Goal: Task Accomplishment & Management: Manage account settings

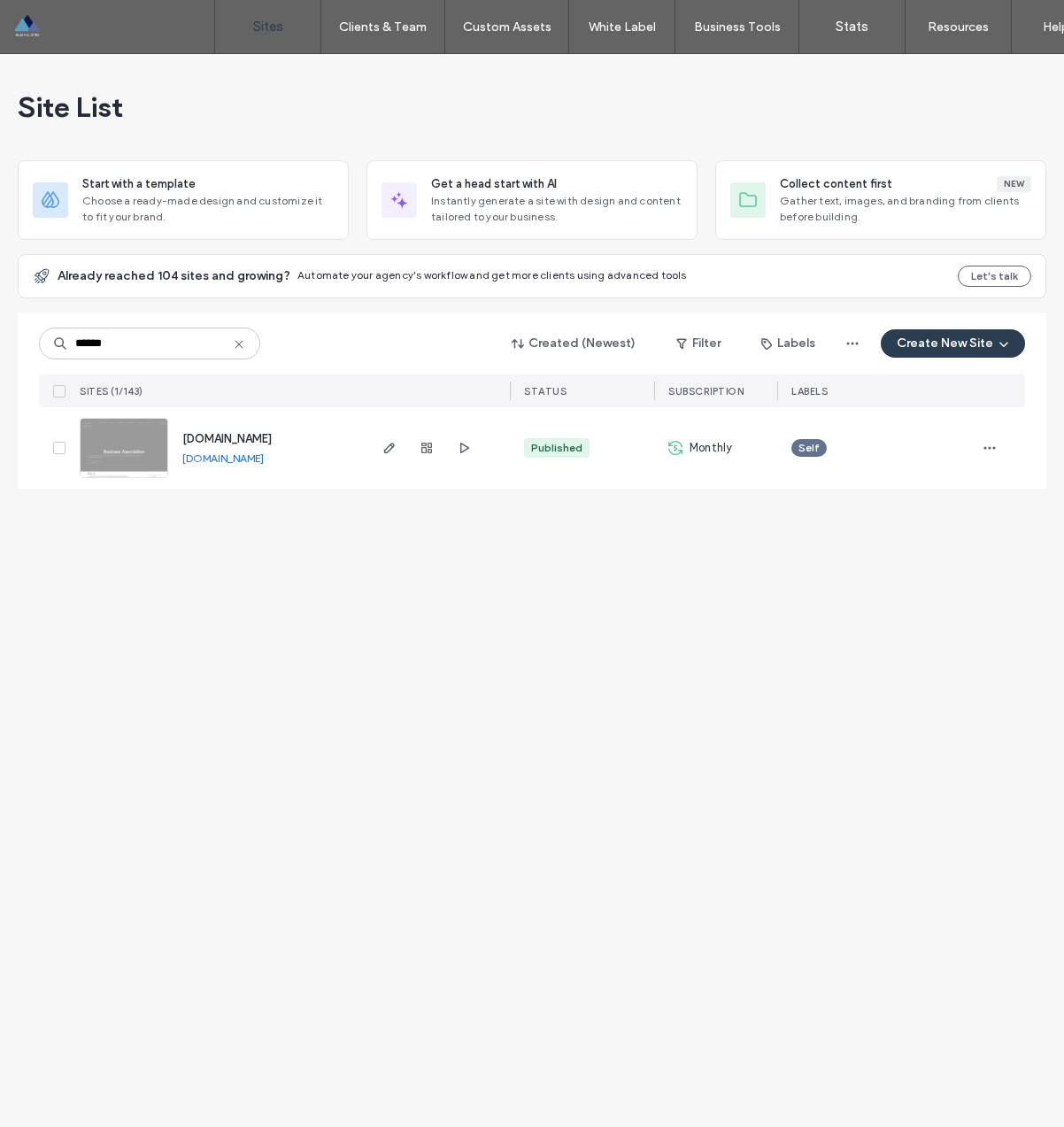
type input "******"
click at [248, 444] on span "[DOMAIN_NAME]" at bounding box center [227, 438] width 89 height 14
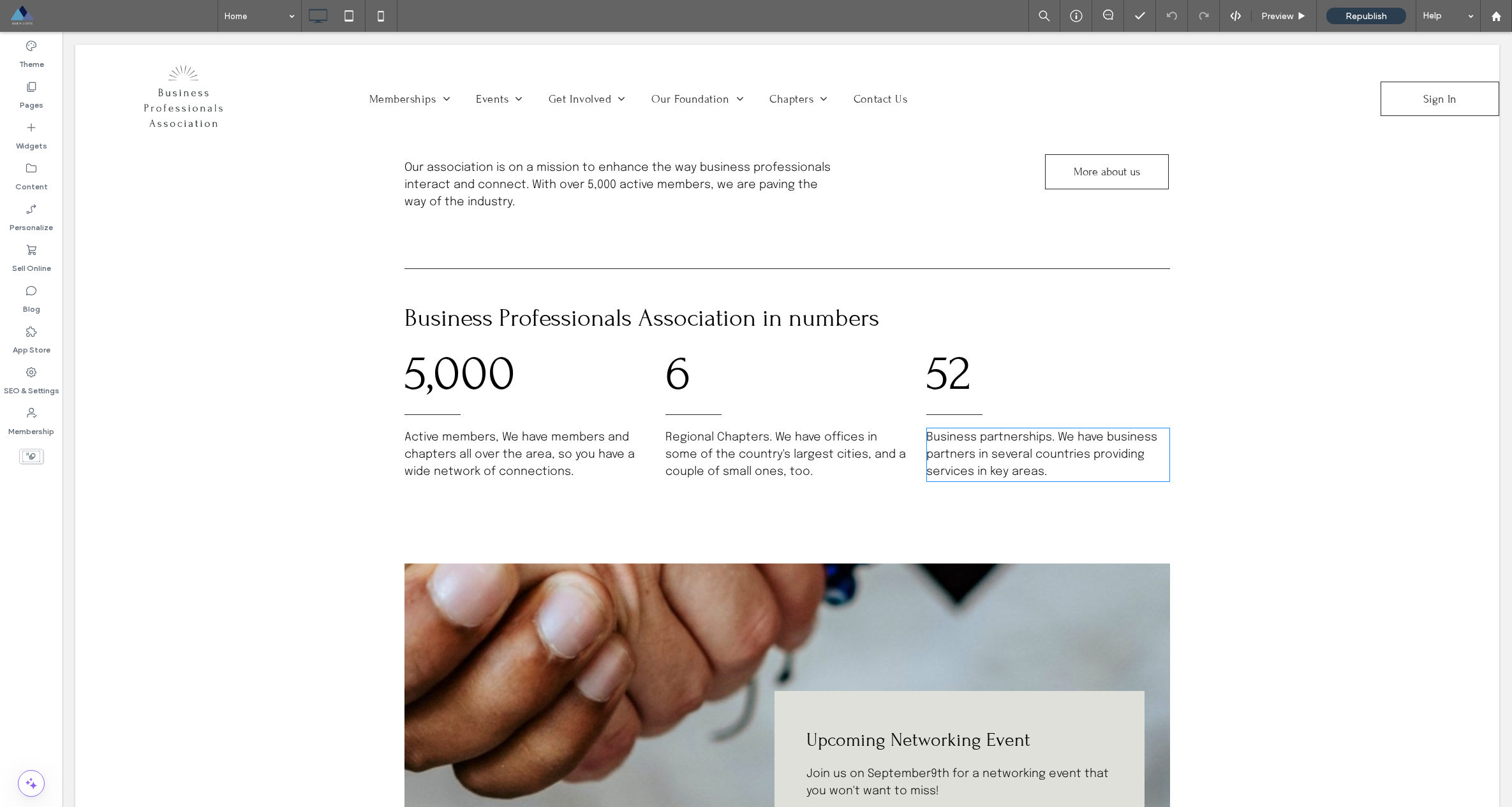
scroll to position [494, 0]
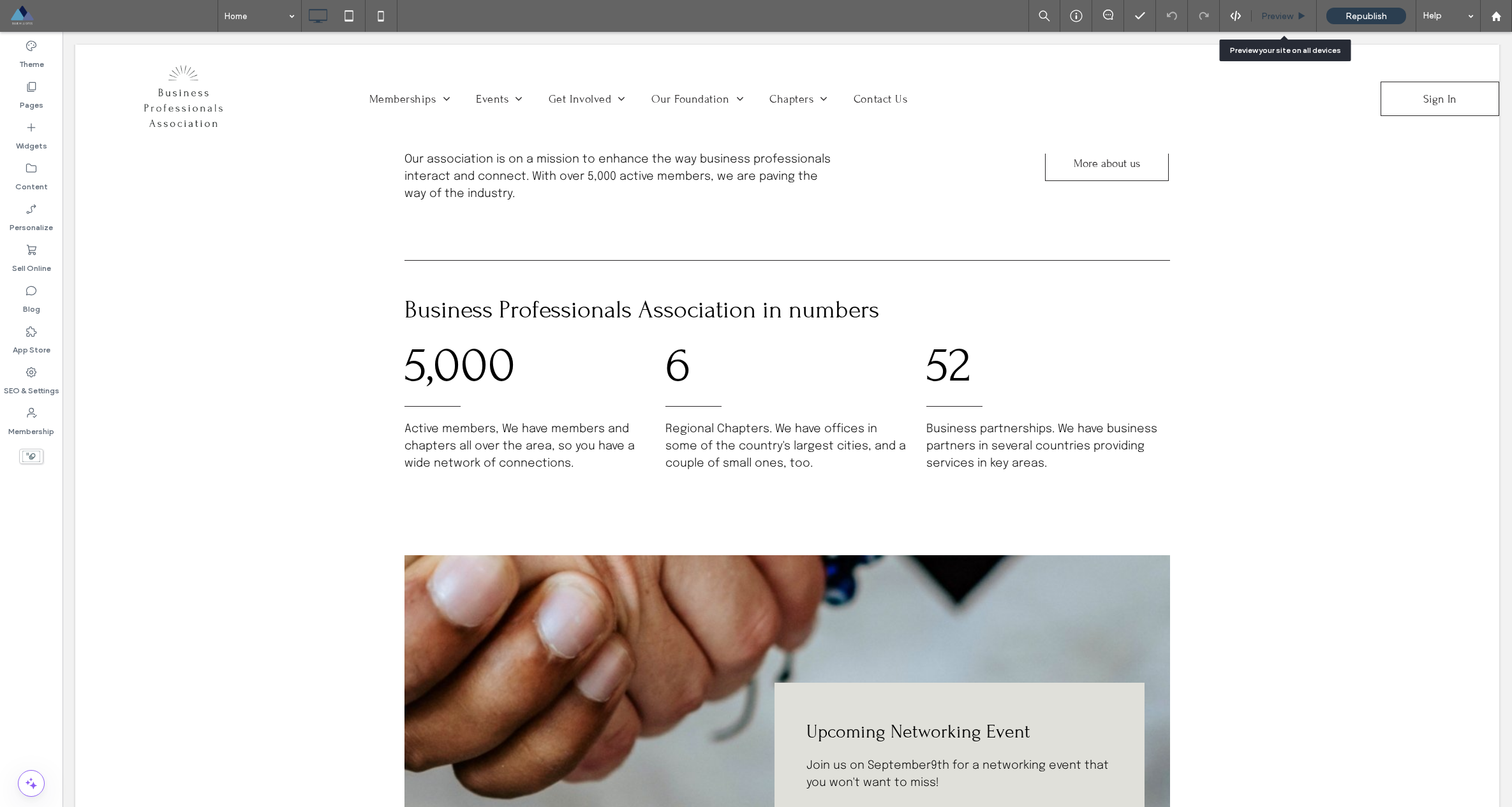
click at [766, 20] on span "Preview" at bounding box center [1277, 16] width 32 height 11
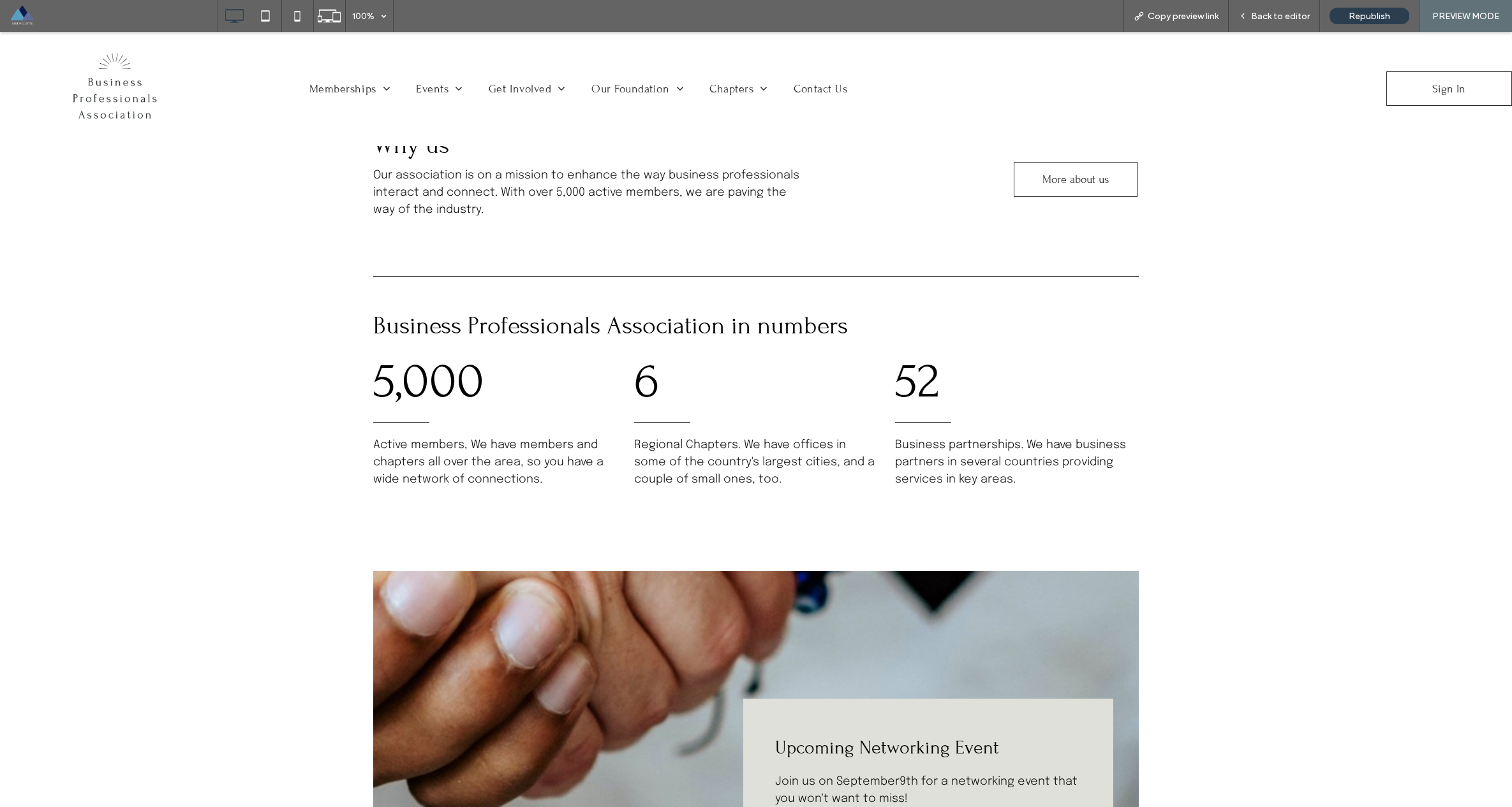
scroll to position [778, 0]
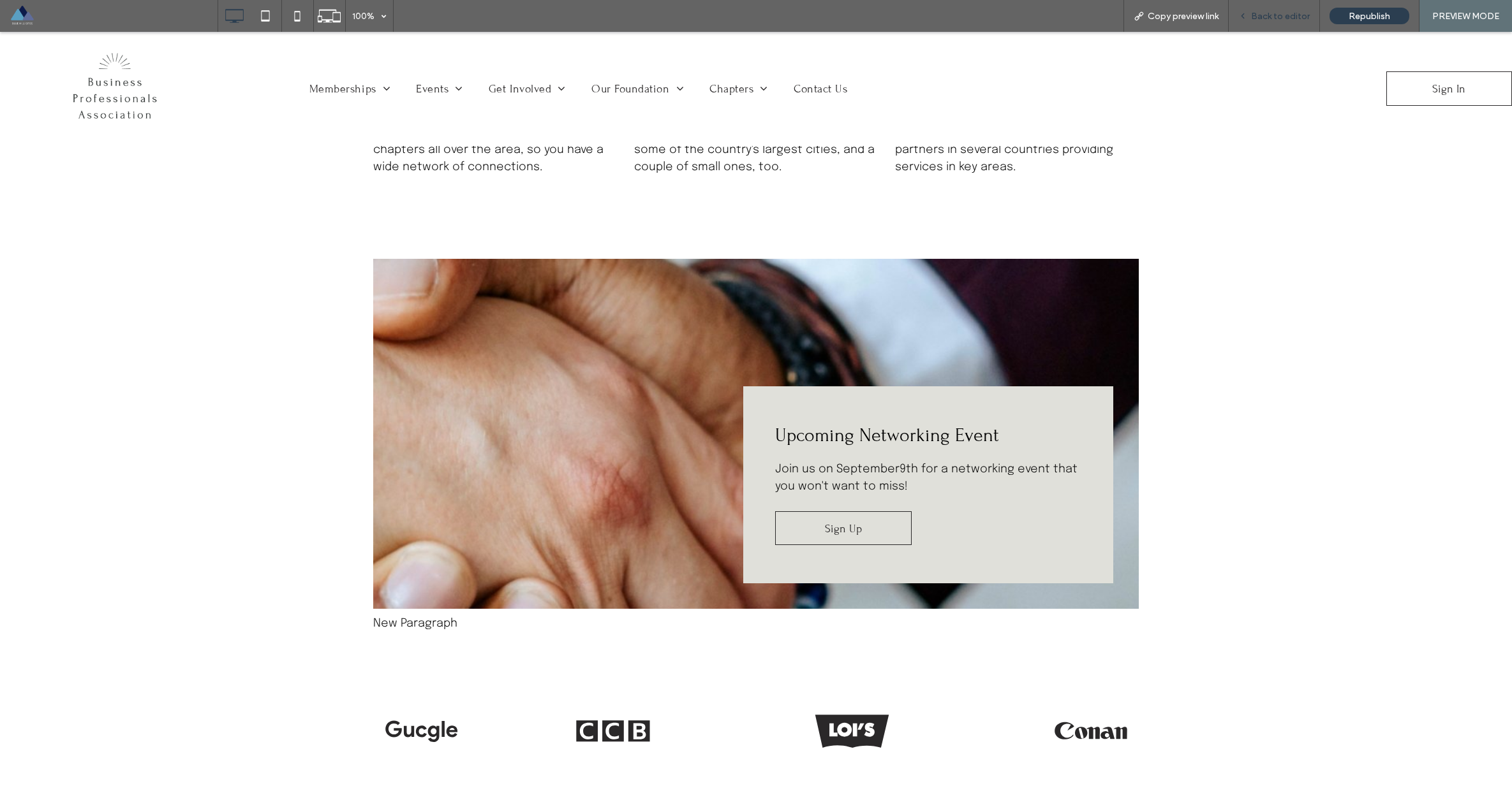
click at [766, 12] on span "Back to editor" at bounding box center [1280, 16] width 59 height 11
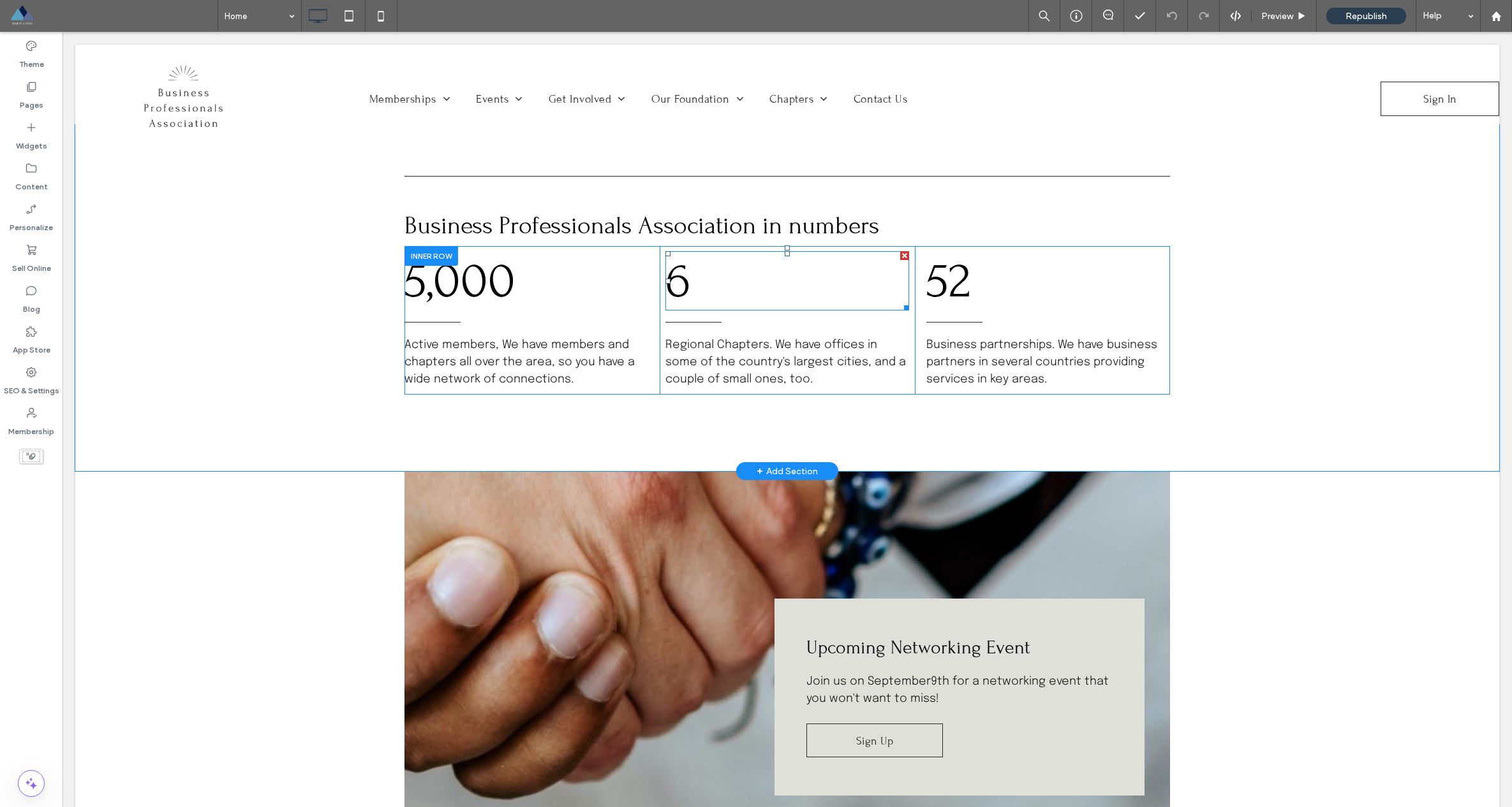
scroll to position [570, 0]
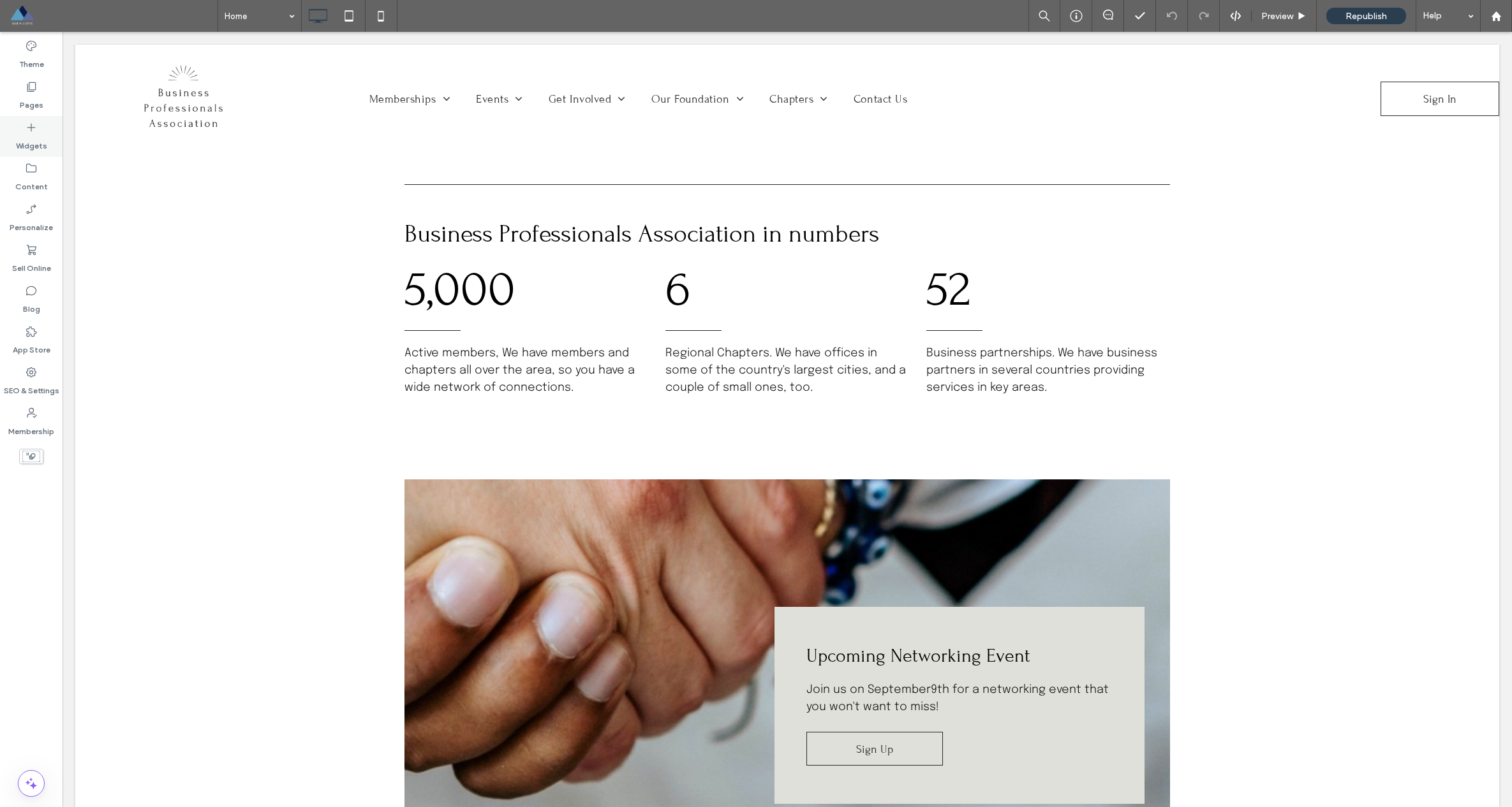
click at [34, 142] on label "Widgets" at bounding box center [31, 143] width 31 height 18
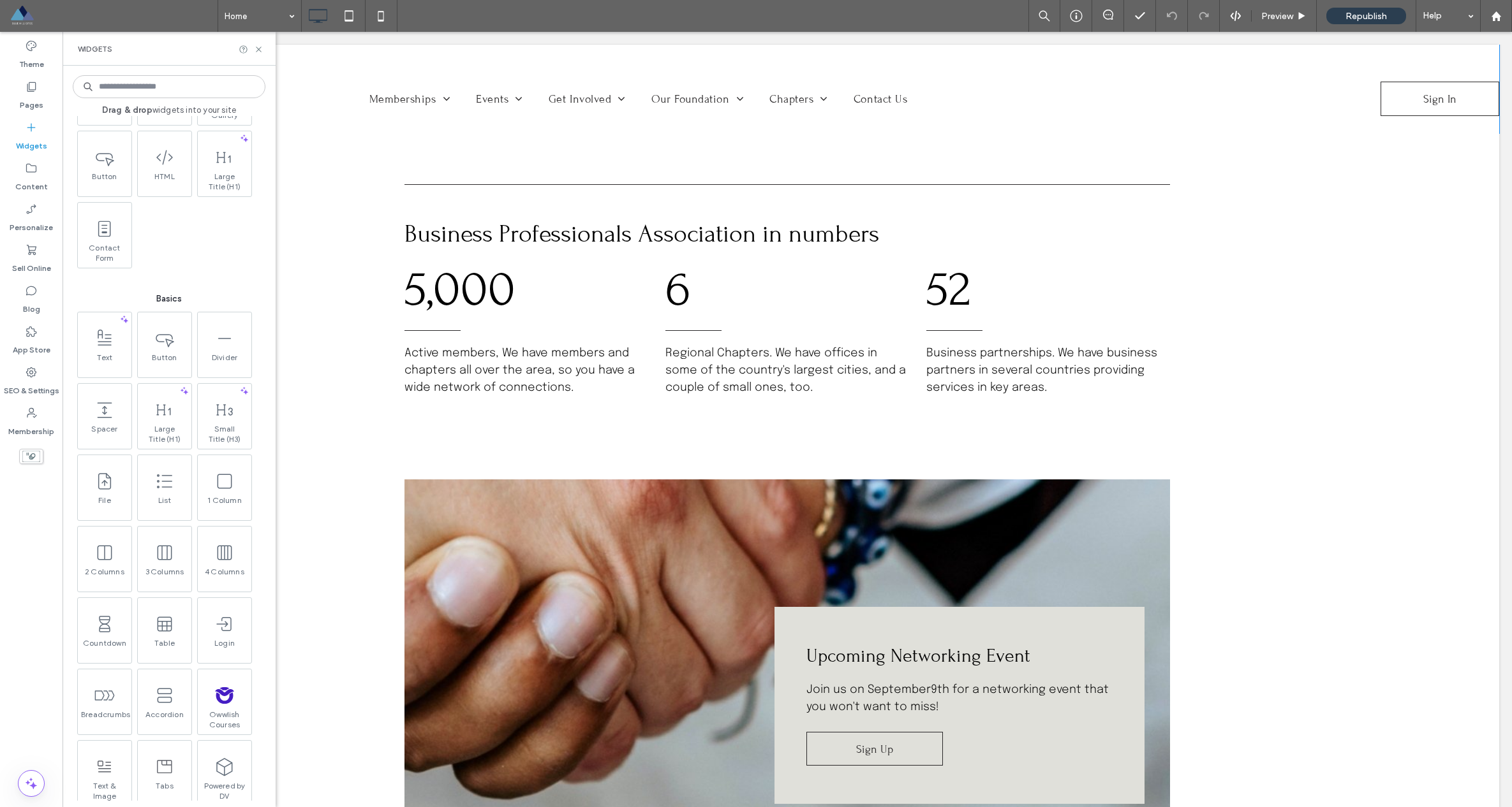
scroll to position [253, 0]
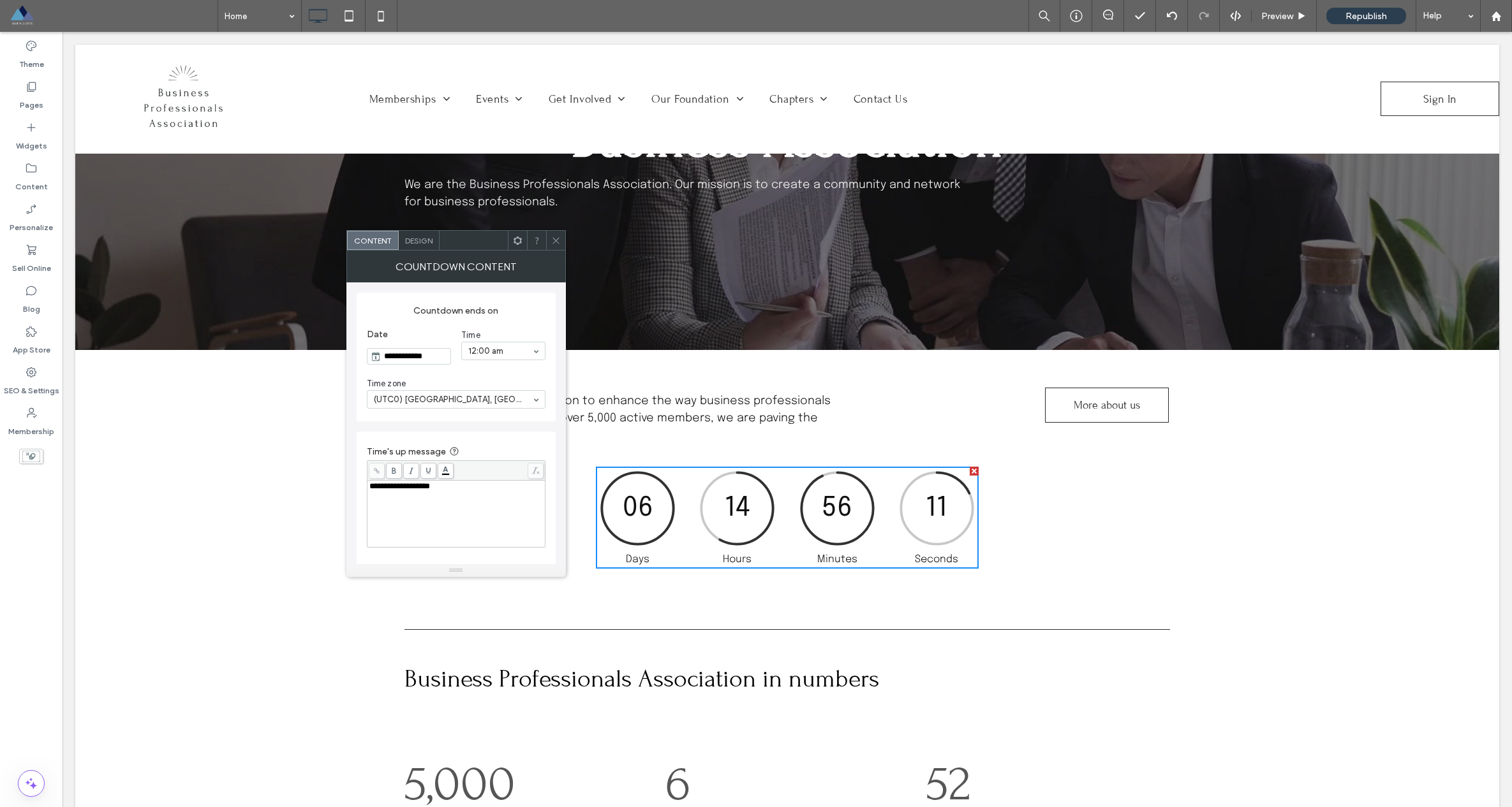
click at [766, 473] on div at bounding box center [974, 471] width 9 height 9
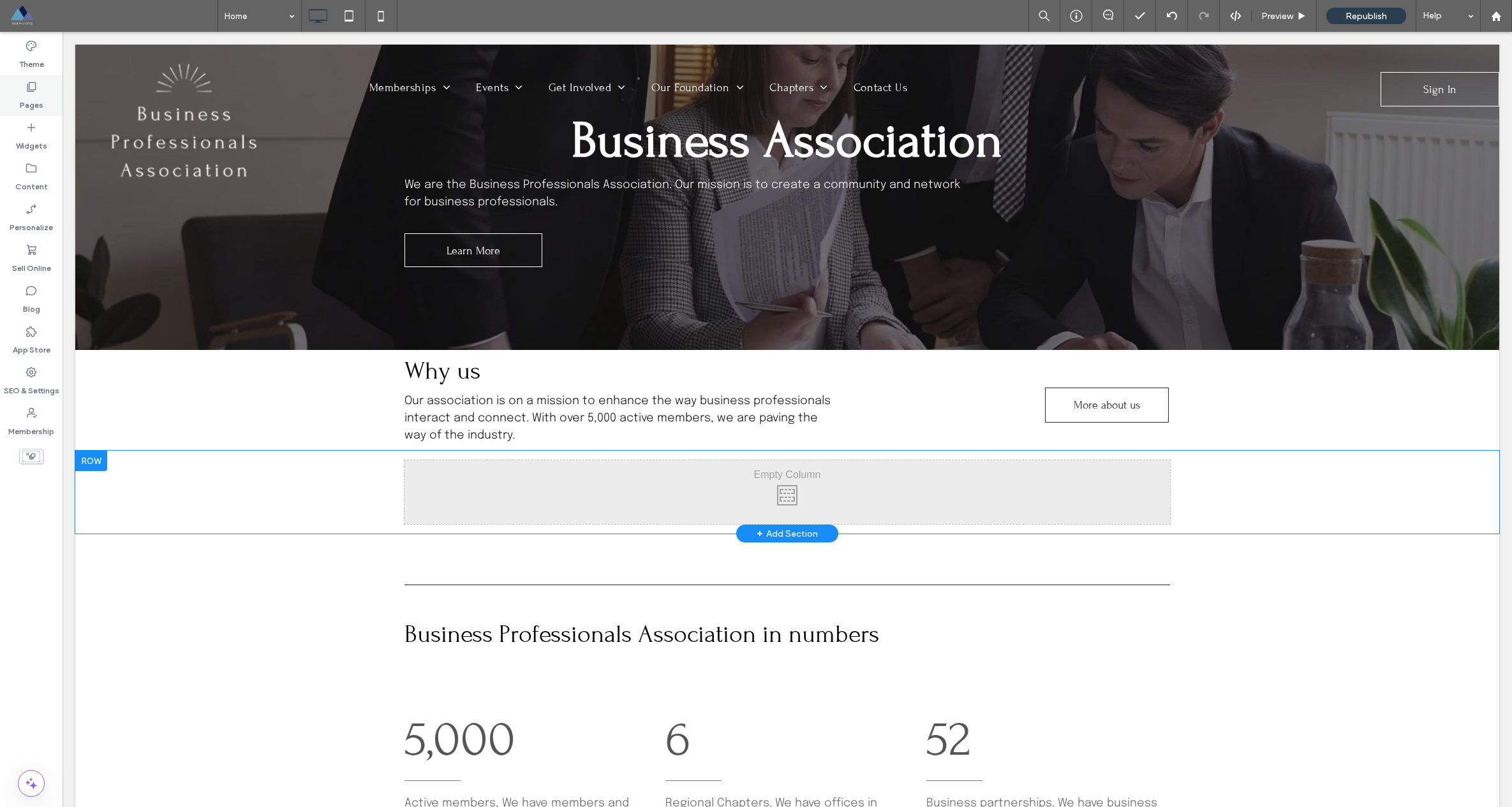
click at [20, 89] on div "Pages" at bounding box center [31, 96] width 62 height 41
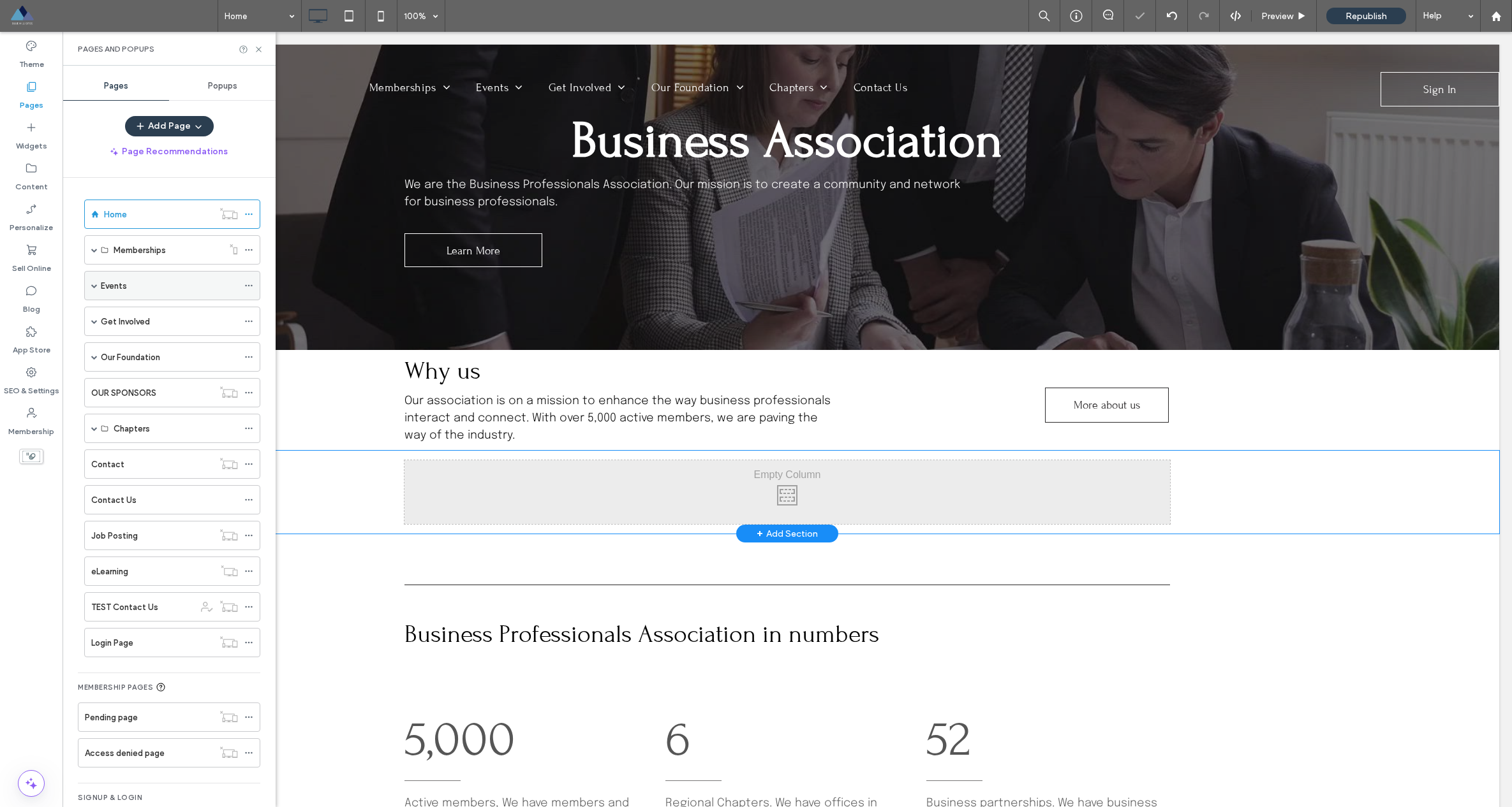
click at [94, 287] on span at bounding box center [94, 286] width 7 height 7
click at [89, 495] on div "Get Involved" at bounding box center [172, 497] width 176 height 29
click at [98, 499] on div "Get Involved" at bounding box center [172, 497] width 176 height 29
click at [96, 499] on span at bounding box center [94, 497] width 7 height 7
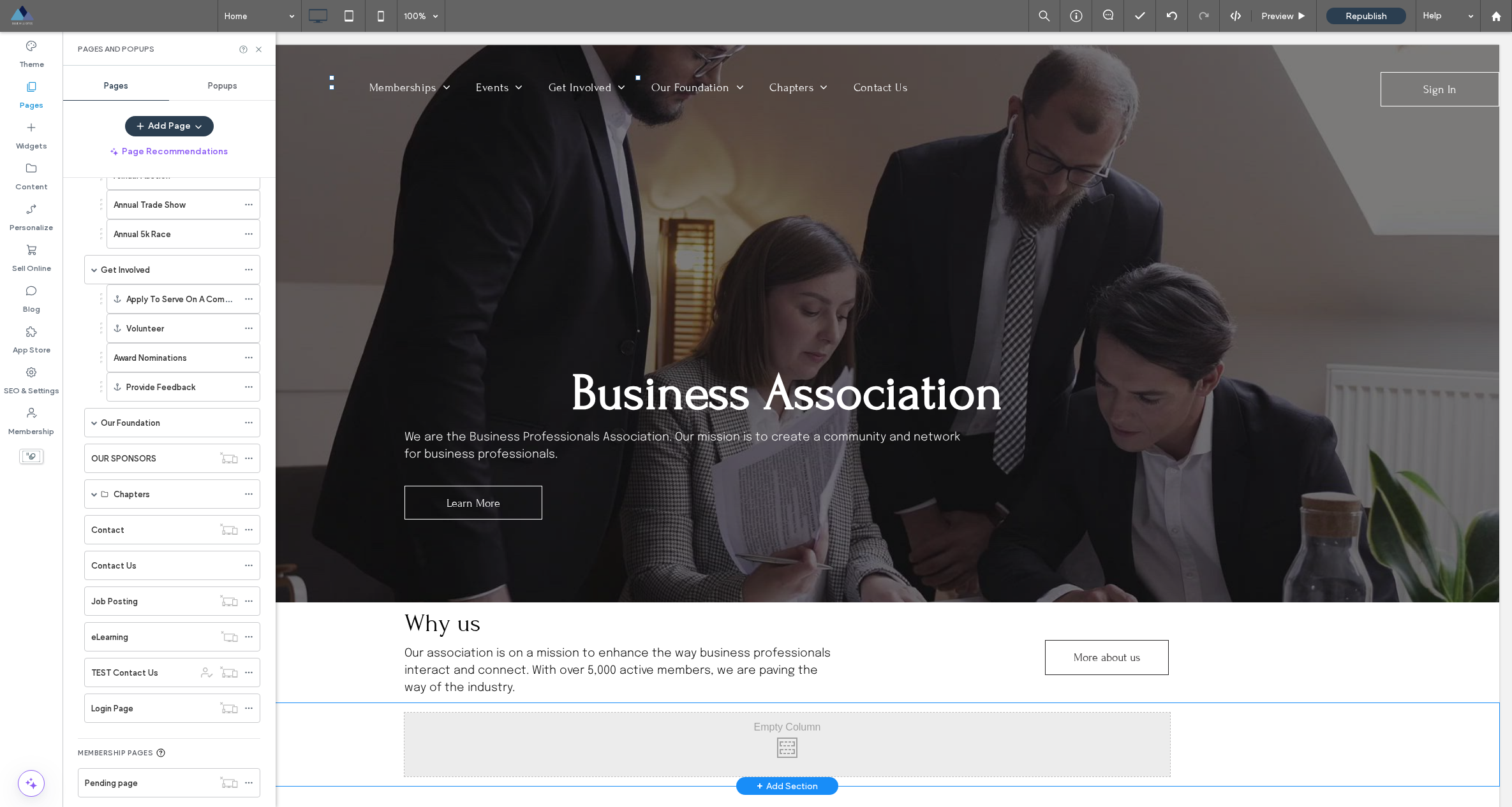
scroll to position [0, 0]
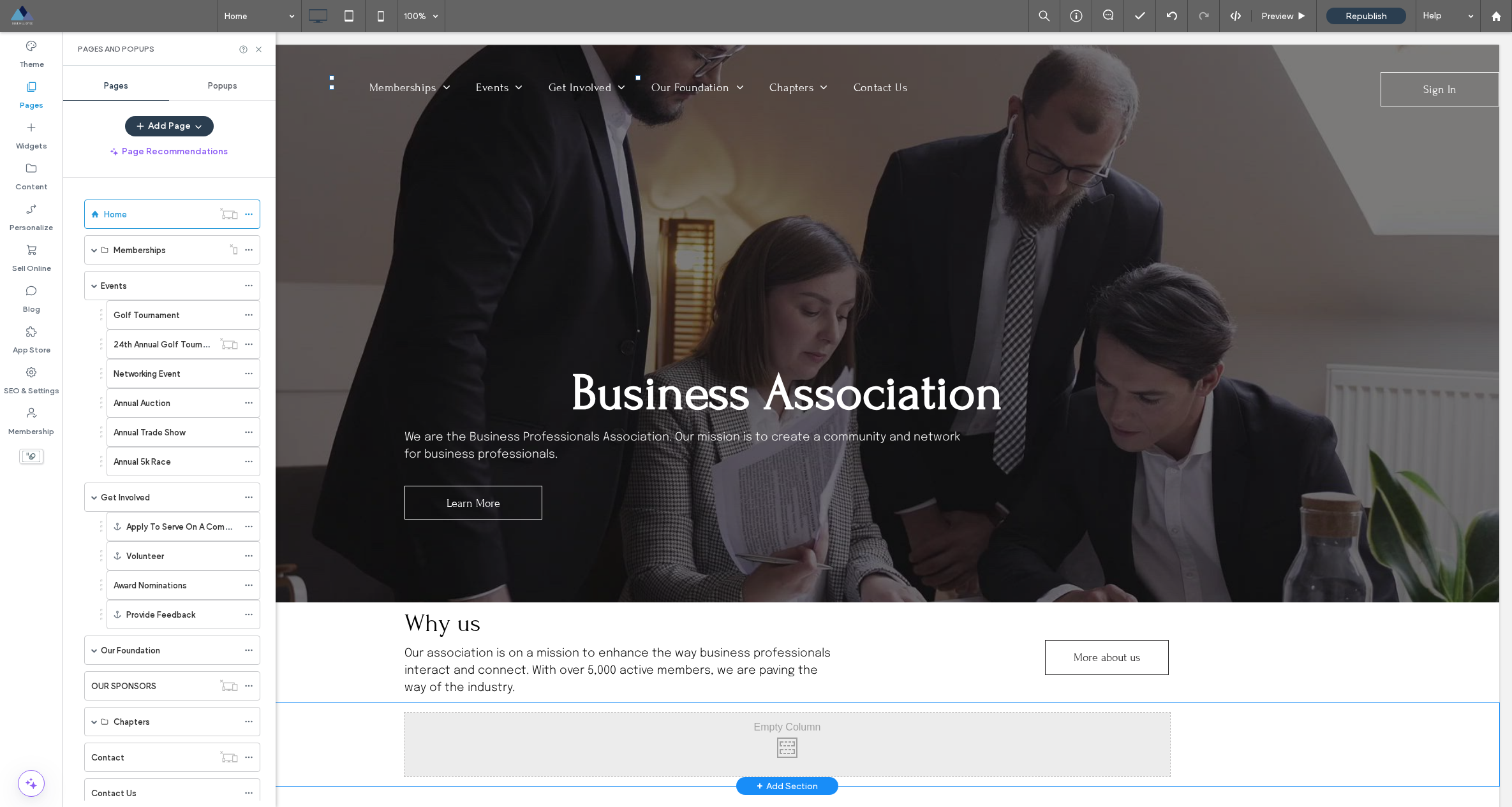
click at [137, 268] on ol "Home Memberships Become a Member Join our Membership Member Directory Member Di…" at bounding box center [164, 575] width 192 height 751
click at [137, 273] on div "Events" at bounding box center [169, 285] width 137 height 28
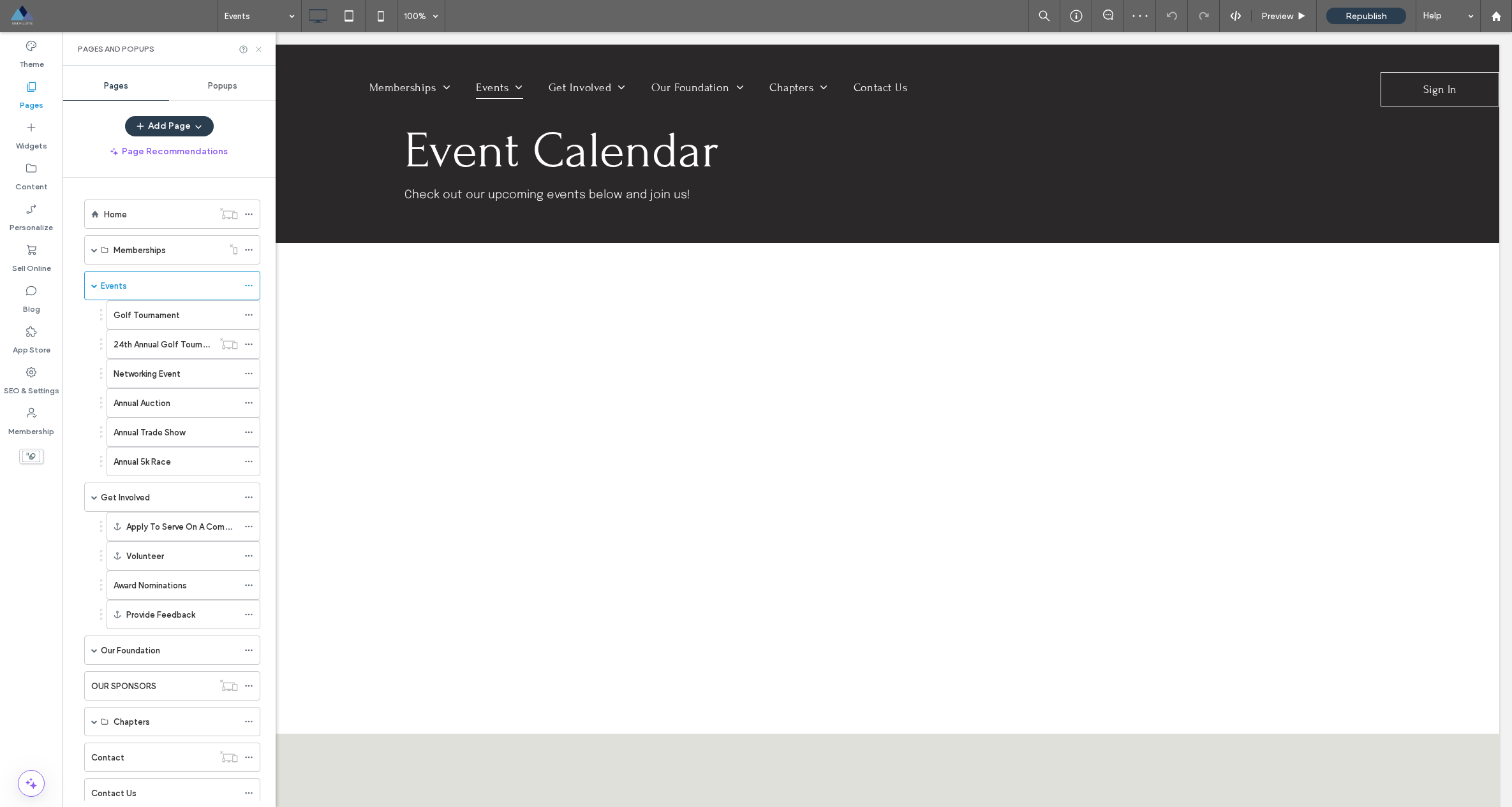
drag, startPoint x: 259, startPoint y: 50, endPoint x: 583, endPoint y: 243, distance: 377.1
click at [259, 50] on icon at bounding box center [259, 49] width 10 height 10
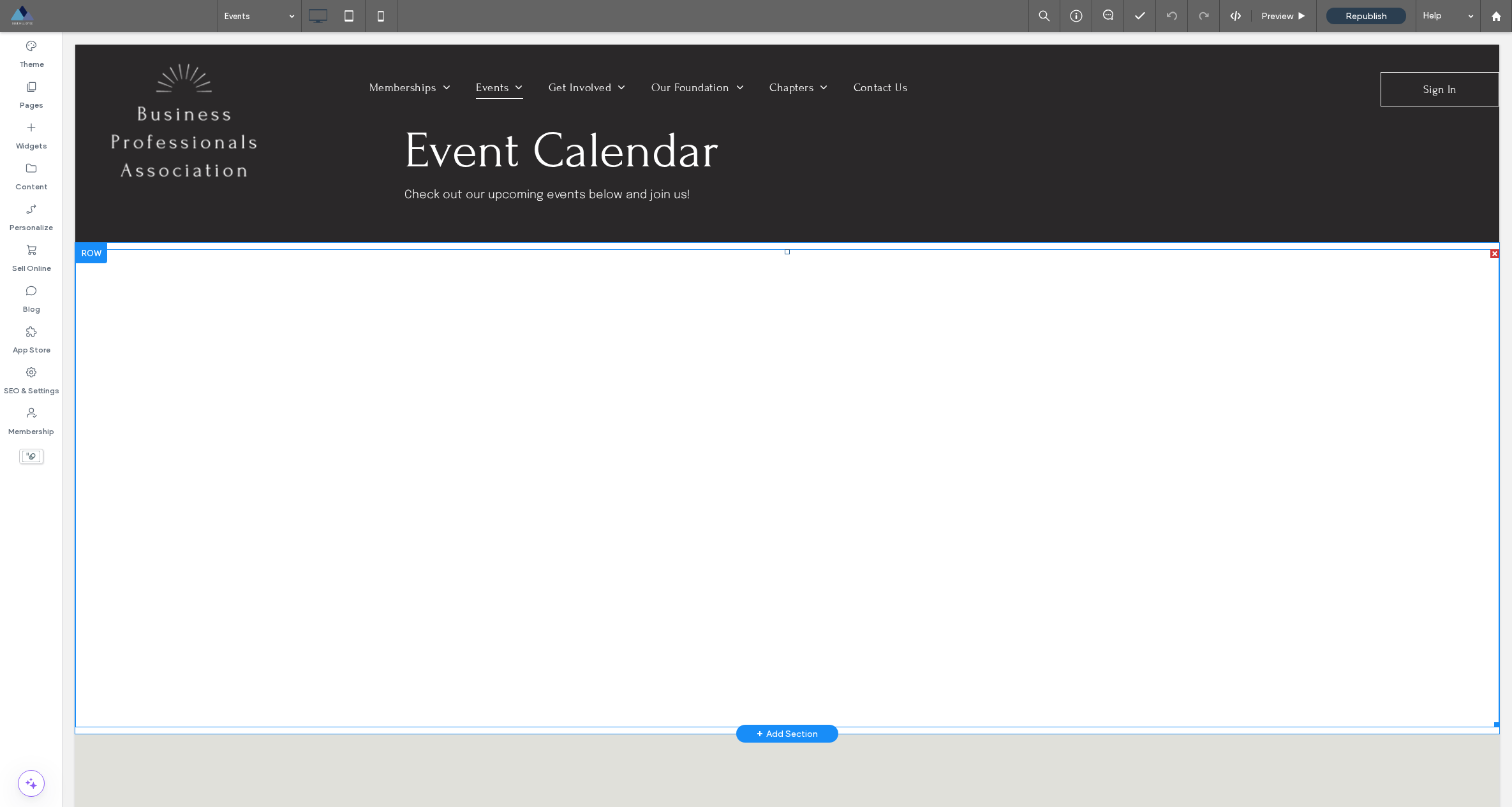
click at [766, 308] on span at bounding box center [787, 488] width 1424 height 478
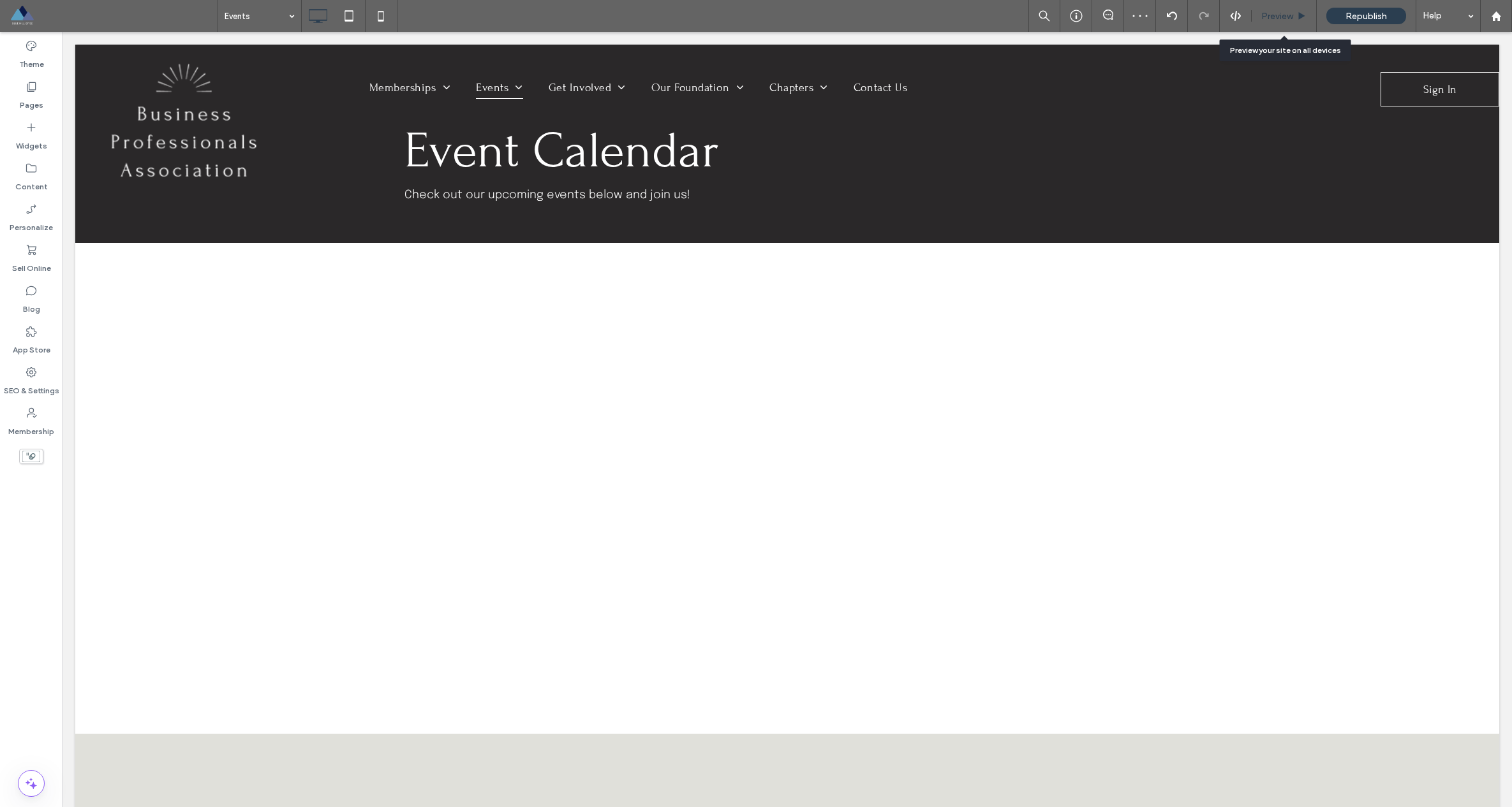
click at [766, 19] on span "Preview" at bounding box center [1277, 16] width 32 height 11
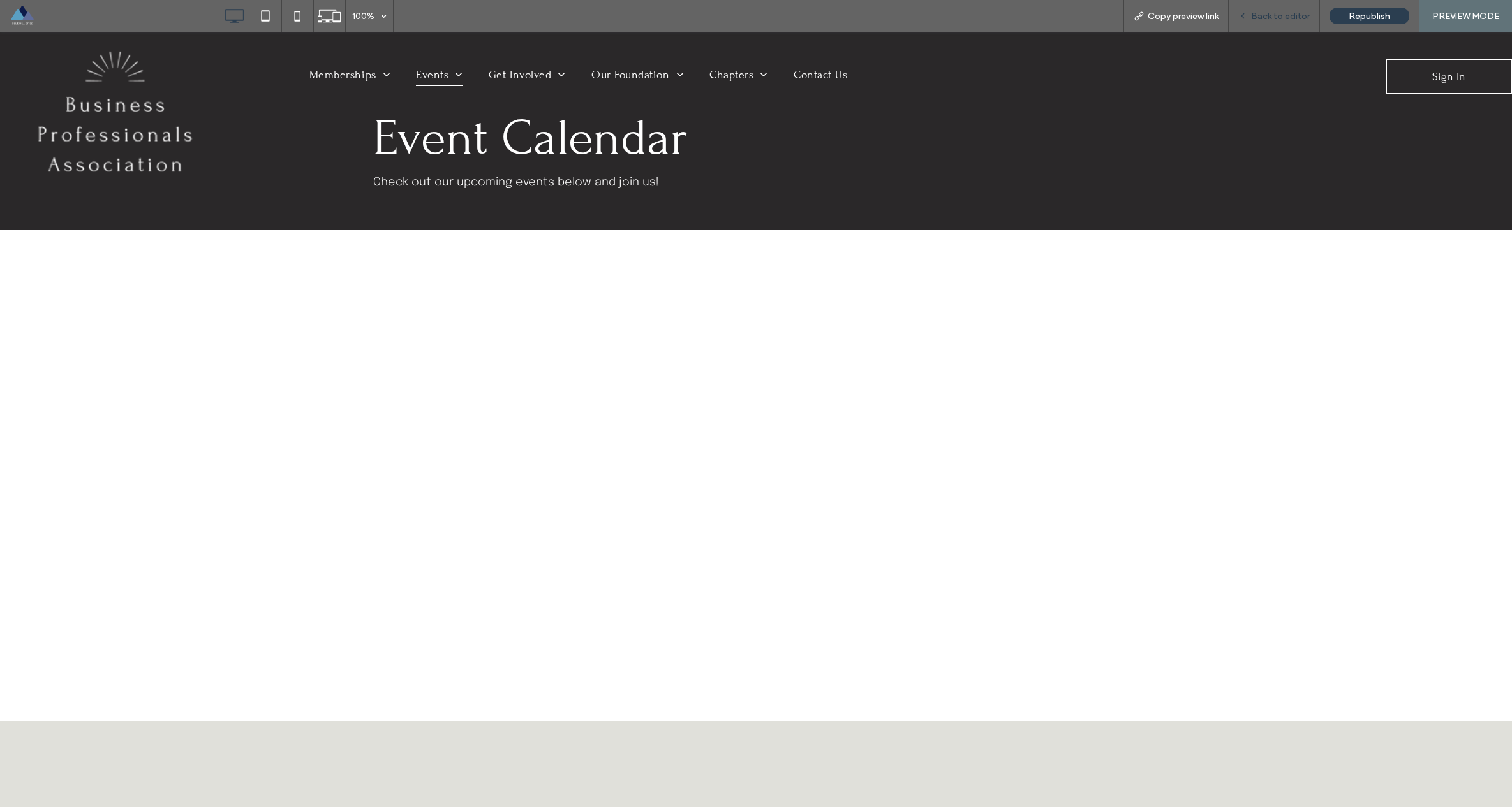
click at [766, 7] on div "Back to editor" at bounding box center [1274, 16] width 91 height 32
click at [766, 27] on div "Back to editor" at bounding box center [1274, 16] width 91 height 32
click at [766, 21] on div "Back to editor" at bounding box center [1274, 16] width 91 height 32
click at [766, 12] on span "Back to editor" at bounding box center [1280, 16] width 59 height 11
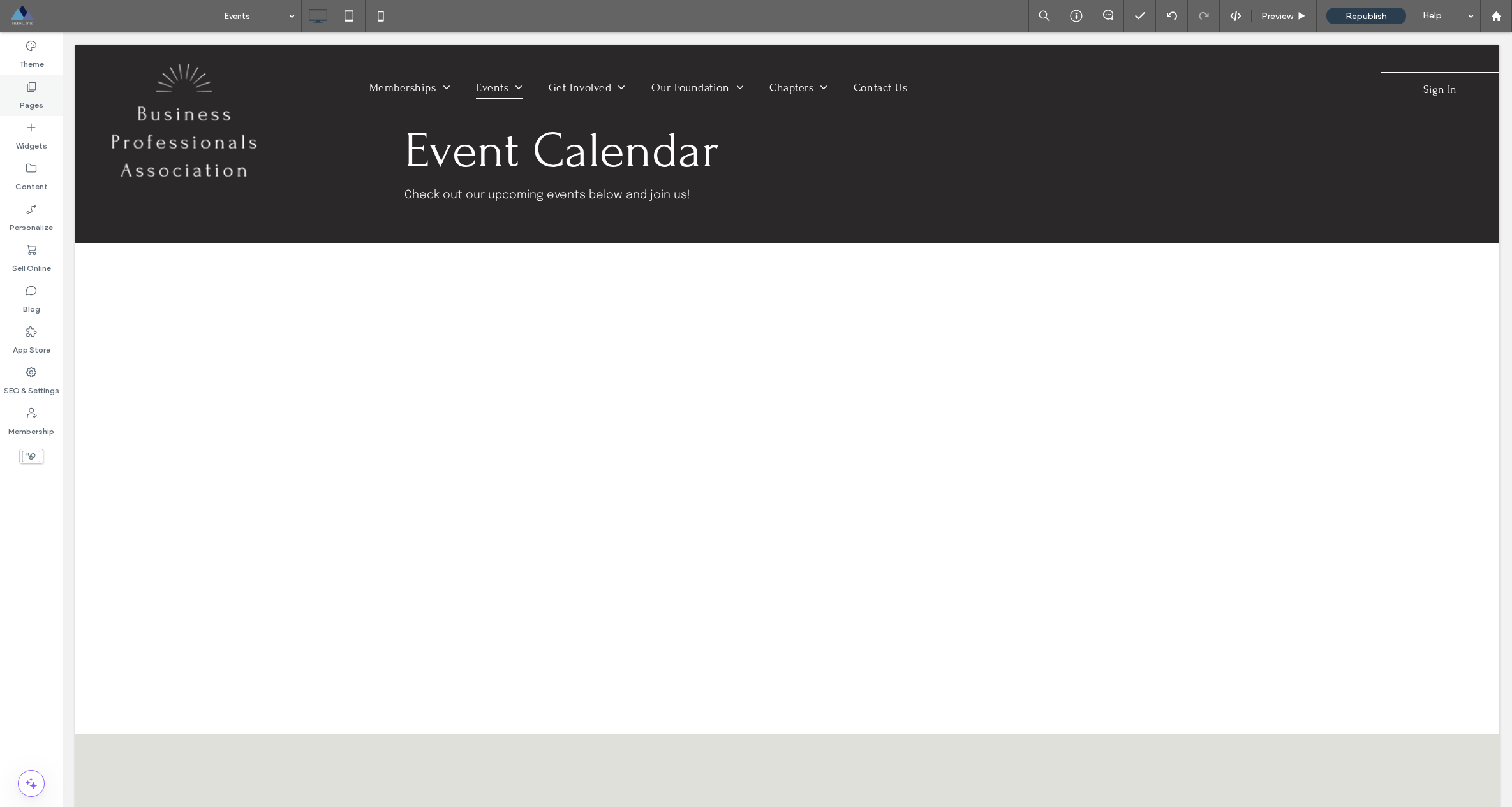
click at [37, 87] on div "Pages" at bounding box center [31, 96] width 62 height 41
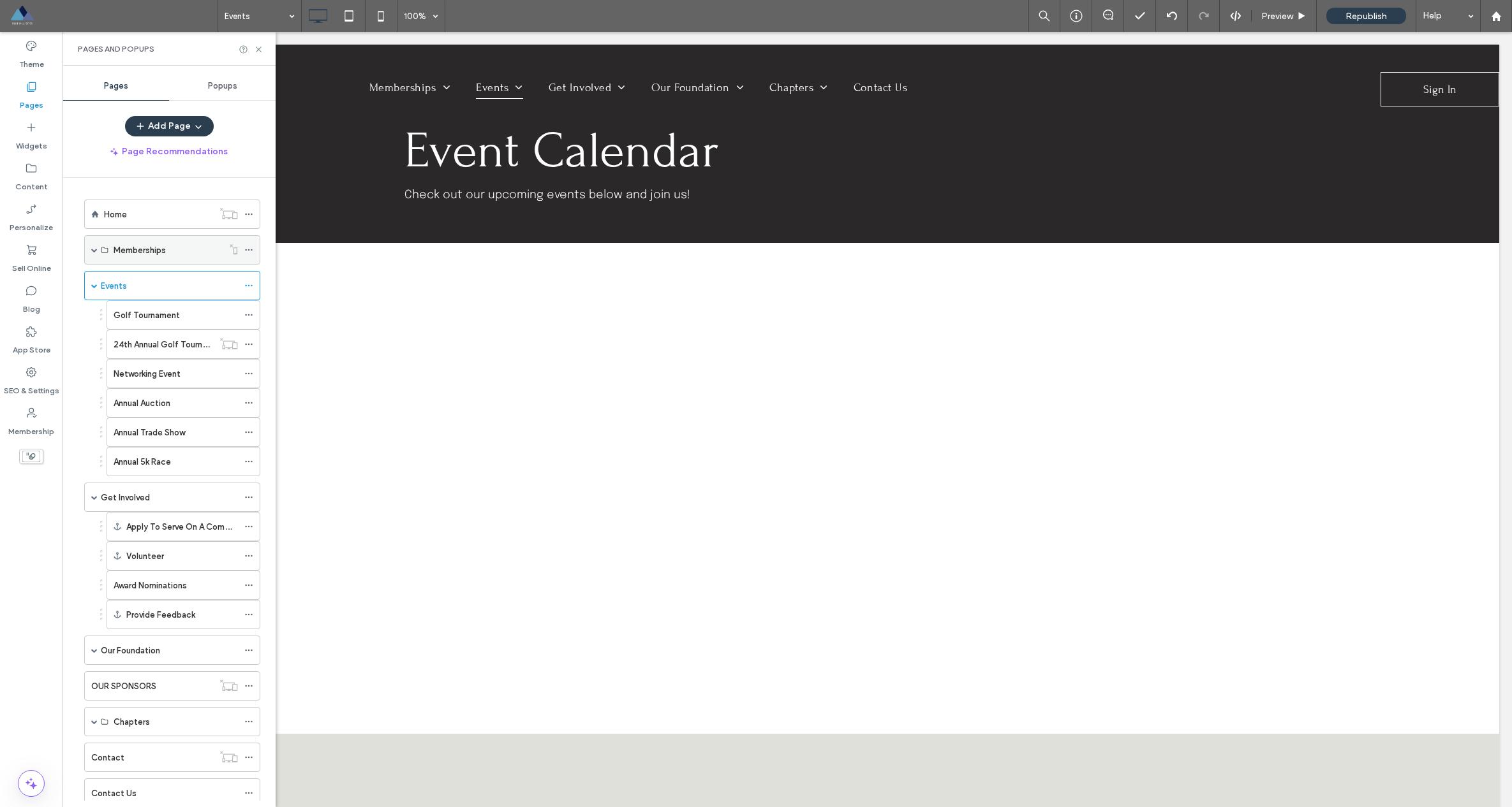
click at [90, 247] on div "Memberships" at bounding box center [172, 249] width 176 height 29
click at [94, 251] on span at bounding box center [94, 250] width 7 height 7
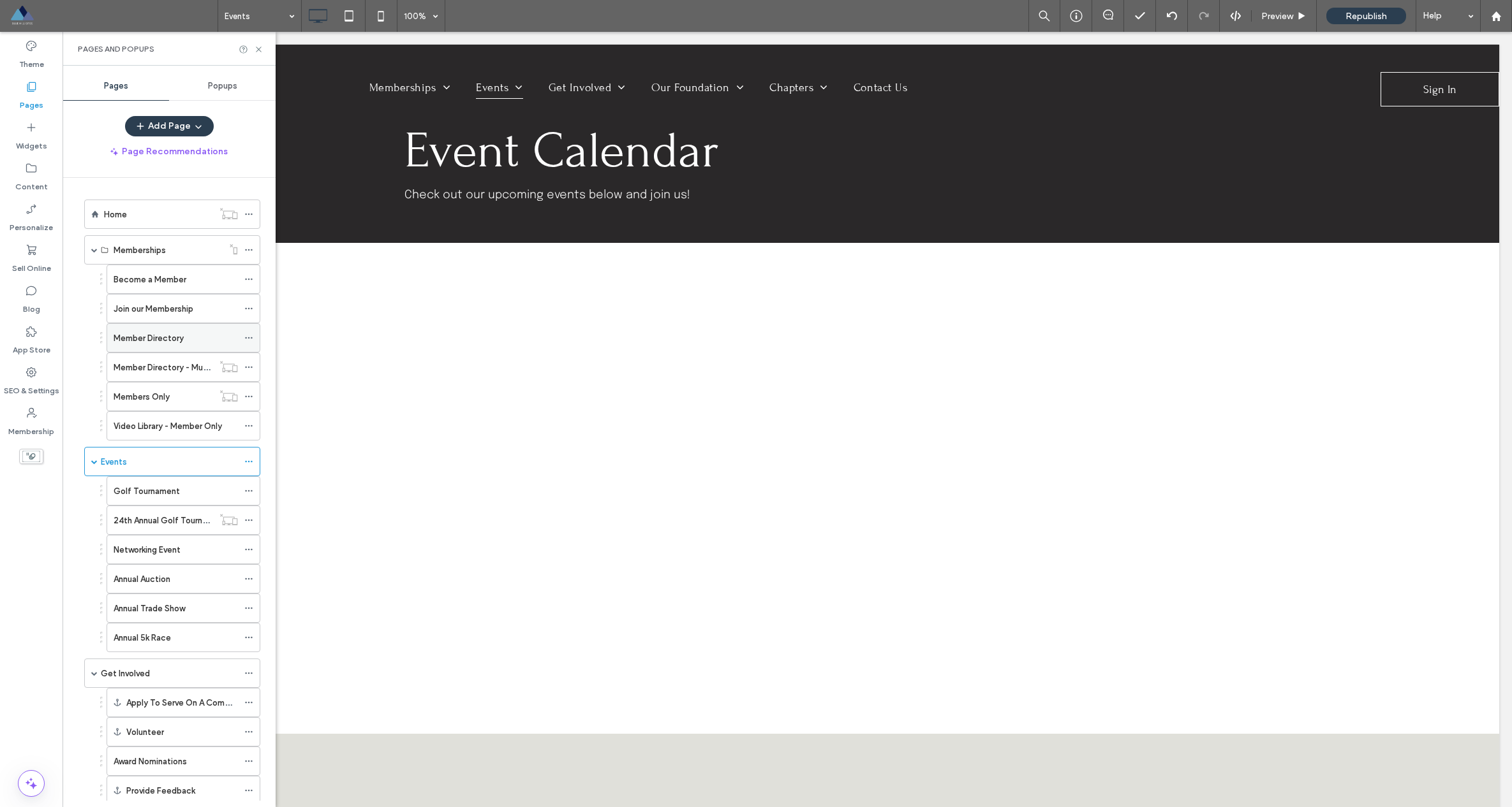
click at [160, 342] on label "Member Directory" at bounding box center [148, 338] width 70 height 22
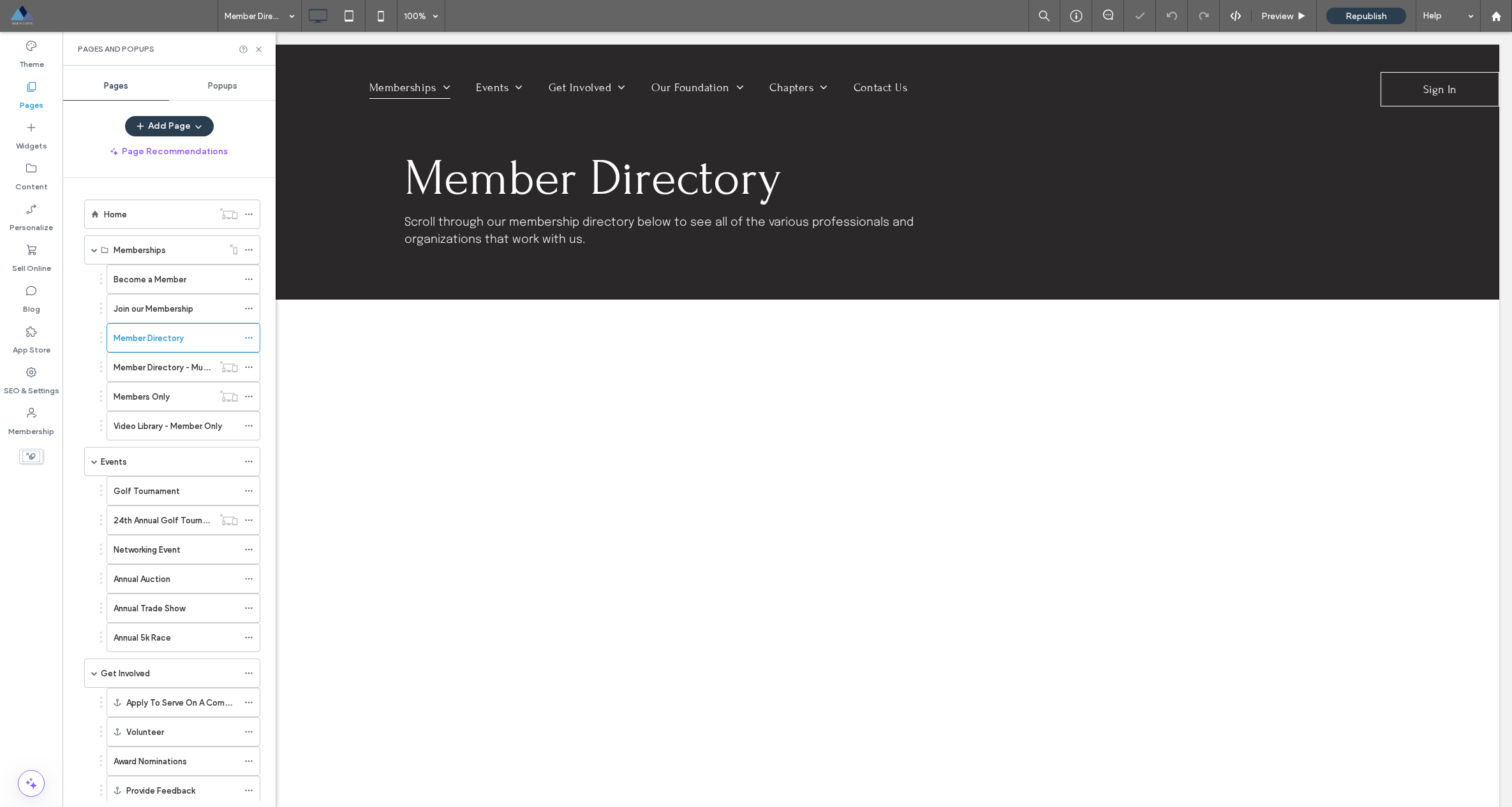
click at [261, 41] on div "Pages and Popups" at bounding box center [168, 49] width 213 height 34
click at [256, 48] on icon at bounding box center [259, 49] width 10 height 10
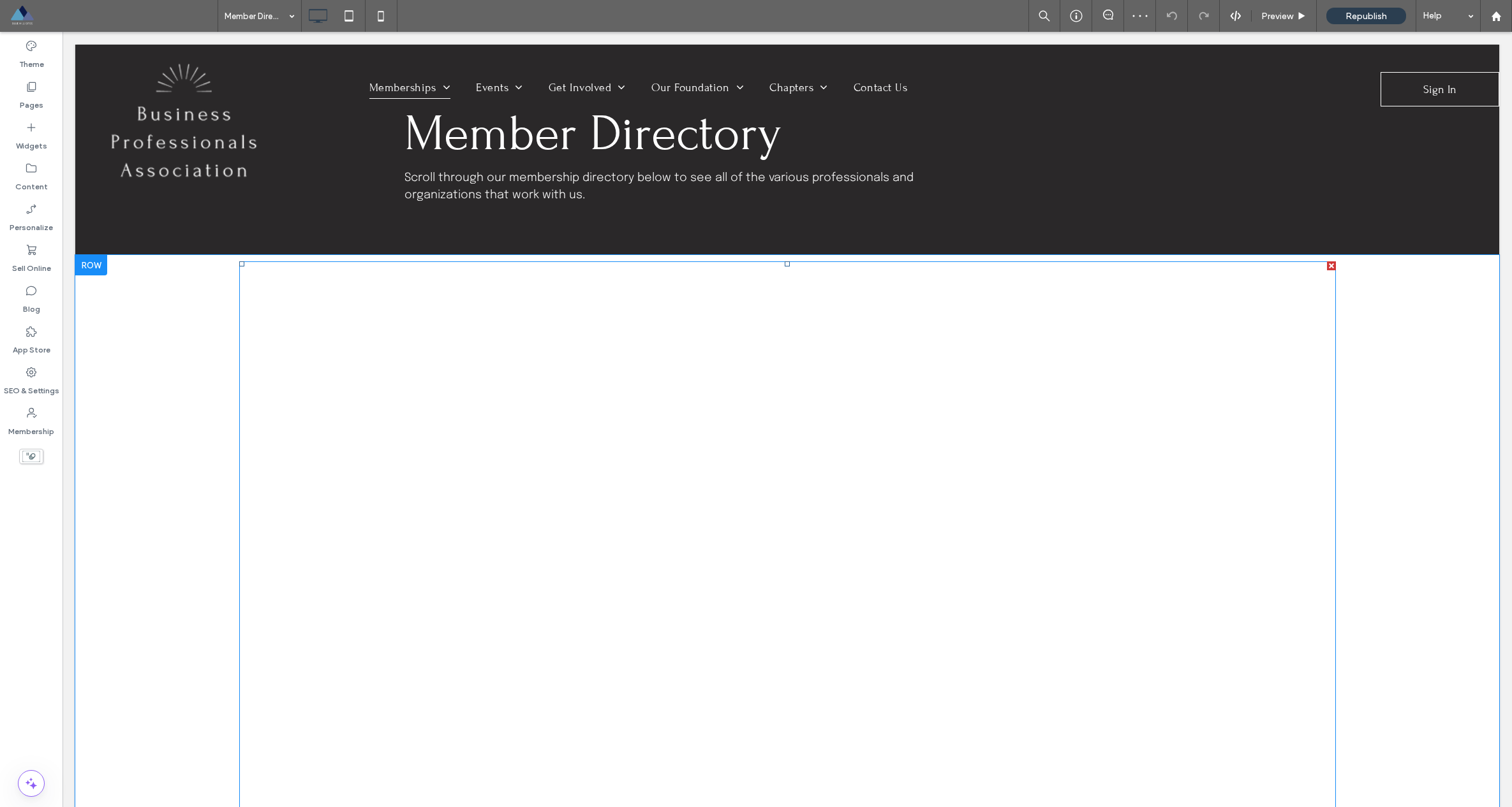
scroll to position [62, 0]
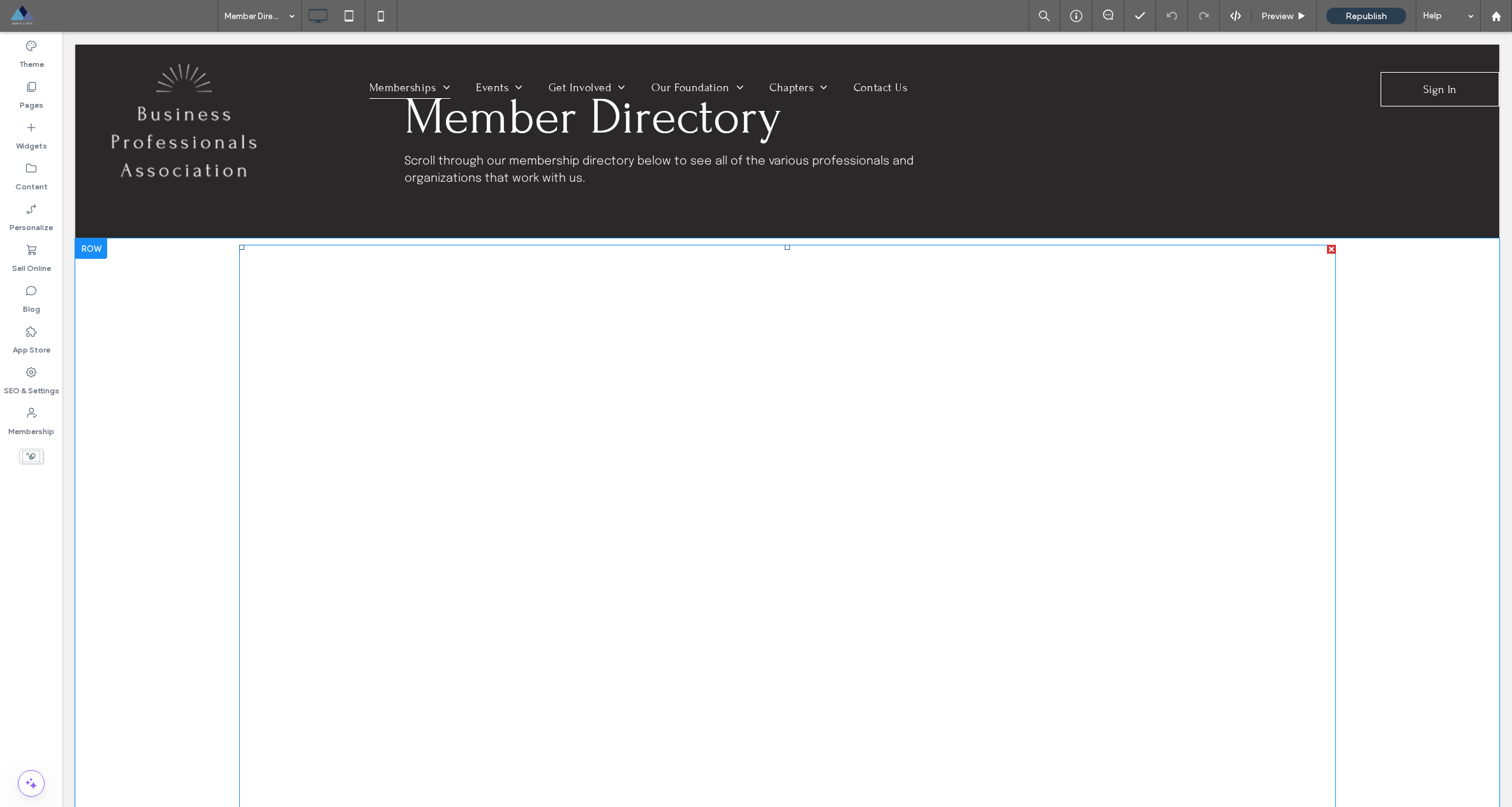
click at [766, 27] on div "Preview" at bounding box center [1283, 16] width 65 height 32
click at [766, 11] on span "Preview" at bounding box center [1277, 16] width 32 height 11
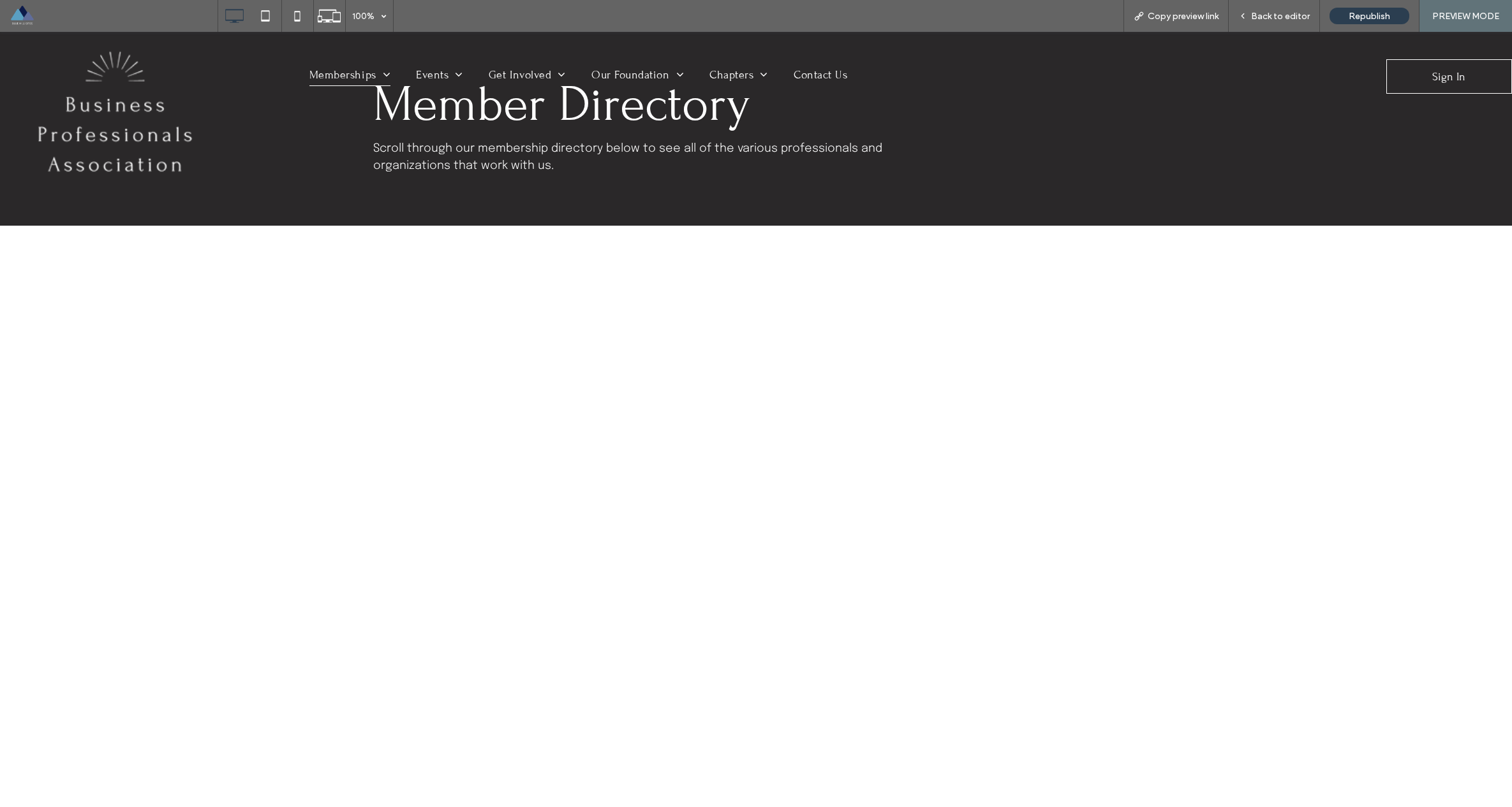
click at [124, 109] on img at bounding box center [115, 120] width 229 height 152
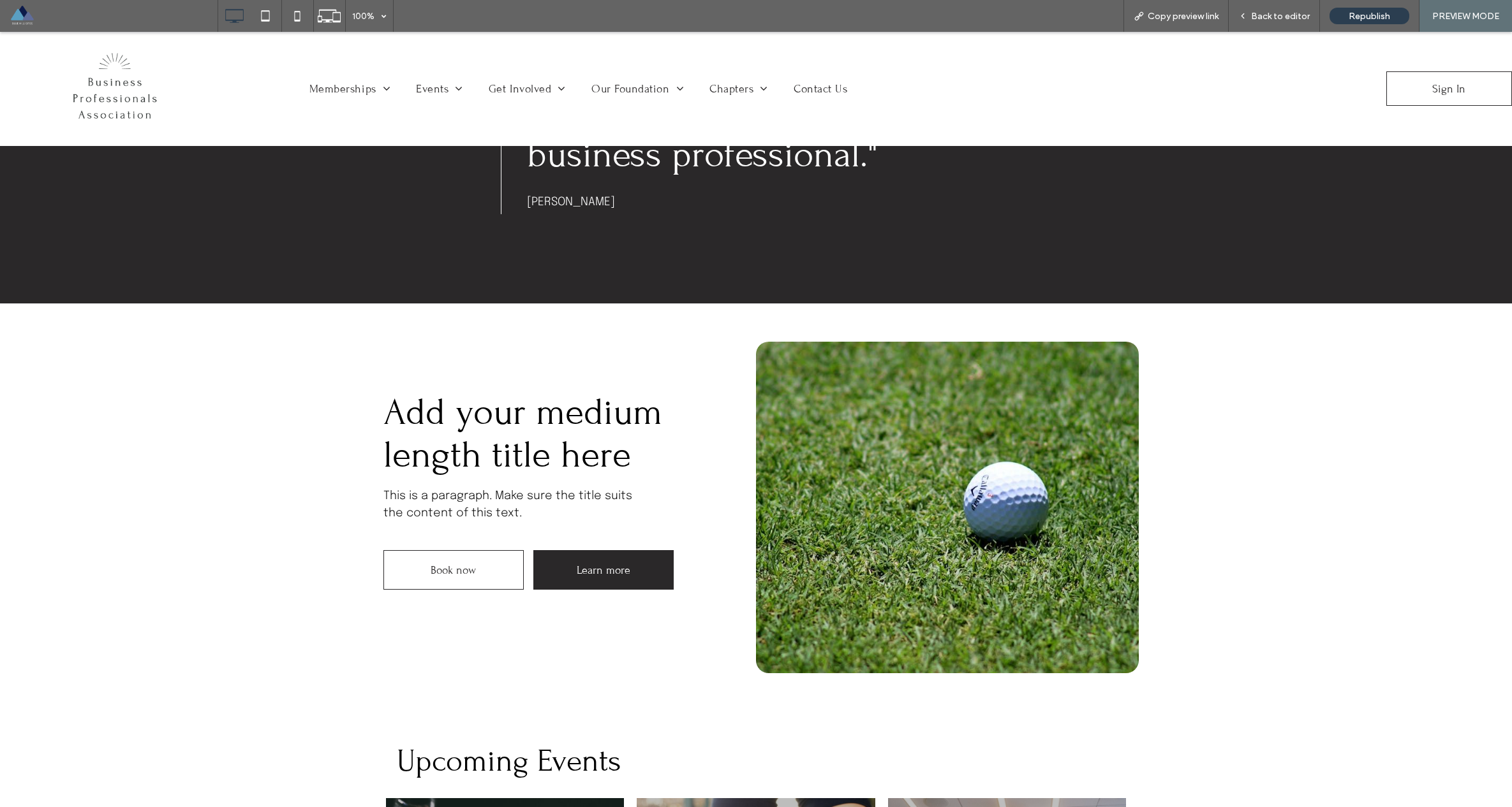
scroll to position [1778, 0]
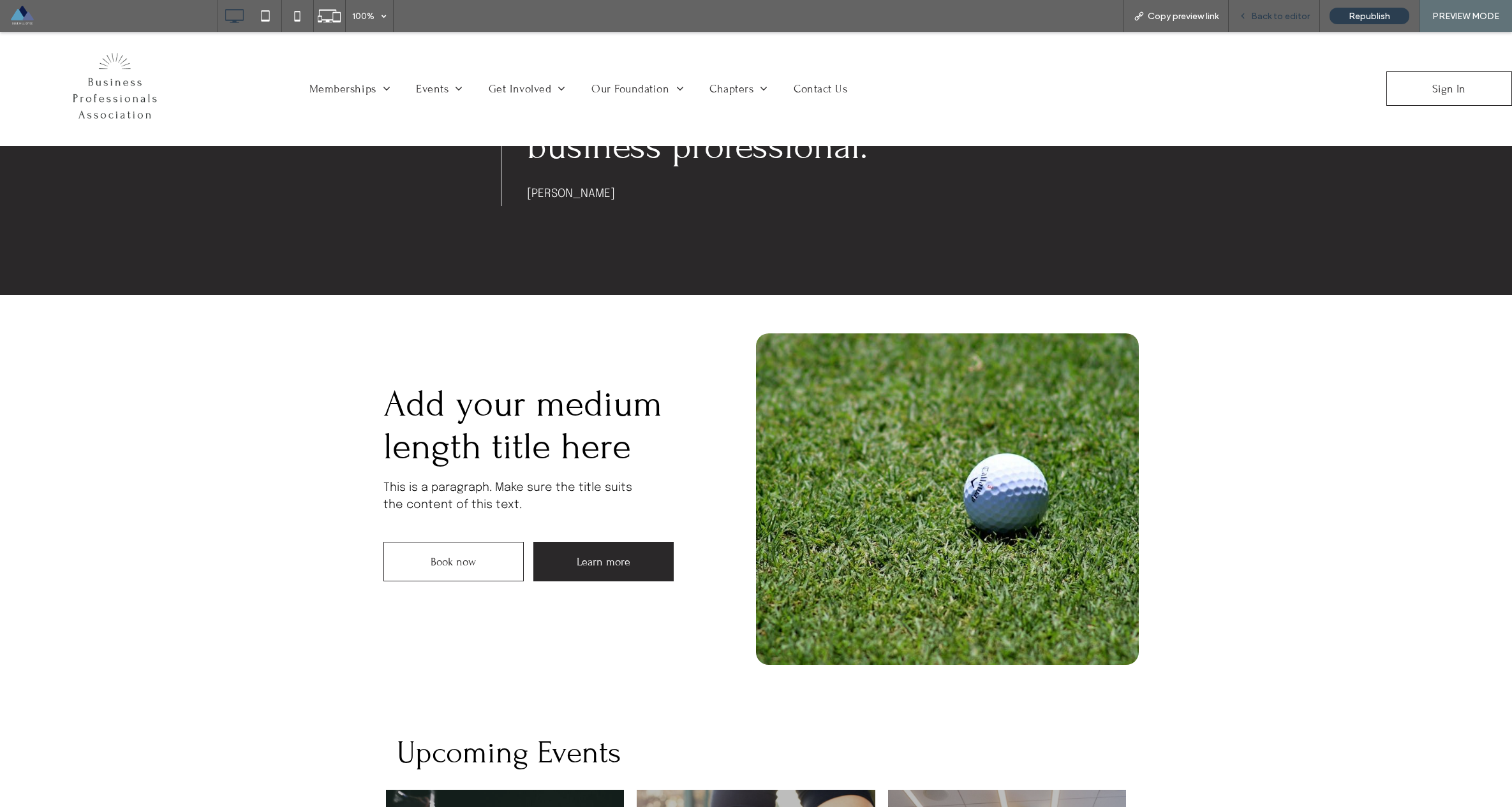
click at [766, 23] on div "Back to editor" at bounding box center [1274, 16] width 91 height 32
click at [766, 17] on span "Back to editor" at bounding box center [1280, 16] width 59 height 11
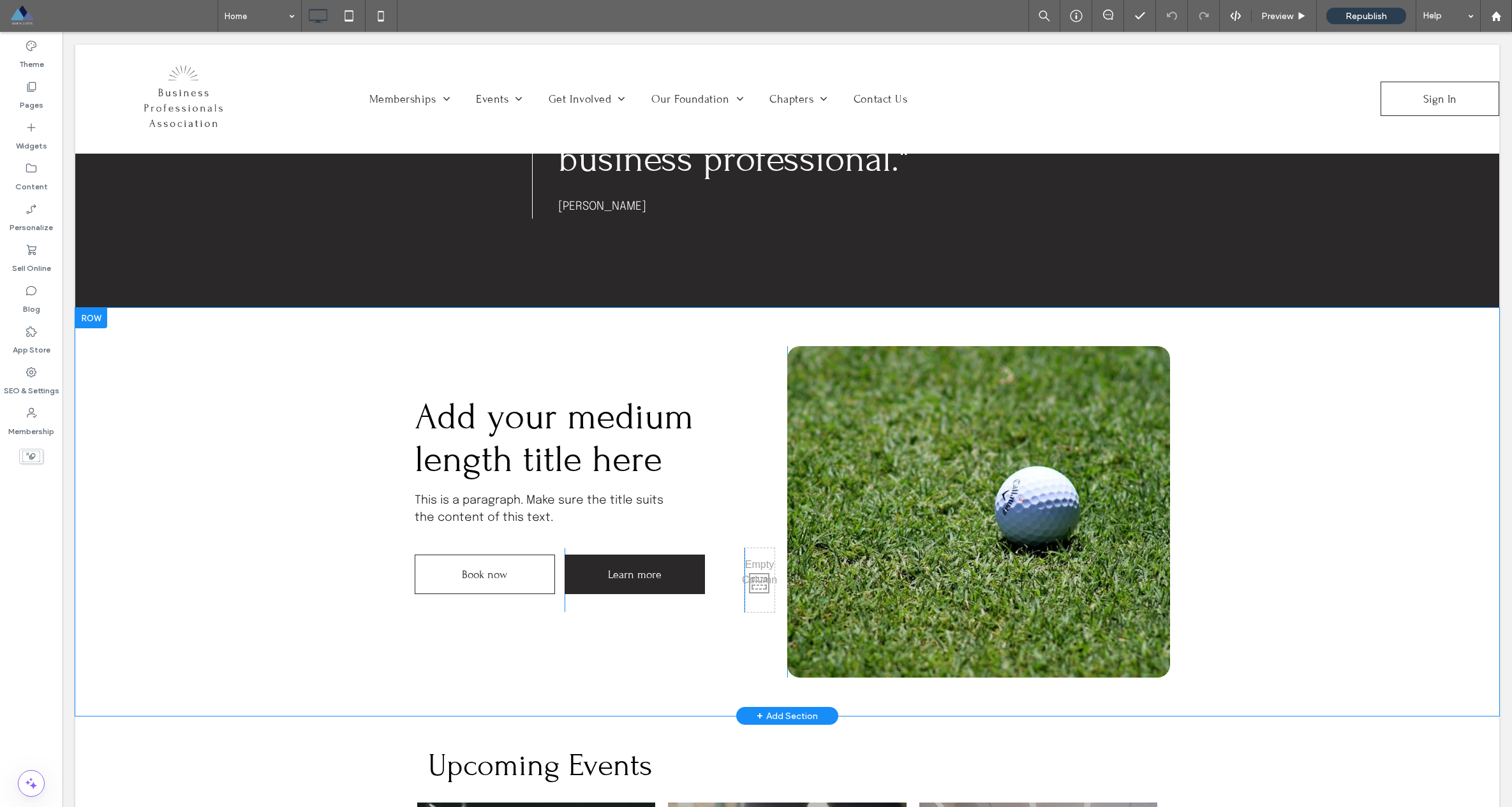
scroll to position [1959, 0]
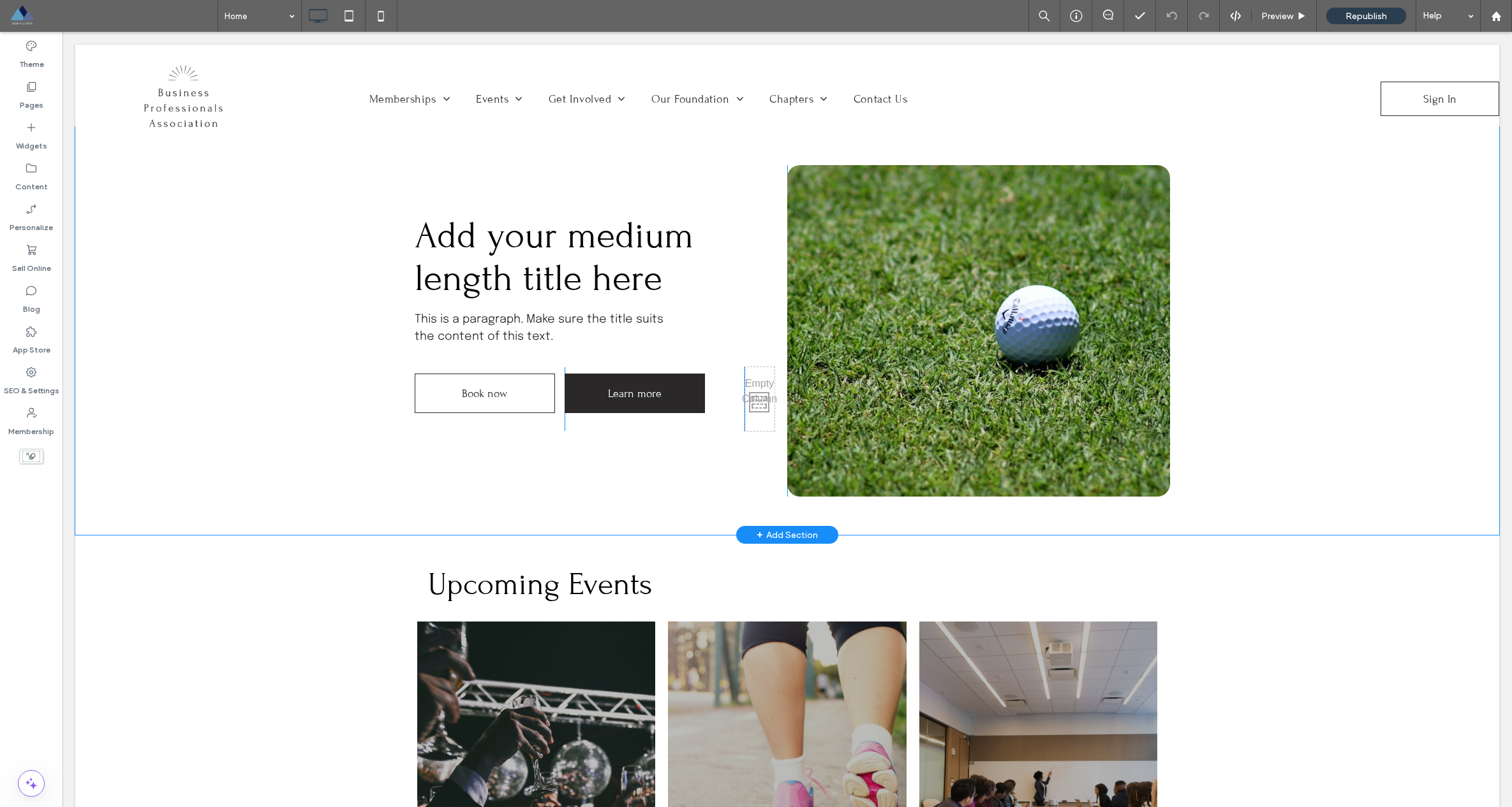
click at [757, 528] on span "+" at bounding box center [760, 535] width 7 height 14
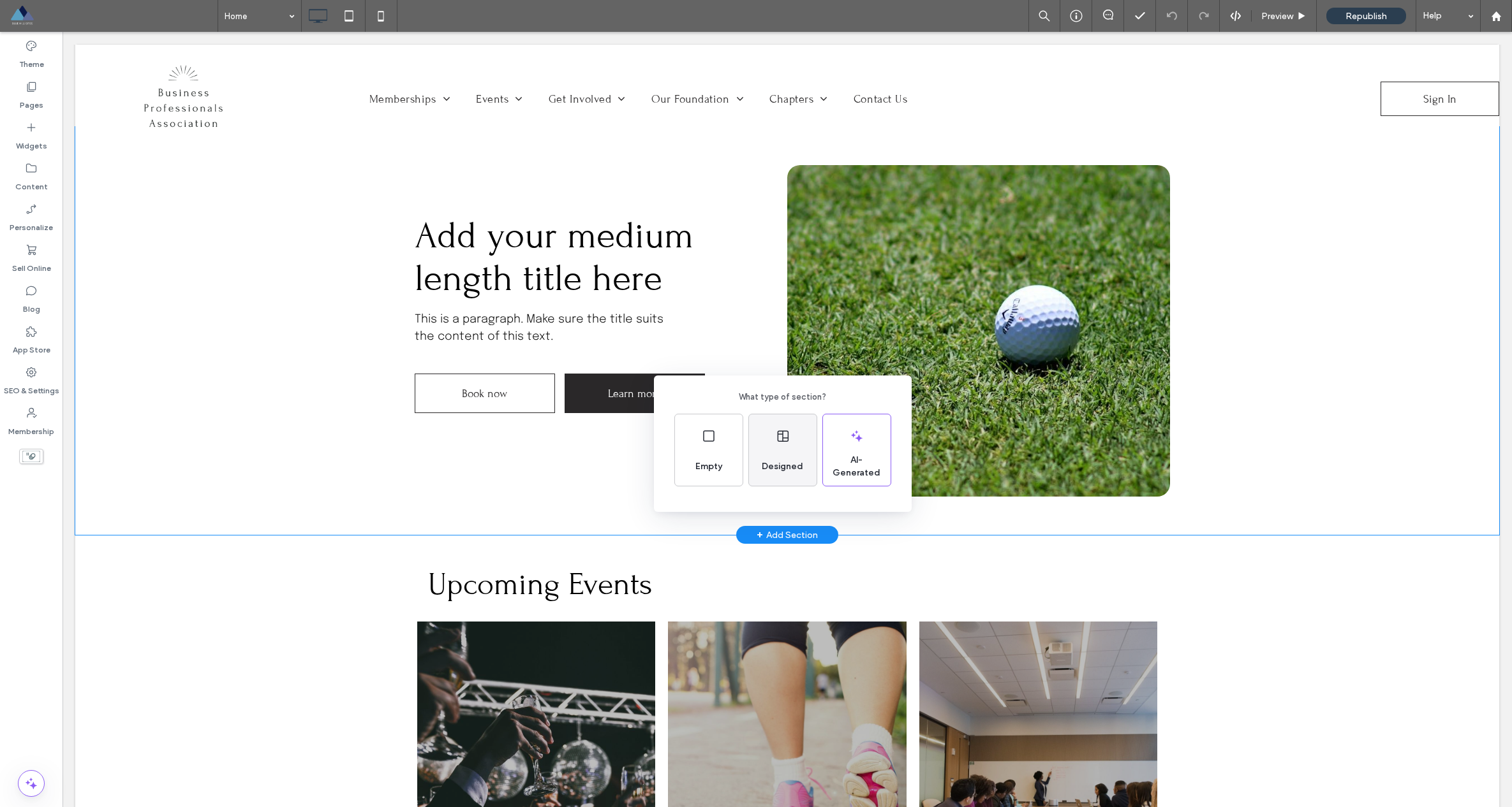
click at [766, 435] on div "Designed" at bounding box center [783, 450] width 67 height 71
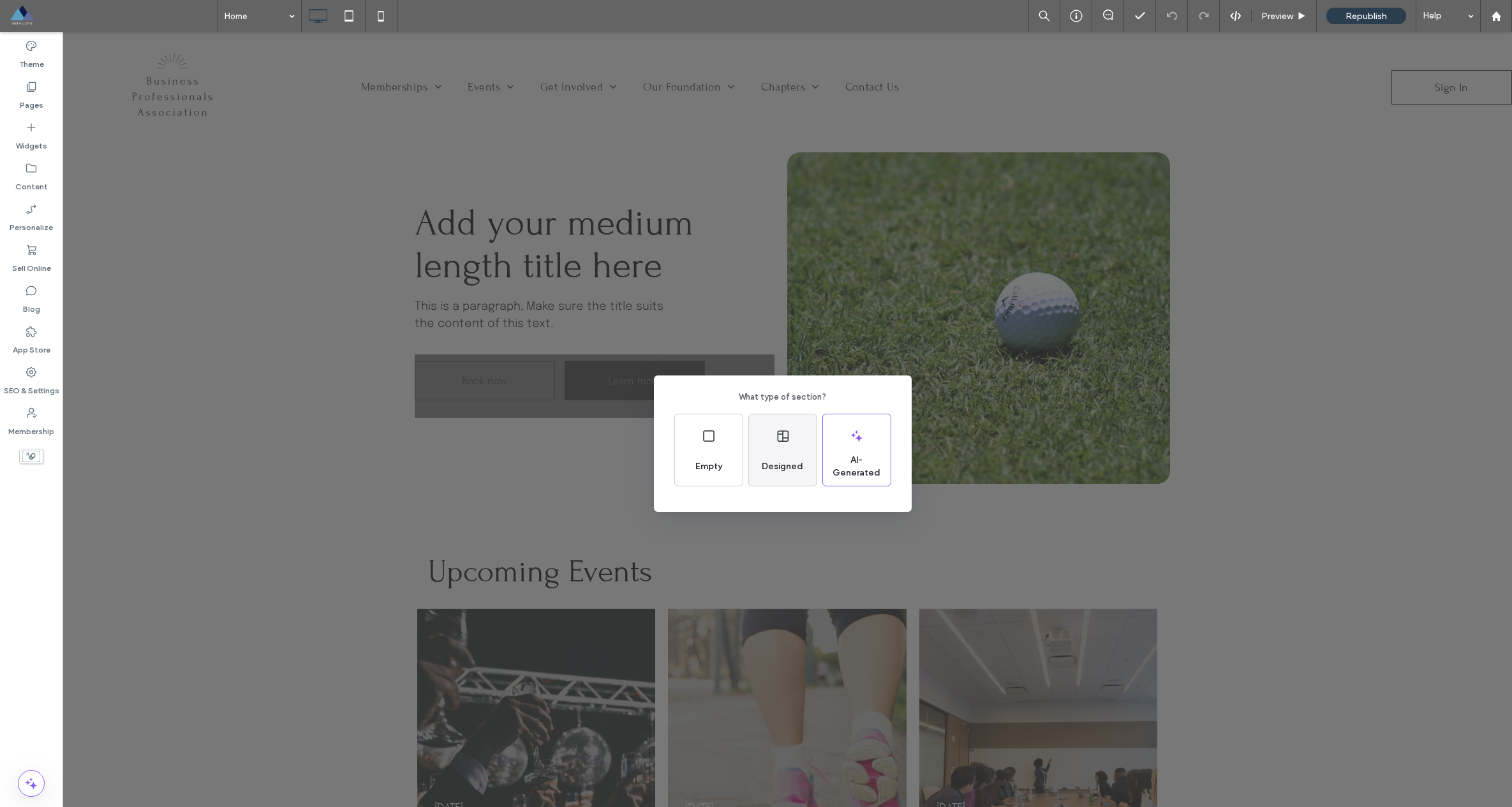
scroll to position [1667, 0]
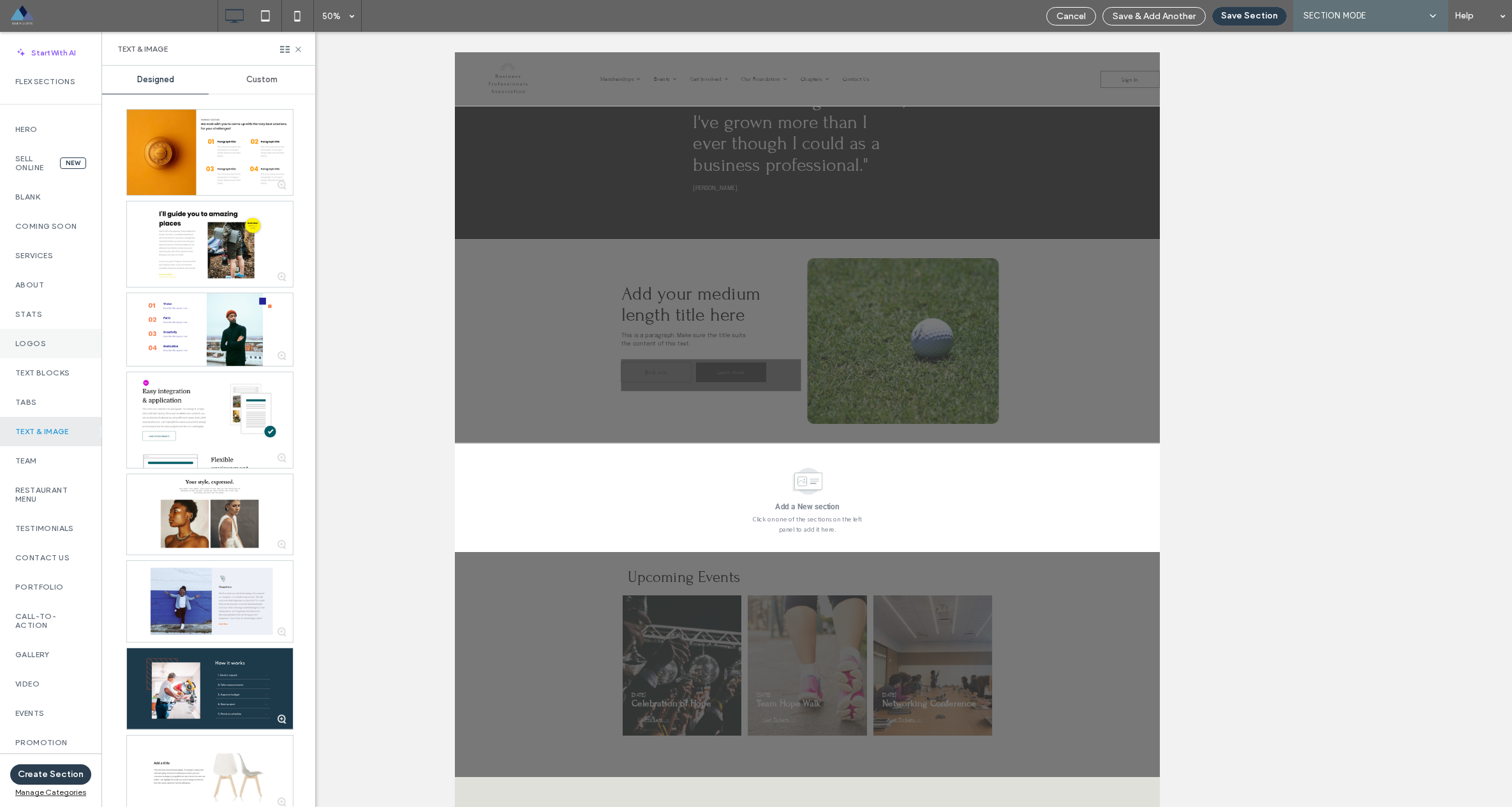
click at [45, 338] on div "Logos" at bounding box center [50, 344] width 101 height 29
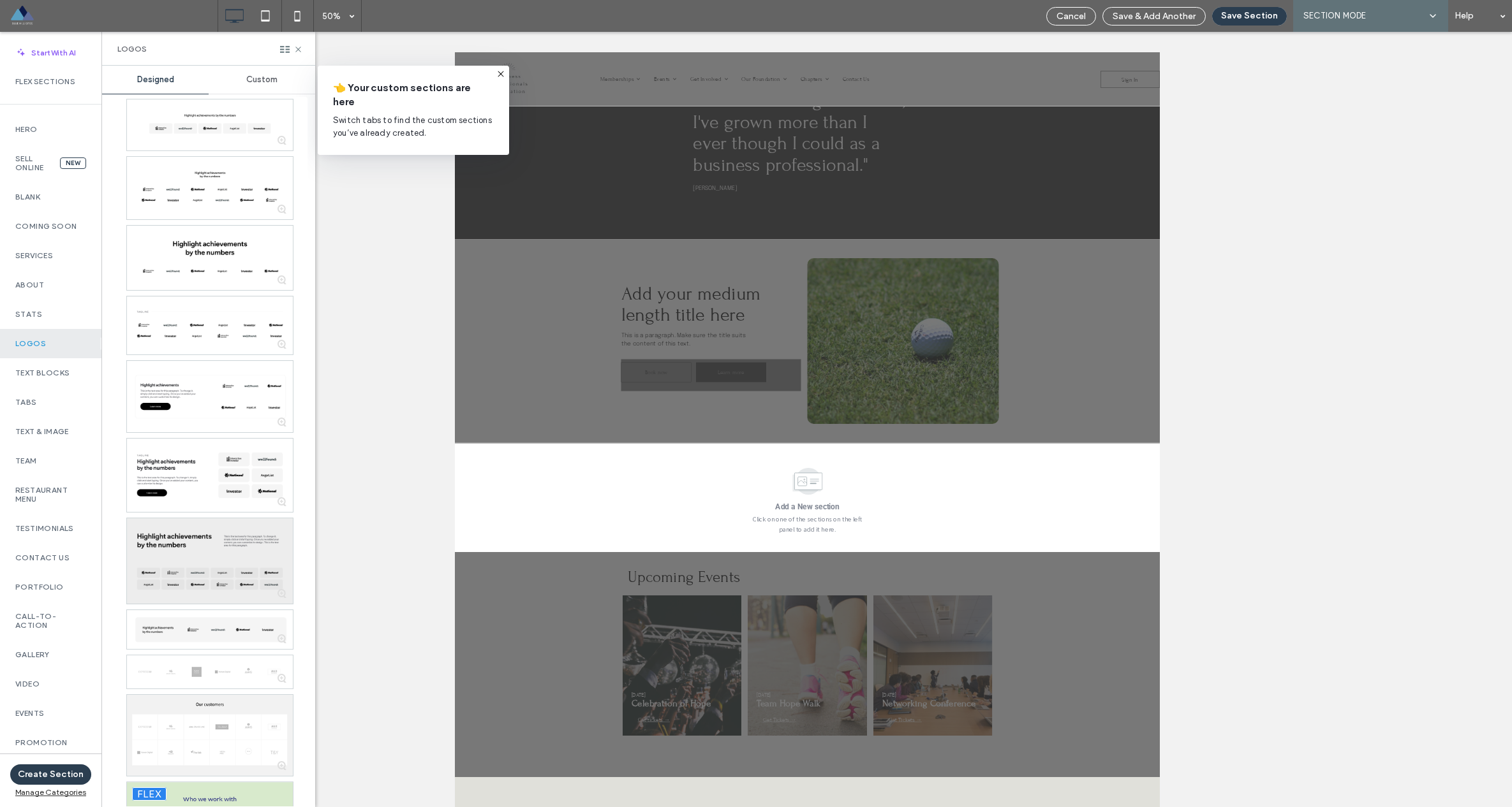
scroll to position [340, 0]
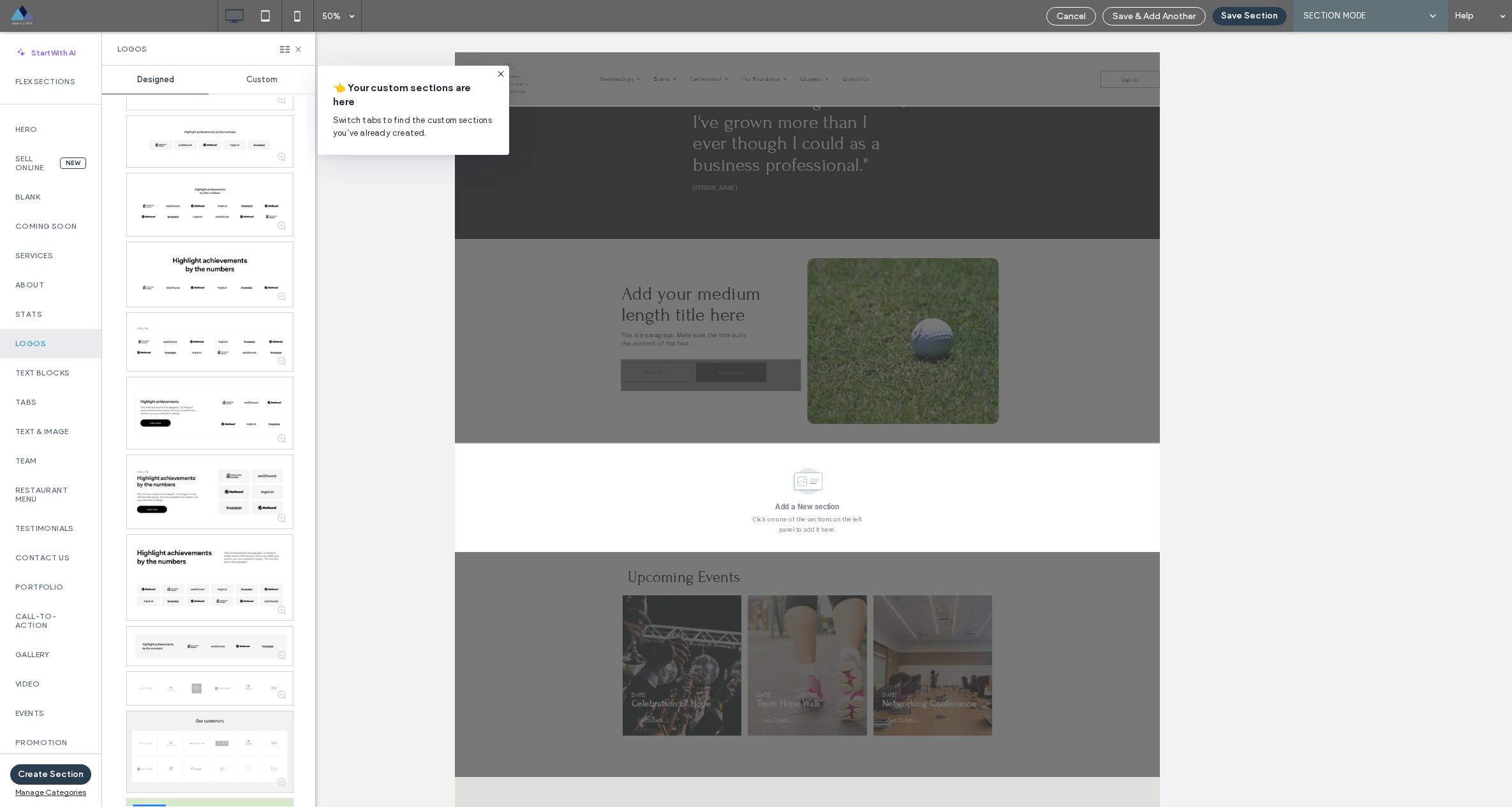
click at [500, 74] on use at bounding box center [500, 73] width 6 height 6
click at [303, 48] on div "Logos" at bounding box center [208, 49] width 213 height 34
click at [298, 48] on icon at bounding box center [298, 49] width 10 height 10
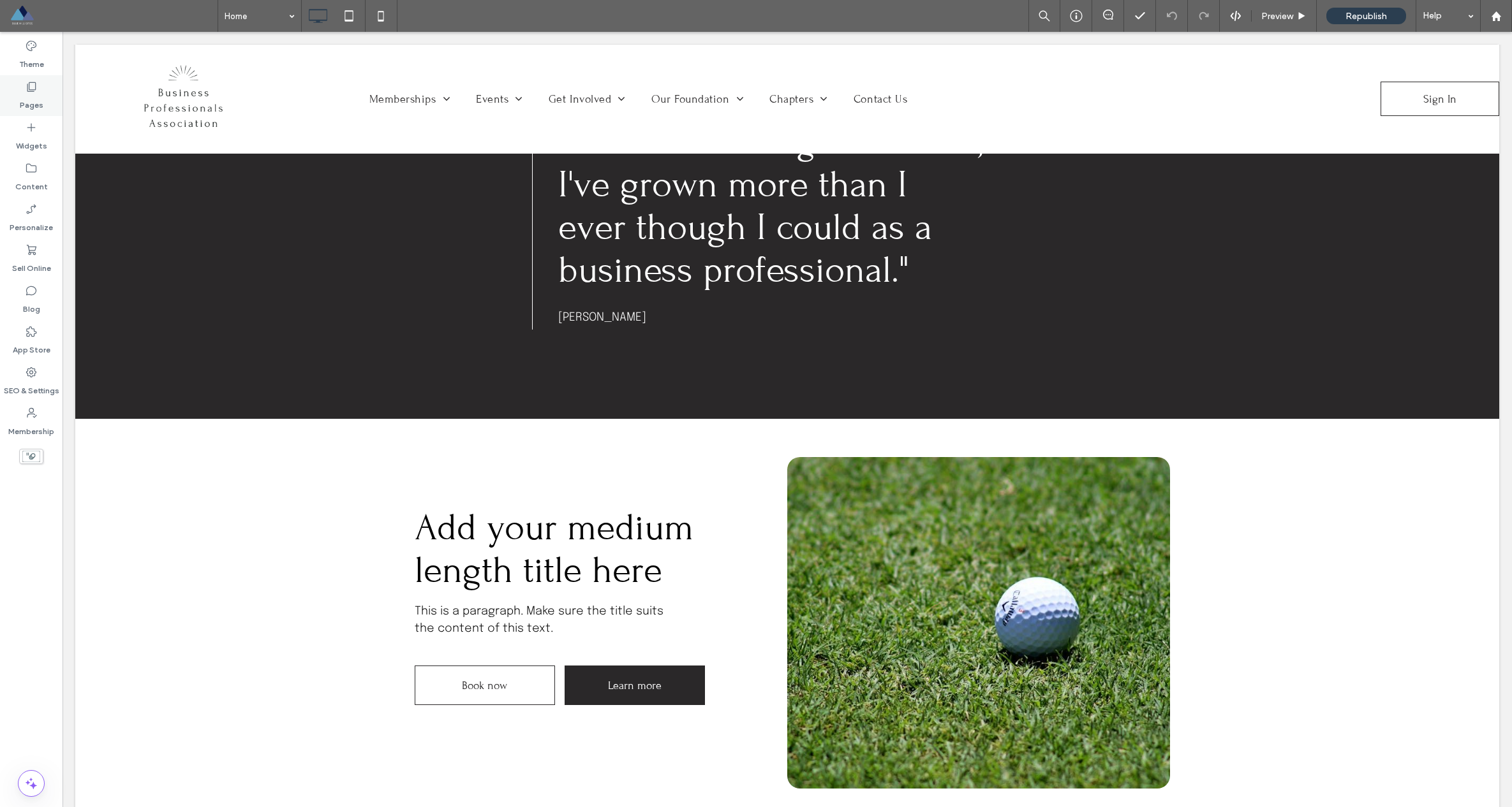
click at [37, 93] on label "Pages" at bounding box center [31, 101] width 24 height 18
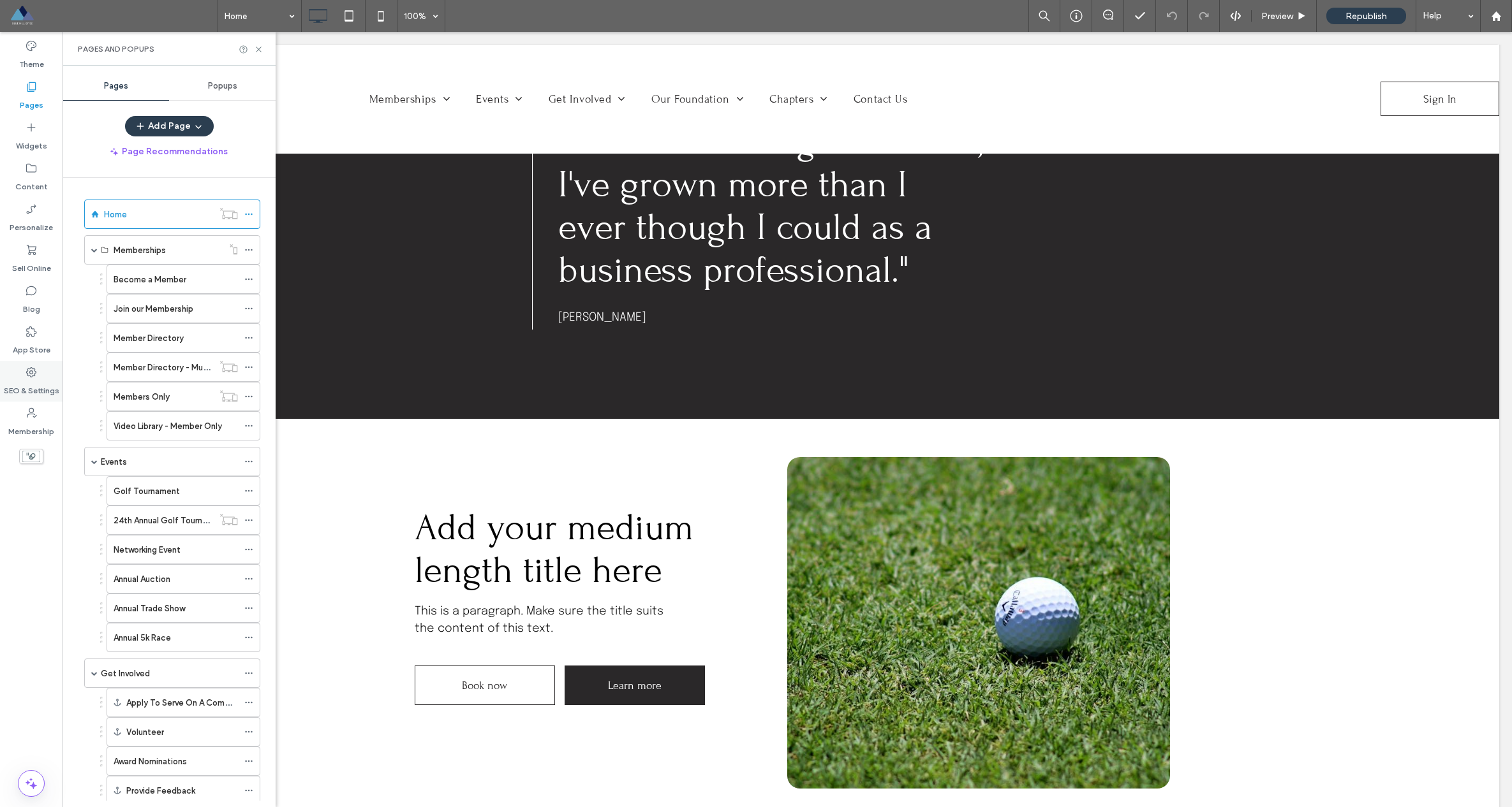
click at [38, 381] on label "SEO & Settings" at bounding box center [31, 387] width 56 height 18
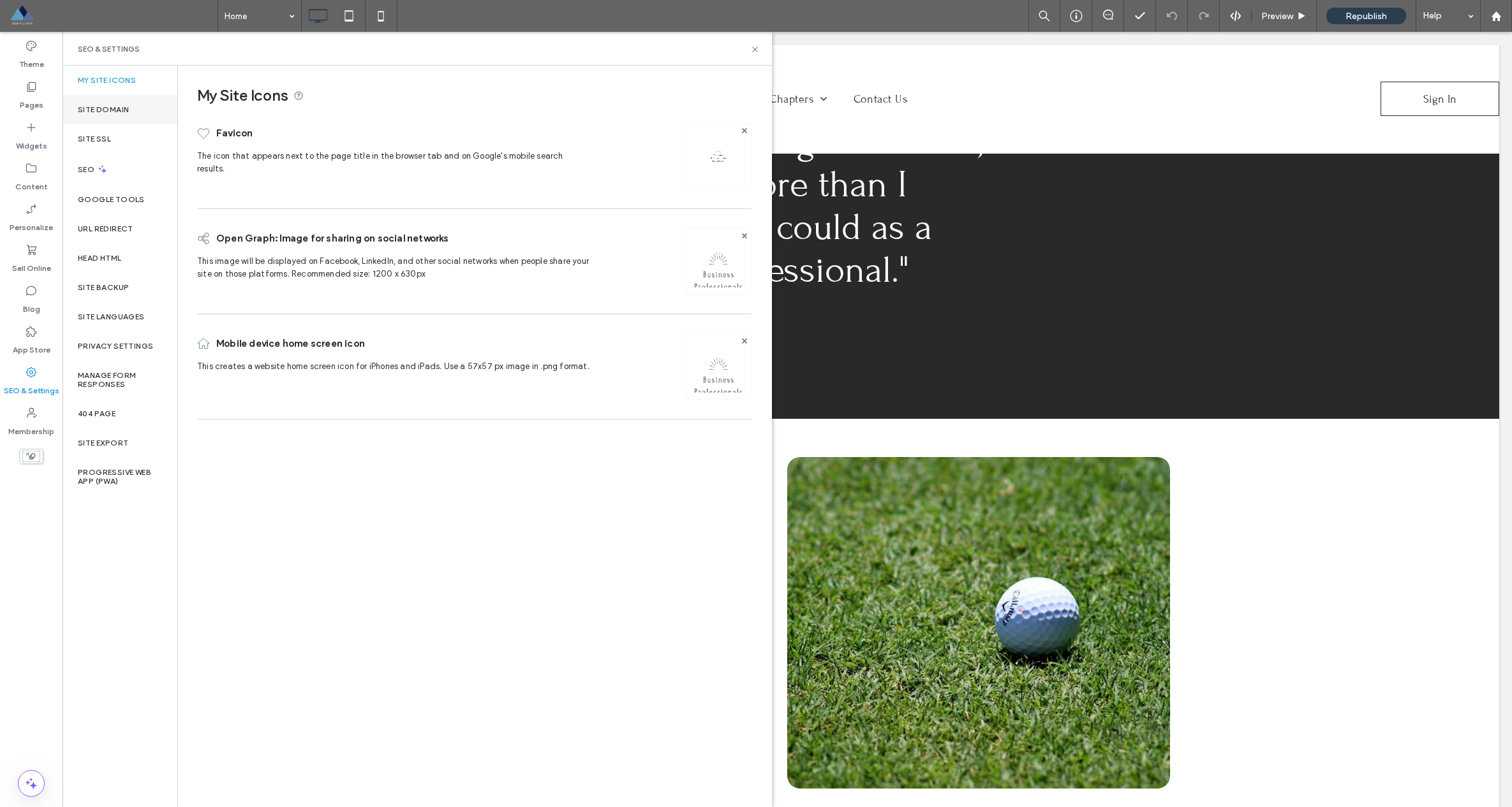
click at [117, 114] on div "Site Domain" at bounding box center [119, 109] width 115 height 29
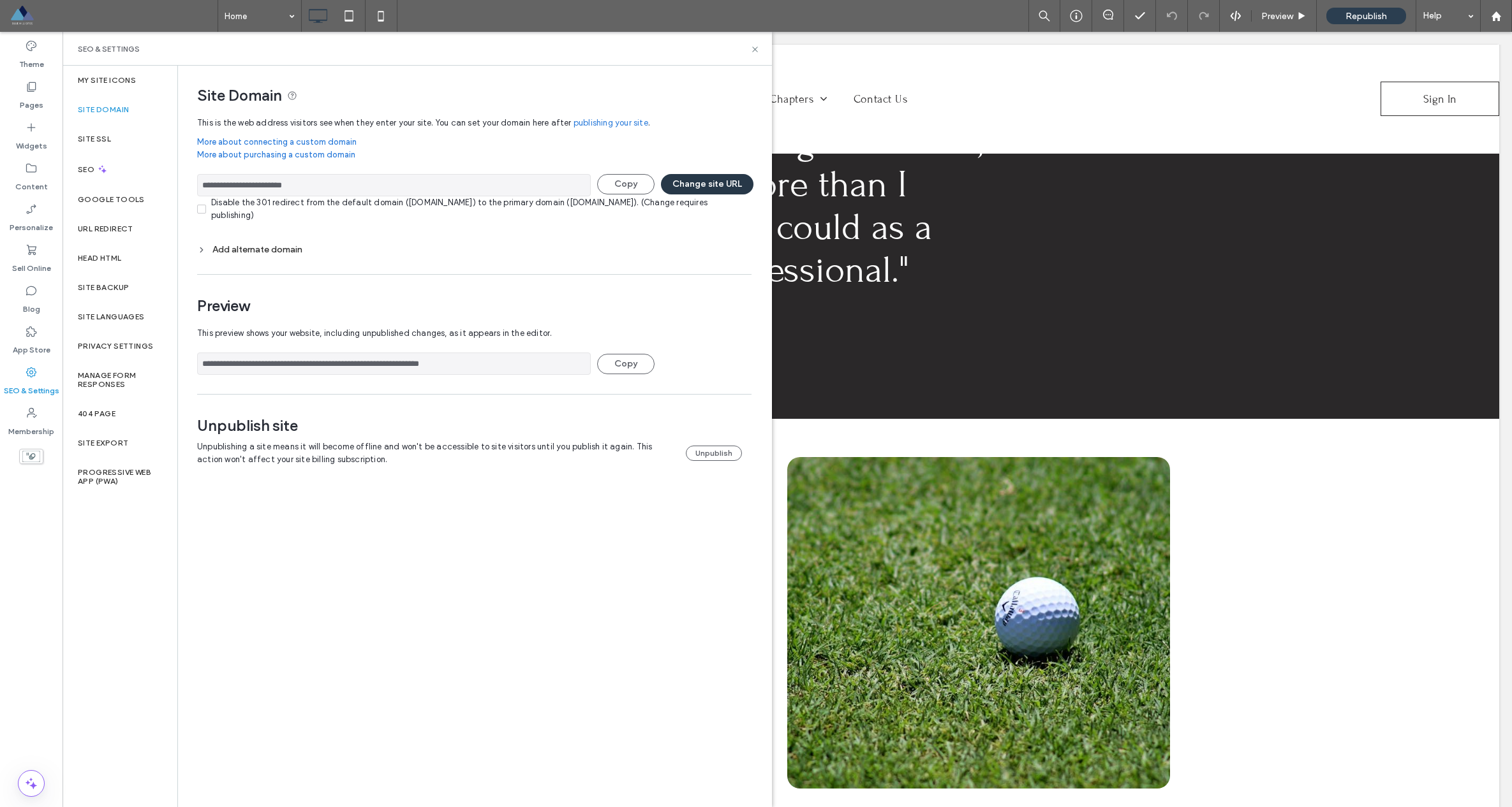
click at [713, 186] on button "Change site URL" at bounding box center [707, 184] width 92 height 20
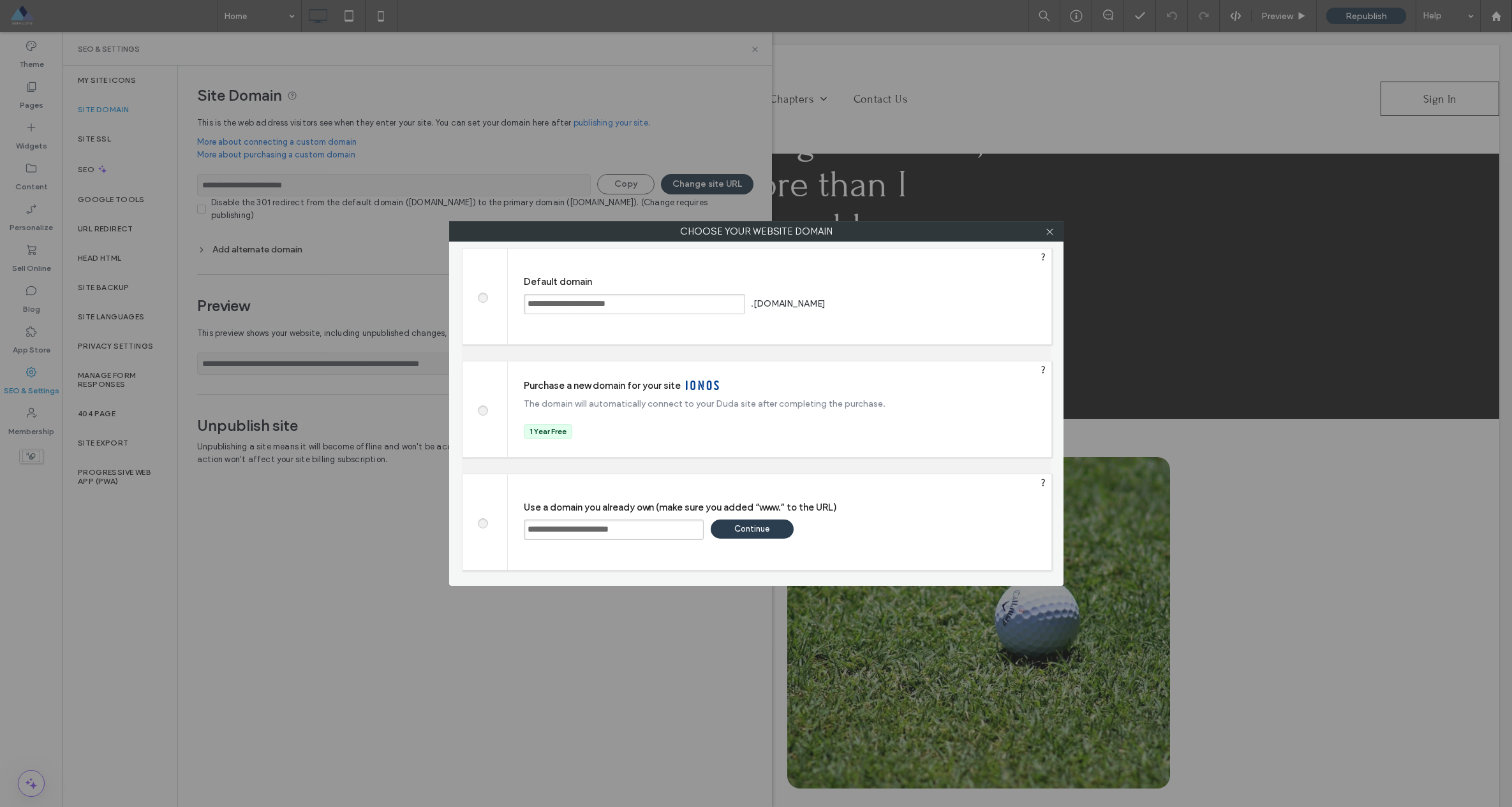
click at [735, 527] on div "Continue" at bounding box center [752, 529] width 83 height 19
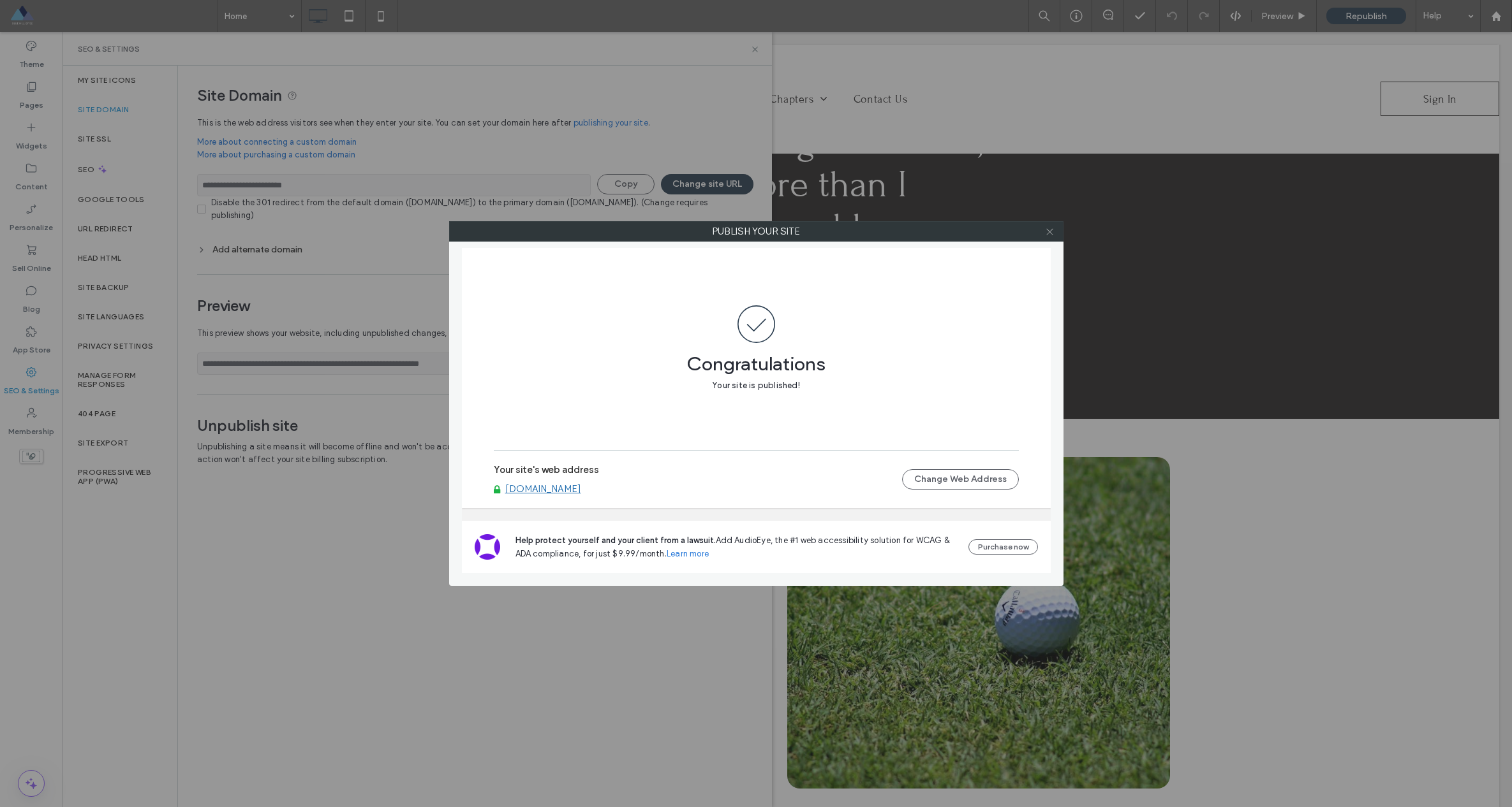
click at [766, 232] on icon at bounding box center [1050, 232] width 10 height 10
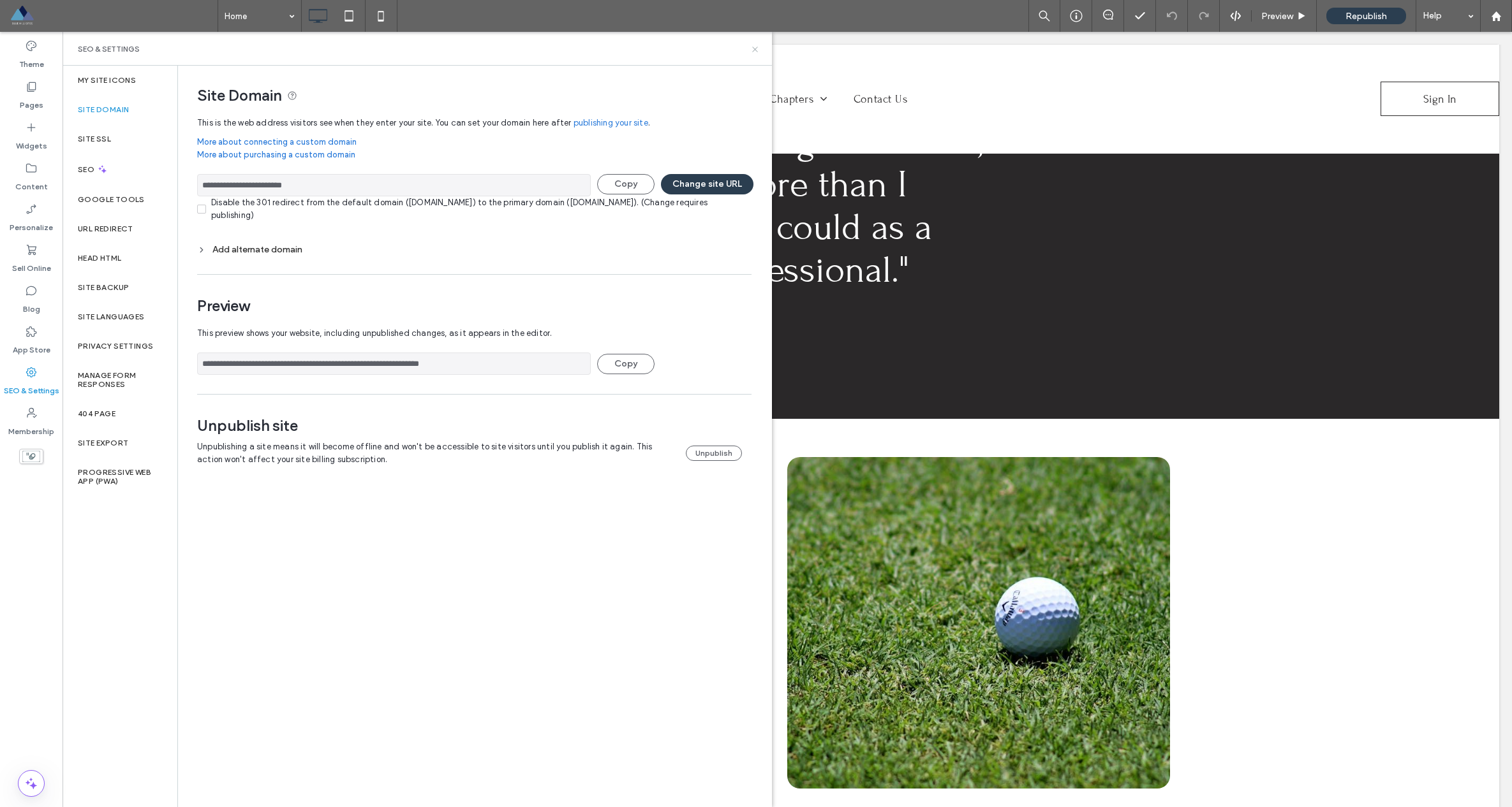
click at [755, 52] on icon at bounding box center [755, 49] width 10 height 10
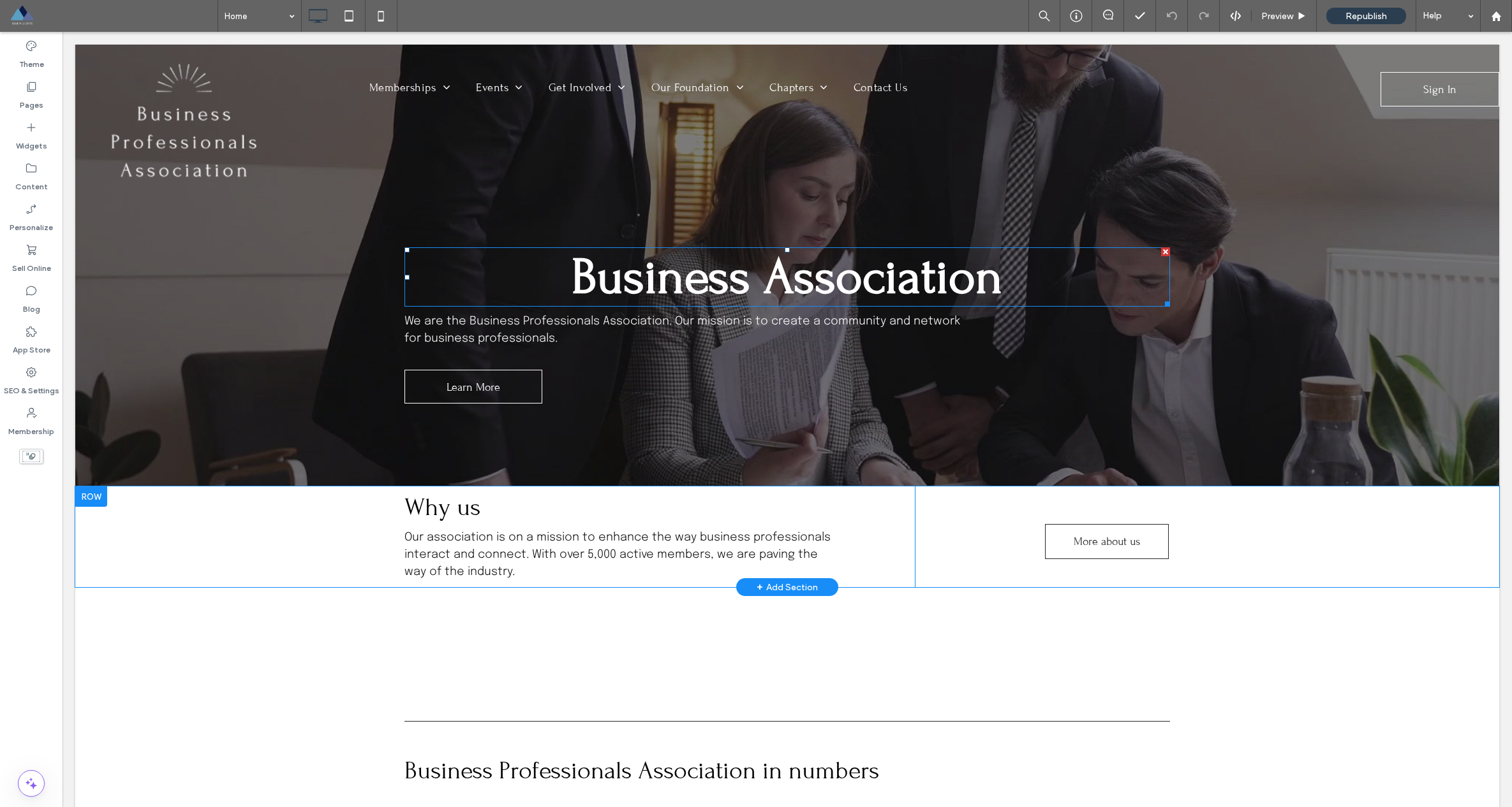
scroll to position [91, 0]
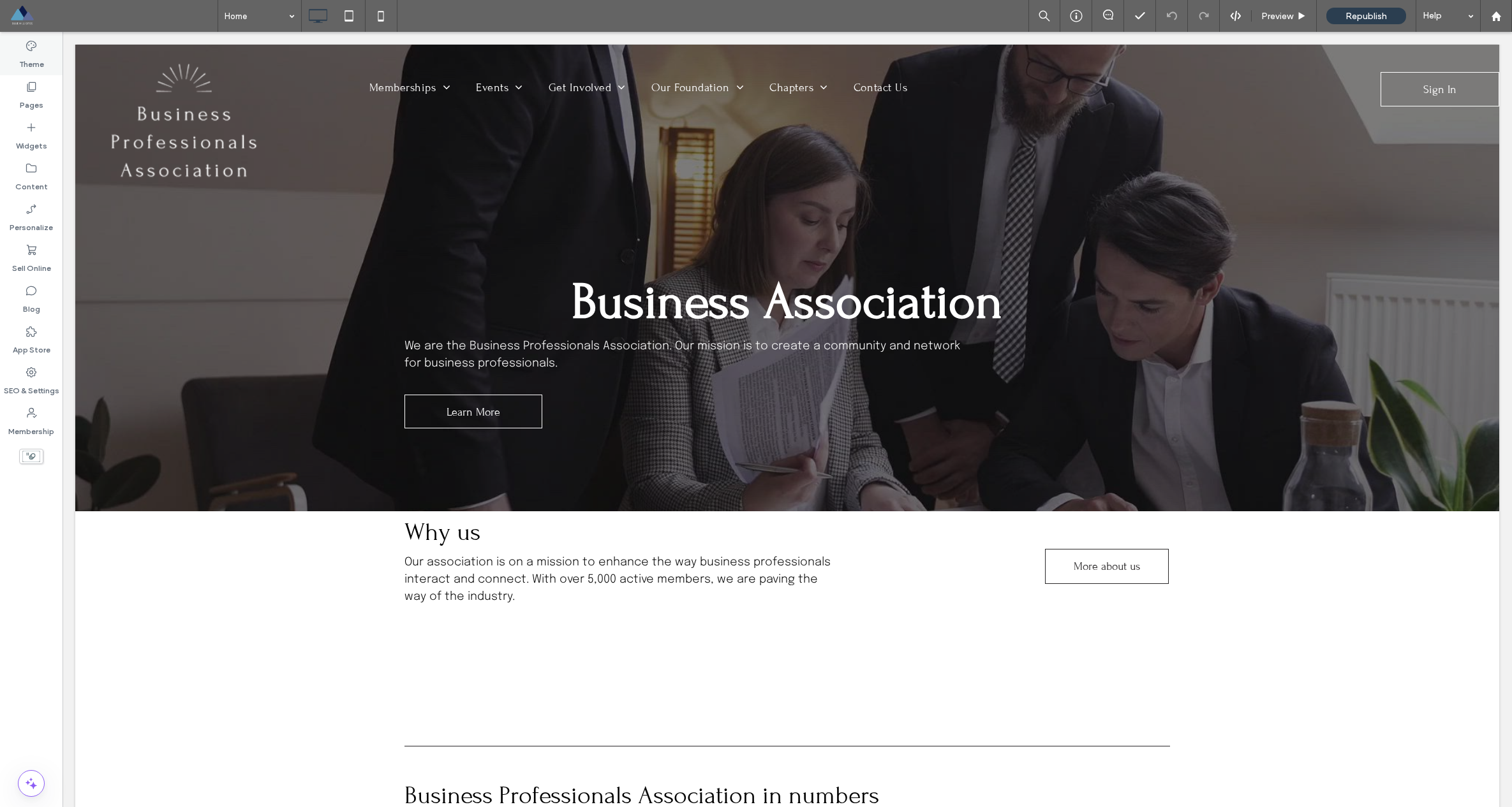
click at [28, 48] on use at bounding box center [31, 46] width 10 height 10
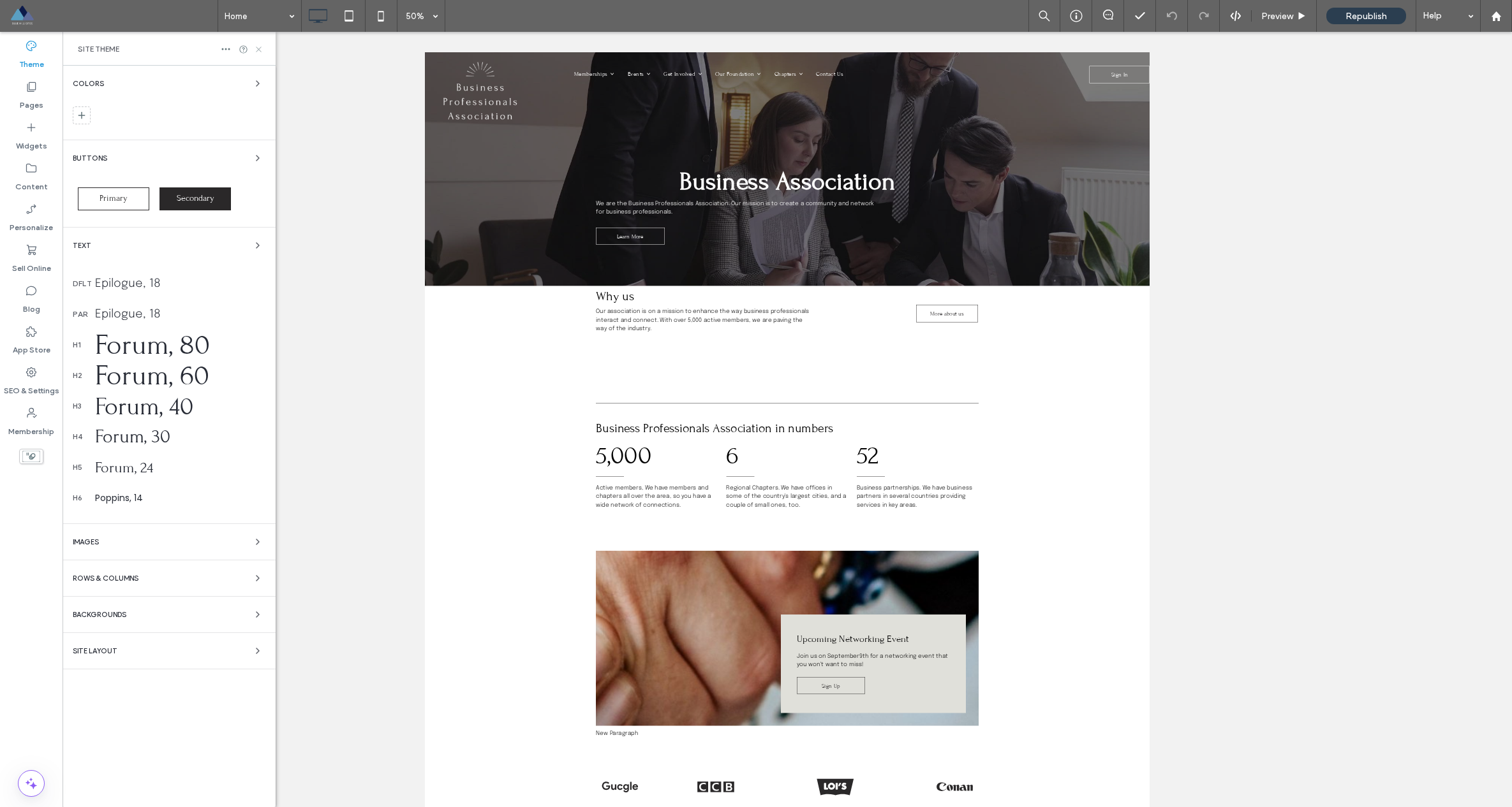
drag, startPoint x: 258, startPoint y: 44, endPoint x: 196, endPoint y: 12, distance: 69.8
click at [258, 45] on icon at bounding box center [259, 49] width 10 height 10
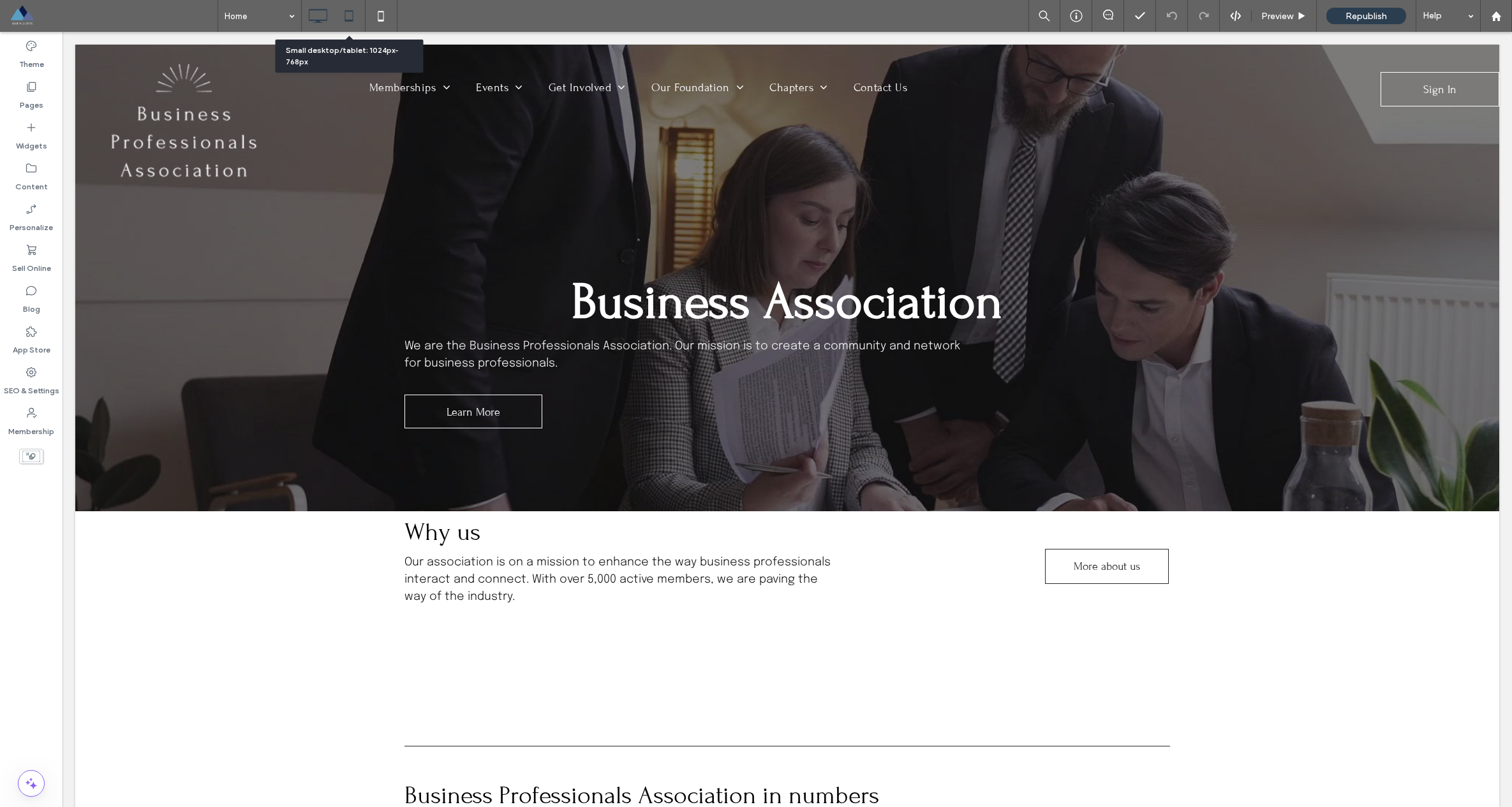
click at [344, 12] on icon at bounding box center [348, 16] width 26 height 26
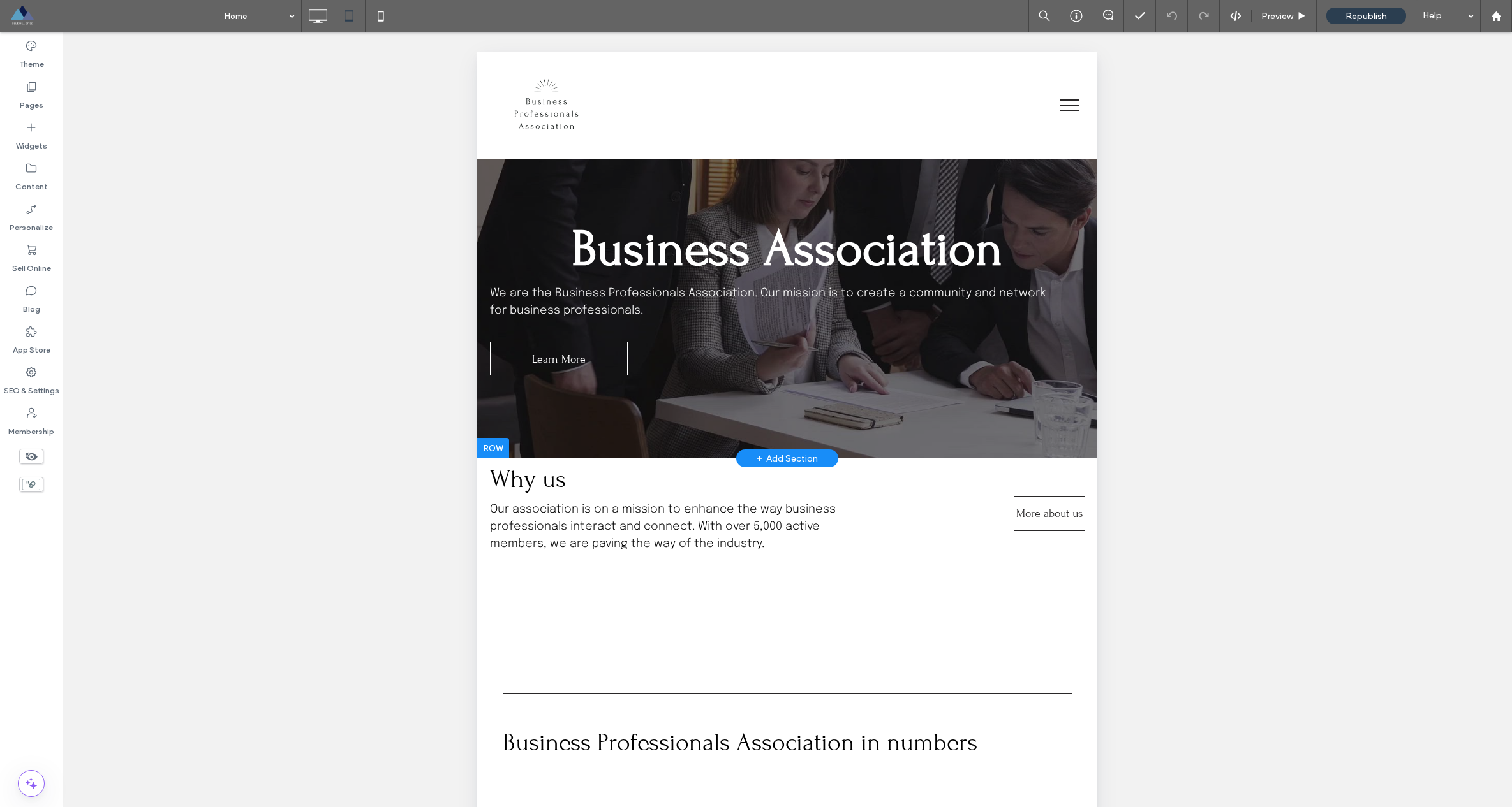
scroll to position [0, 0]
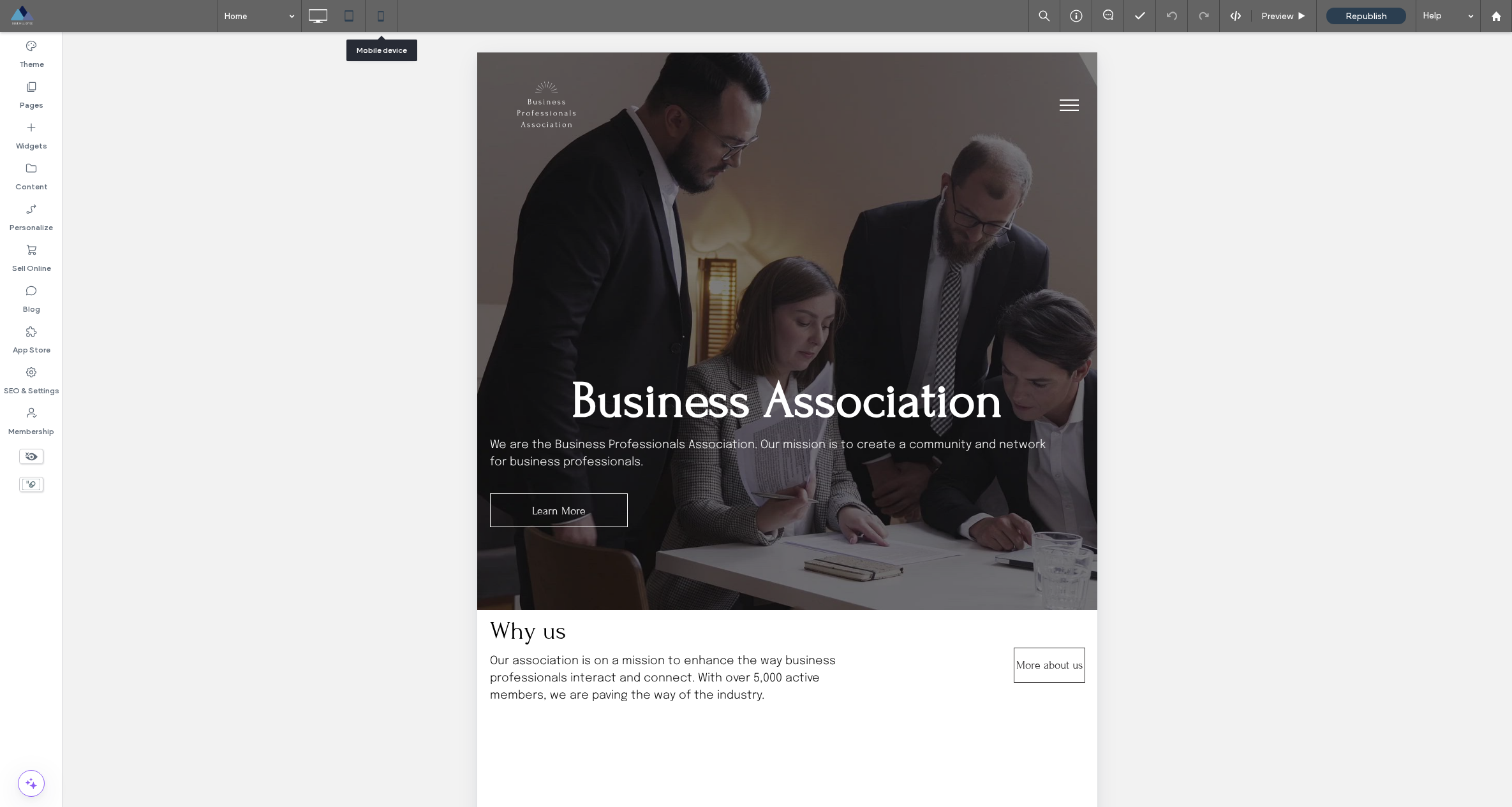
click at [380, 16] on icon at bounding box center [380, 16] width 26 height 26
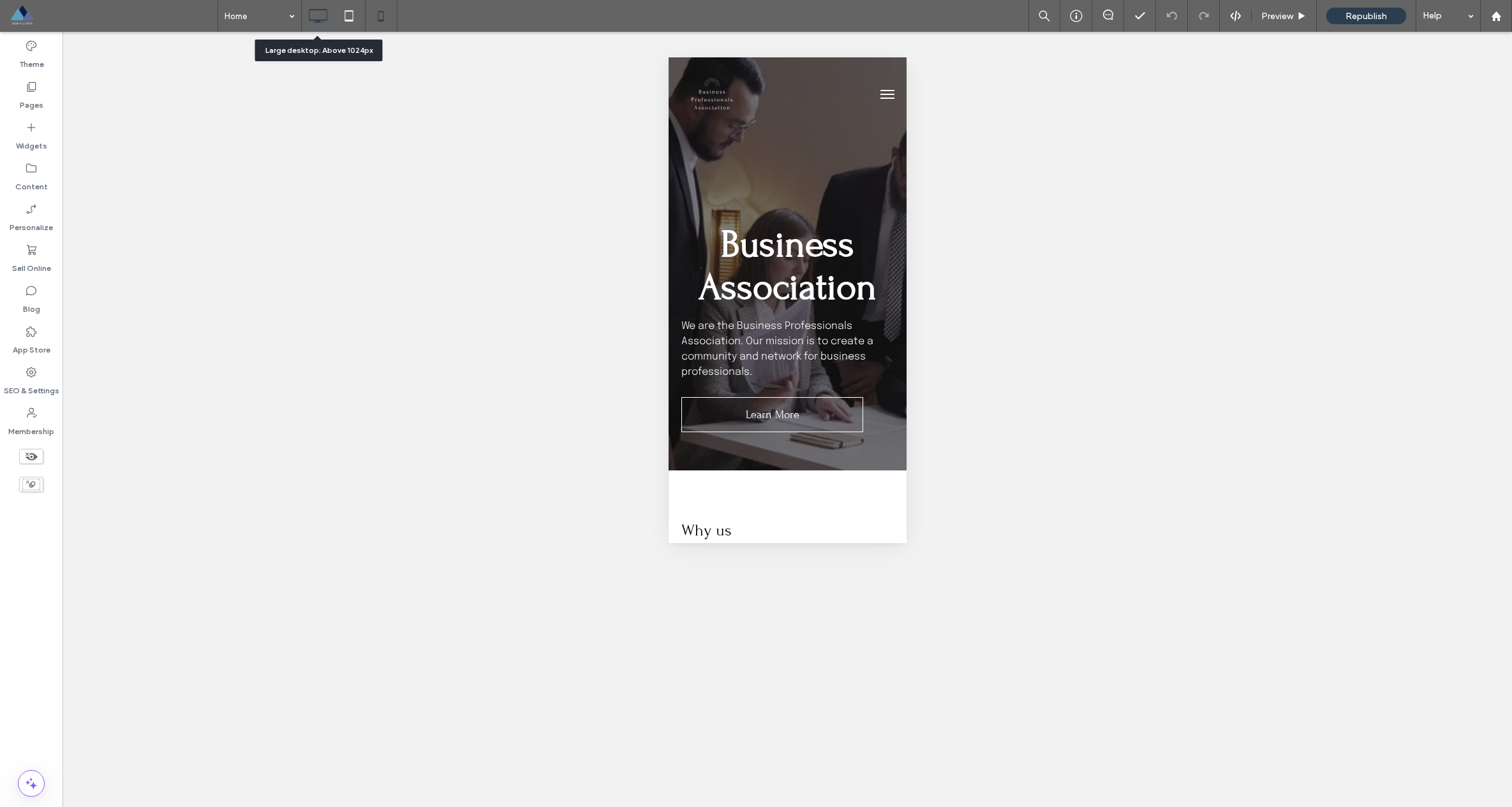
click at [305, 16] on icon at bounding box center [318, 16] width 26 height 26
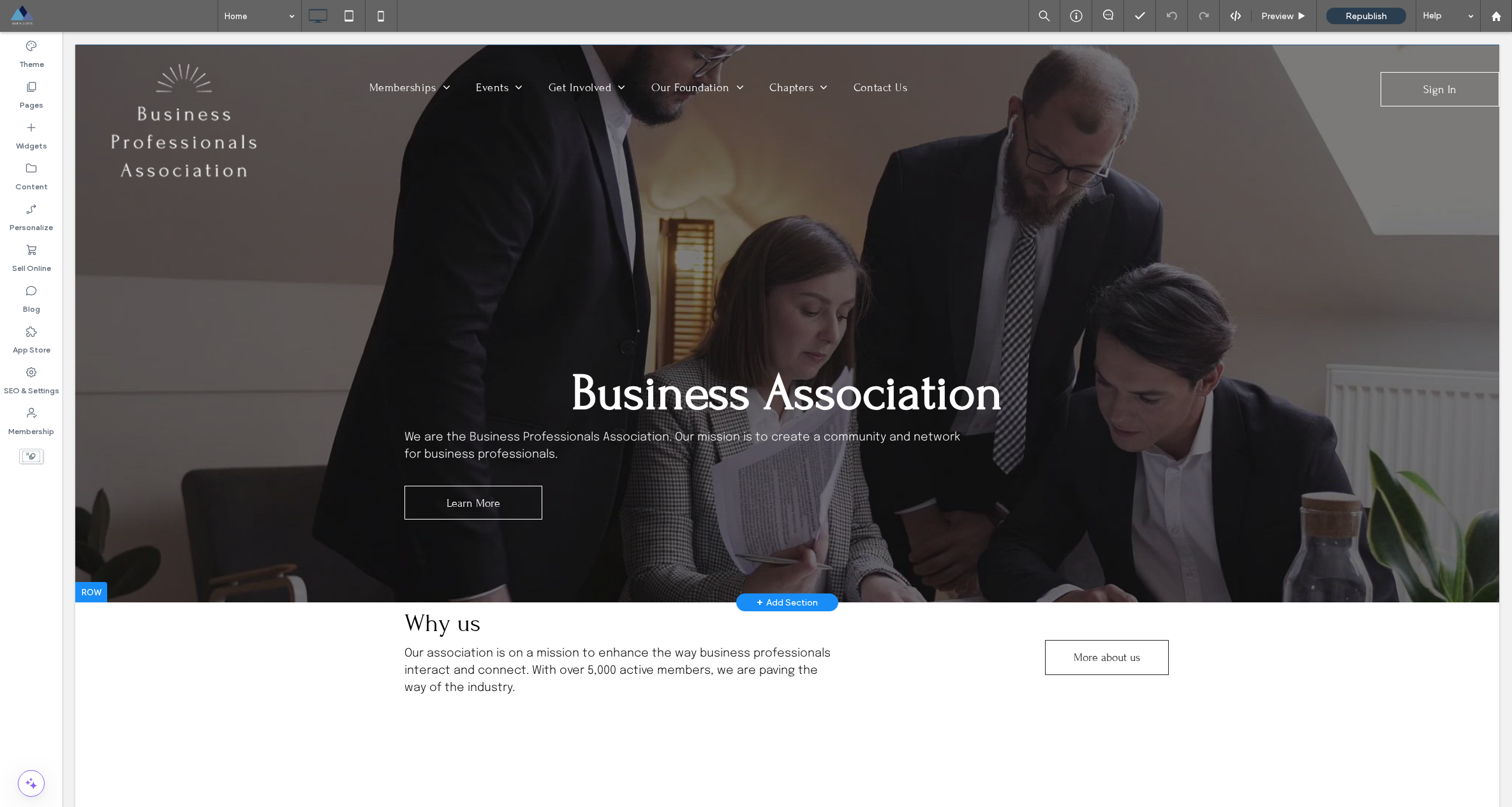
click at [304, 289] on div at bounding box center [787, 323] width 1424 height 558
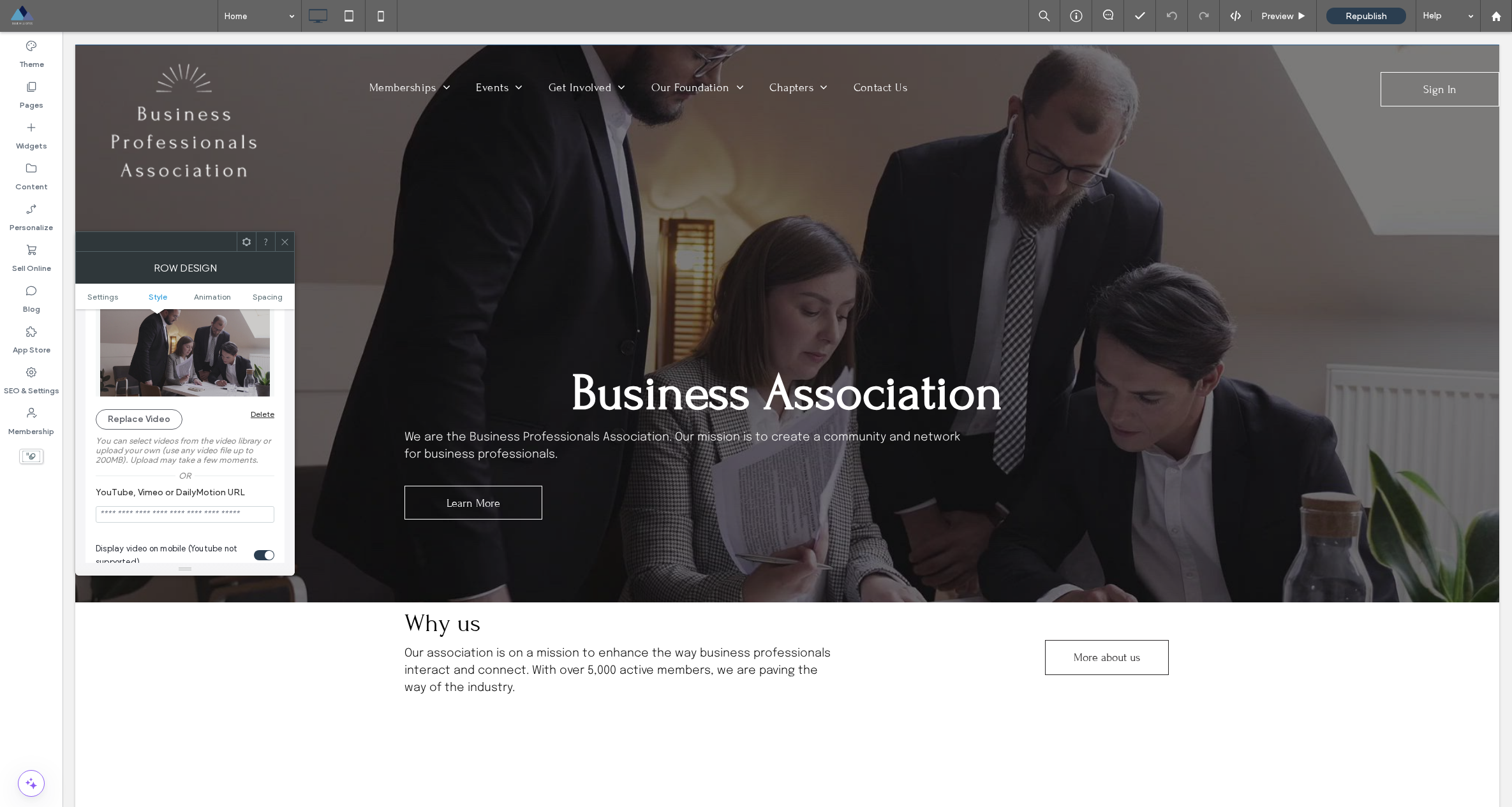
scroll to position [201, 0]
click at [124, 523] on input "YouTube, Vimeo or DailyMotion URL" at bounding box center [185, 522] width 179 height 16
click at [285, 237] on icon at bounding box center [285, 242] width 10 height 10
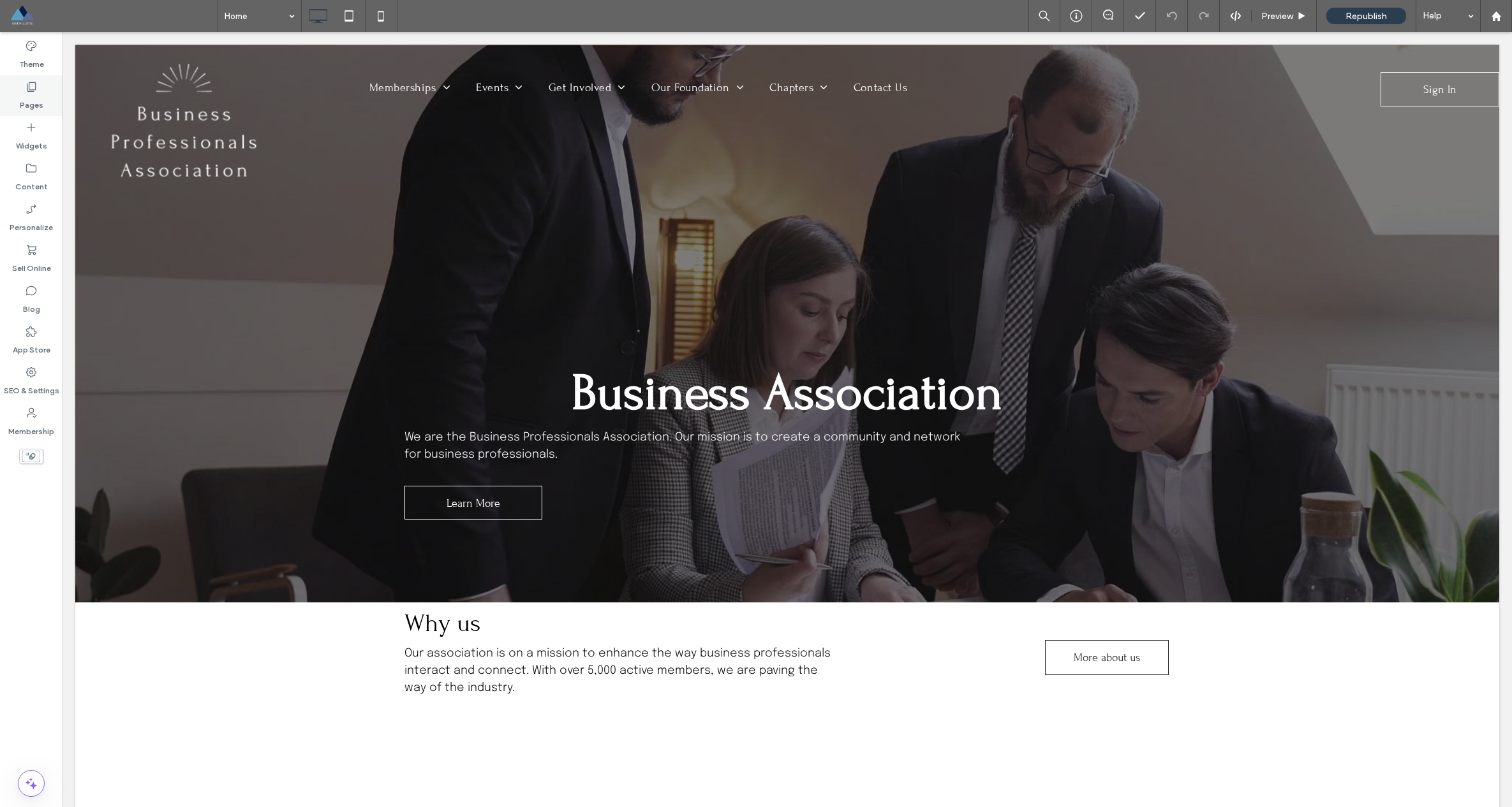
click at [30, 95] on label "Pages" at bounding box center [31, 101] width 24 height 18
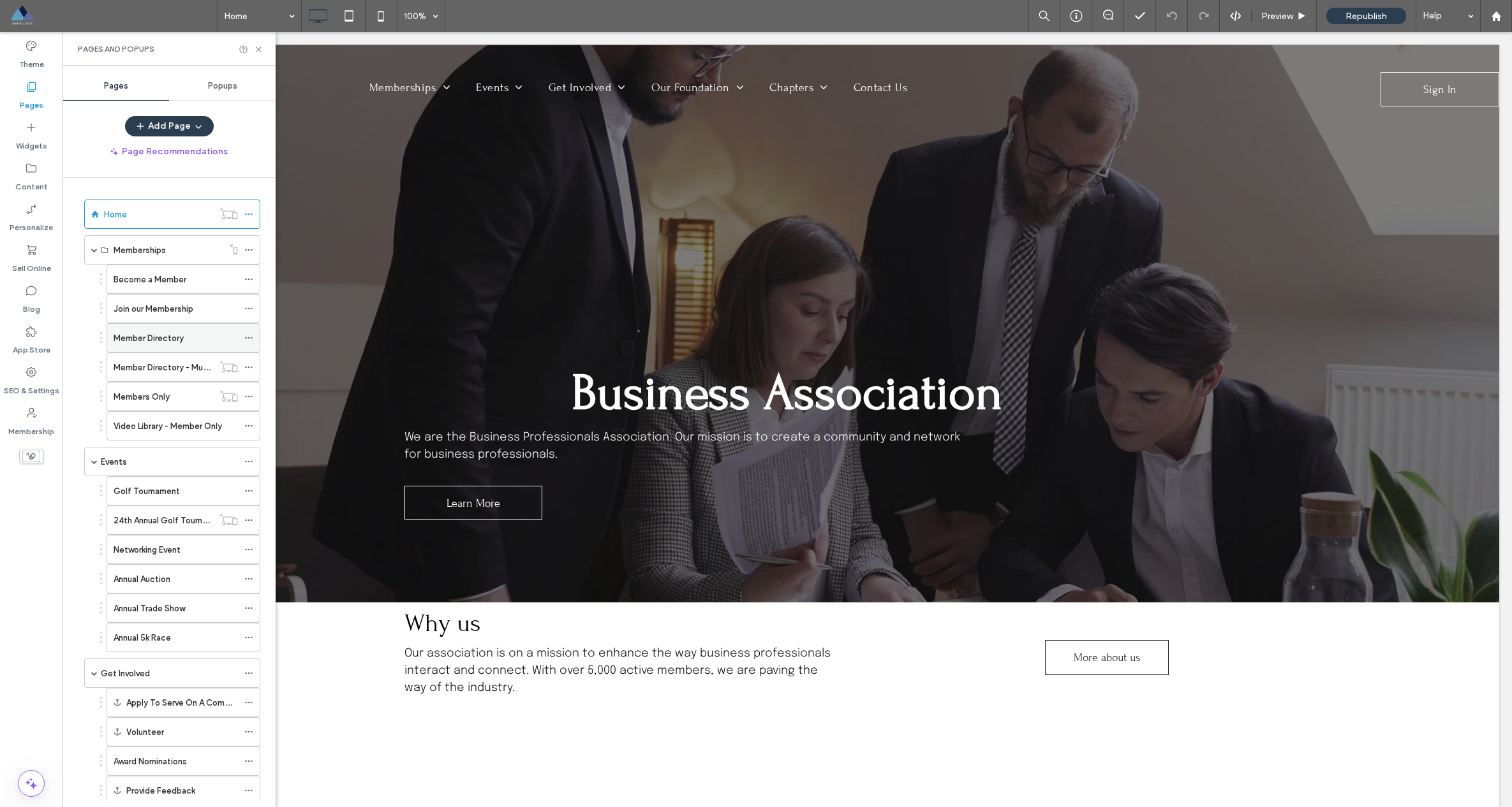
scroll to position [24, 0]
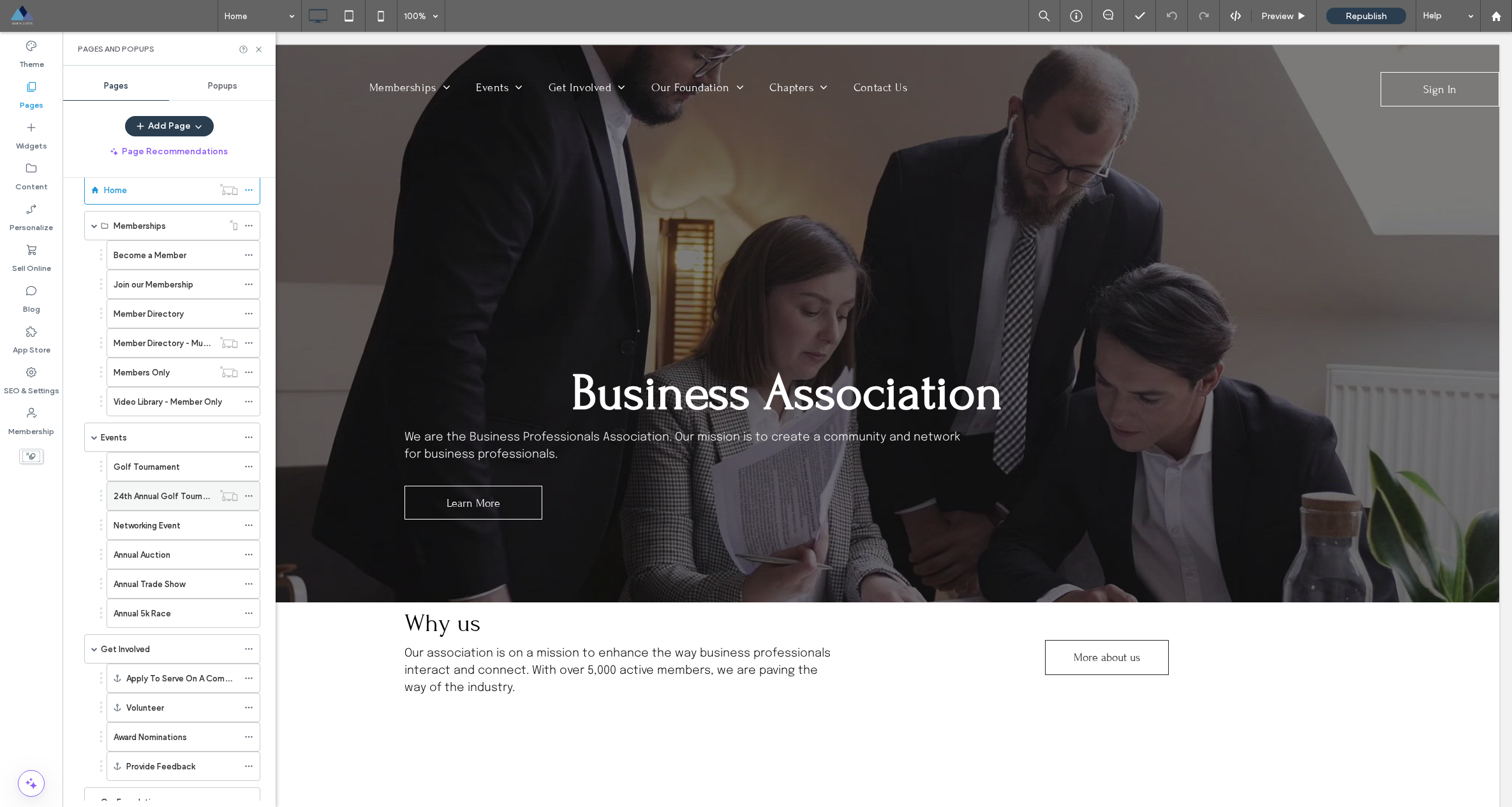
click at [145, 485] on div "24th Annual Golf Tournament" at bounding box center [163, 495] width 100 height 28
click at [254, 49] on icon at bounding box center [259, 49] width 10 height 10
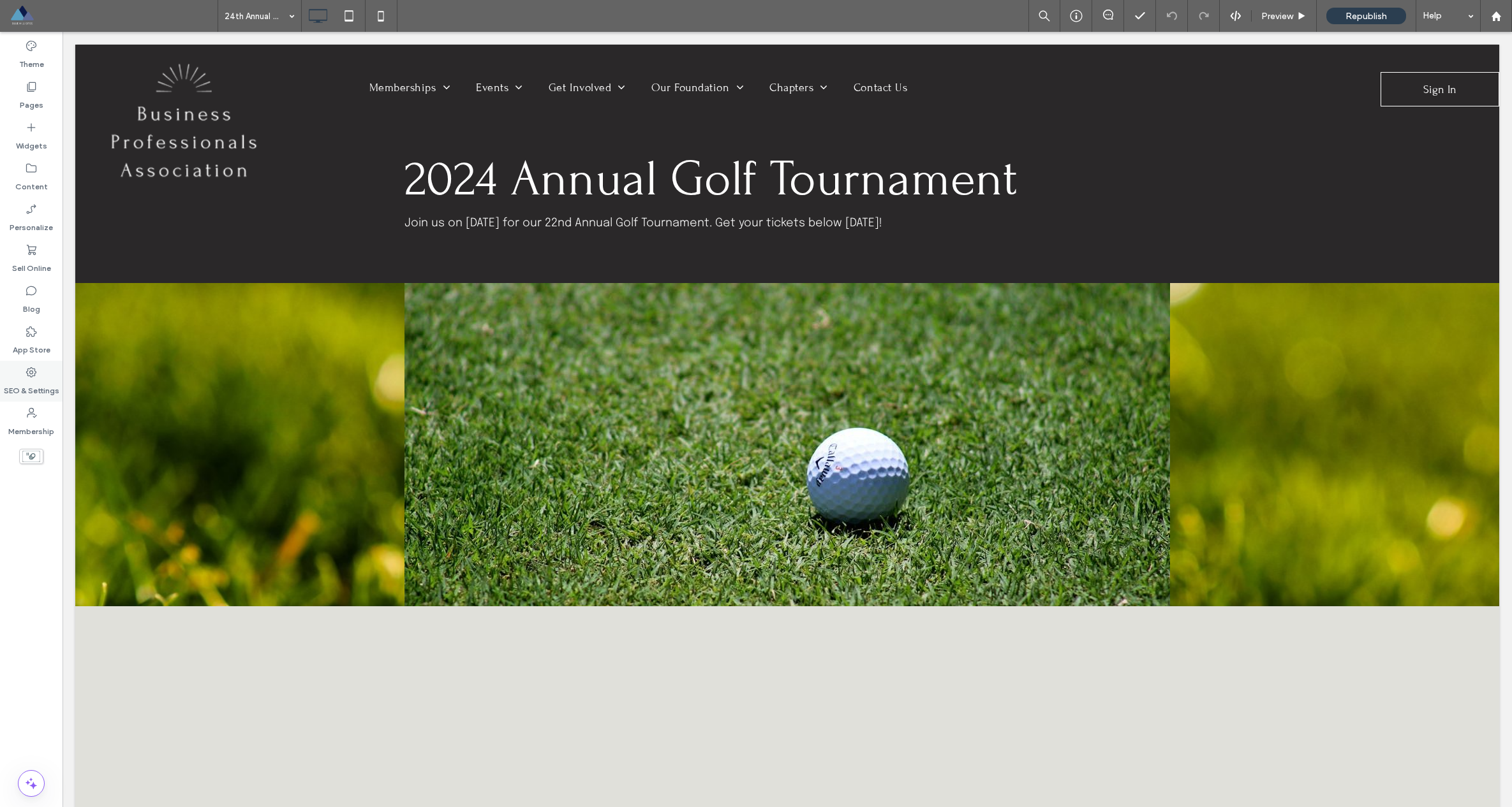
click at [41, 382] on label "SEO & Settings" at bounding box center [31, 387] width 56 height 18
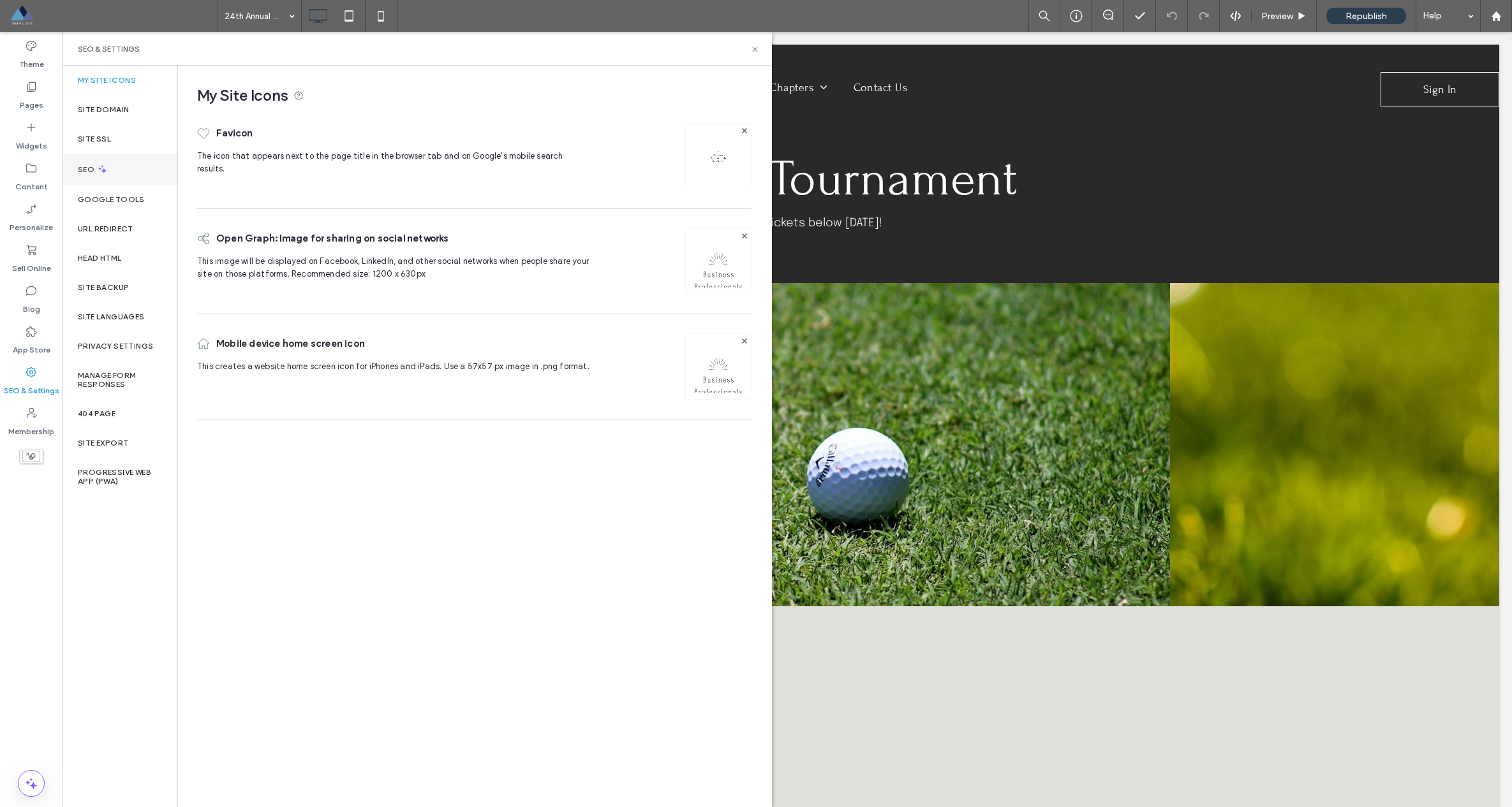
click at [87, 168] on label "SEO" at bounding box center [87, 170] width 19 height 9
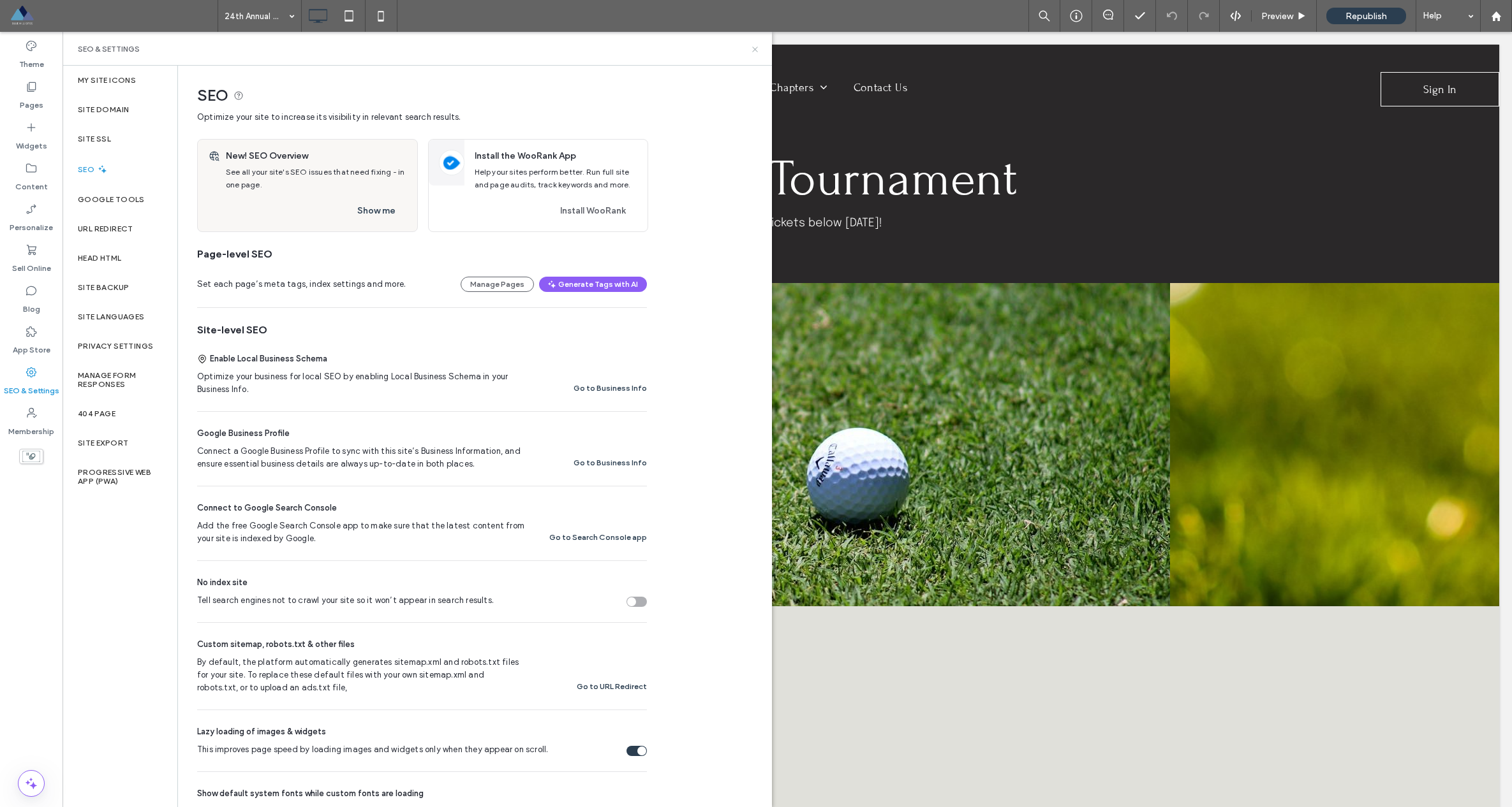
click at [757, 48] on icon at bounding box center [755, 49] width 10 height 10
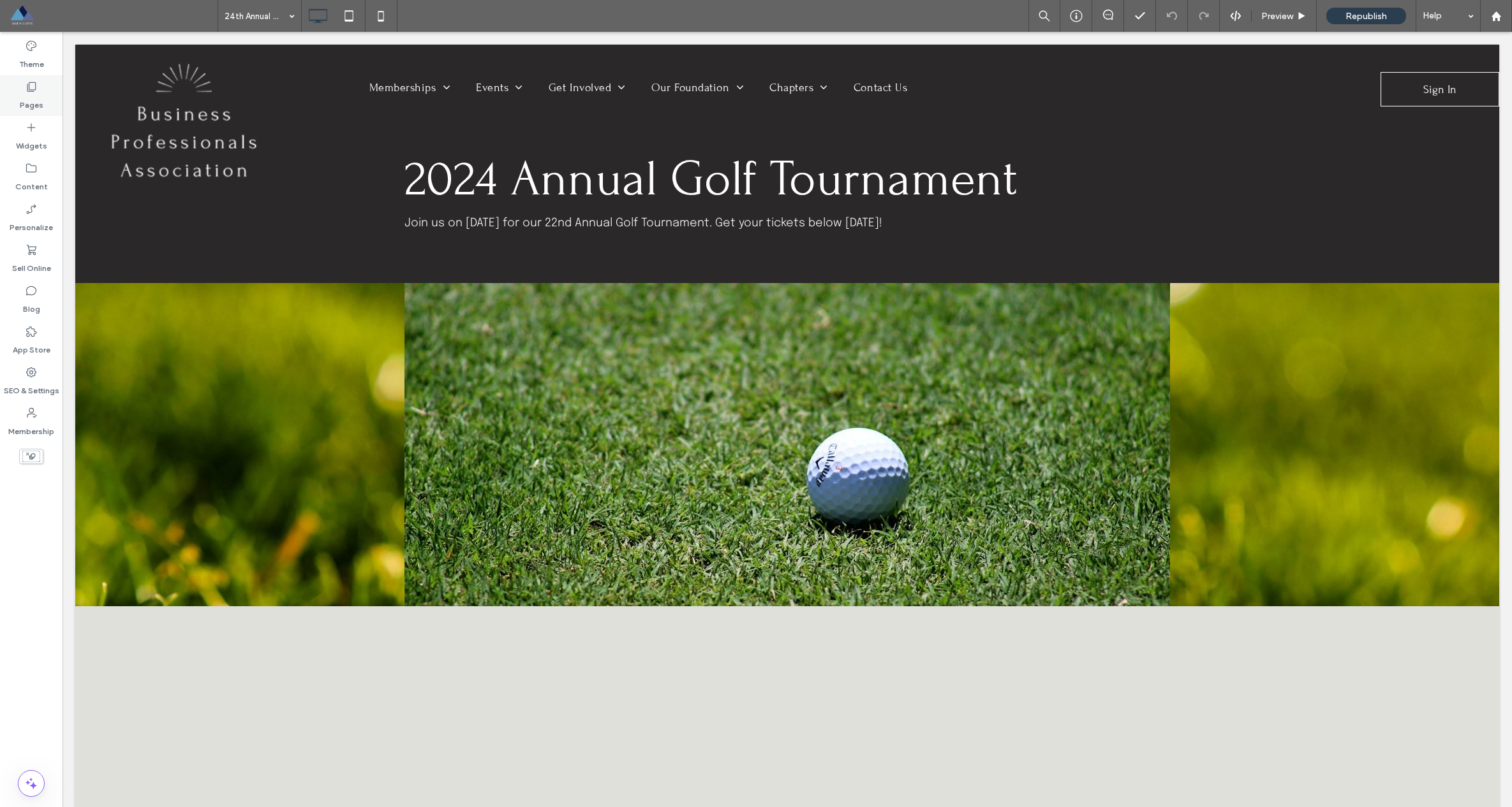
click at [35, 86] on use at bounding box center [32, 87] width 9 height 10
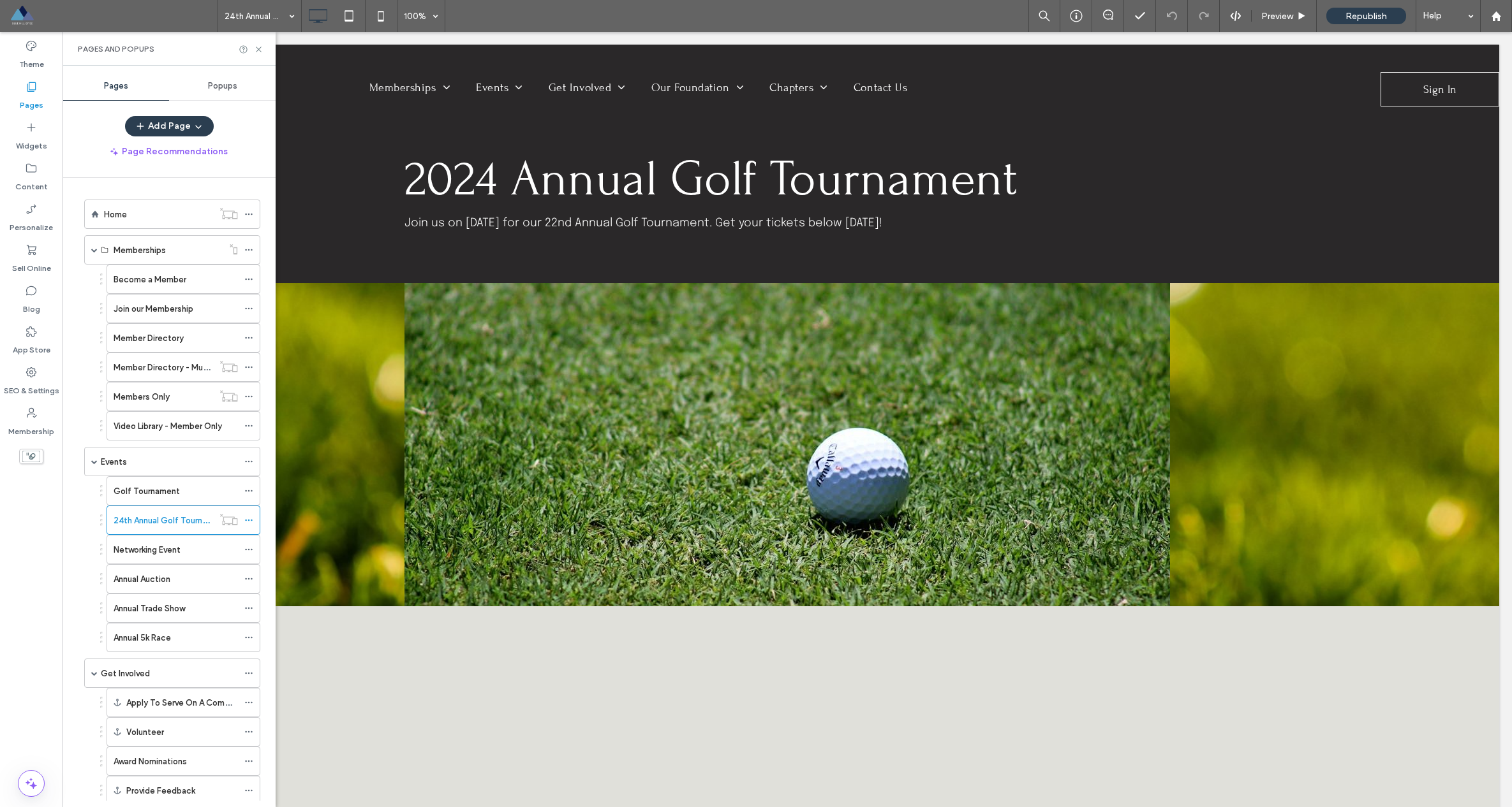
drag, startPoint x: 119, startPoint y: 221, endPoint x: 180, endPoint y: 224, distance: 61.1
click at [119, 221] on div "Home" at bounding box center [158, 214] width 109 height 28
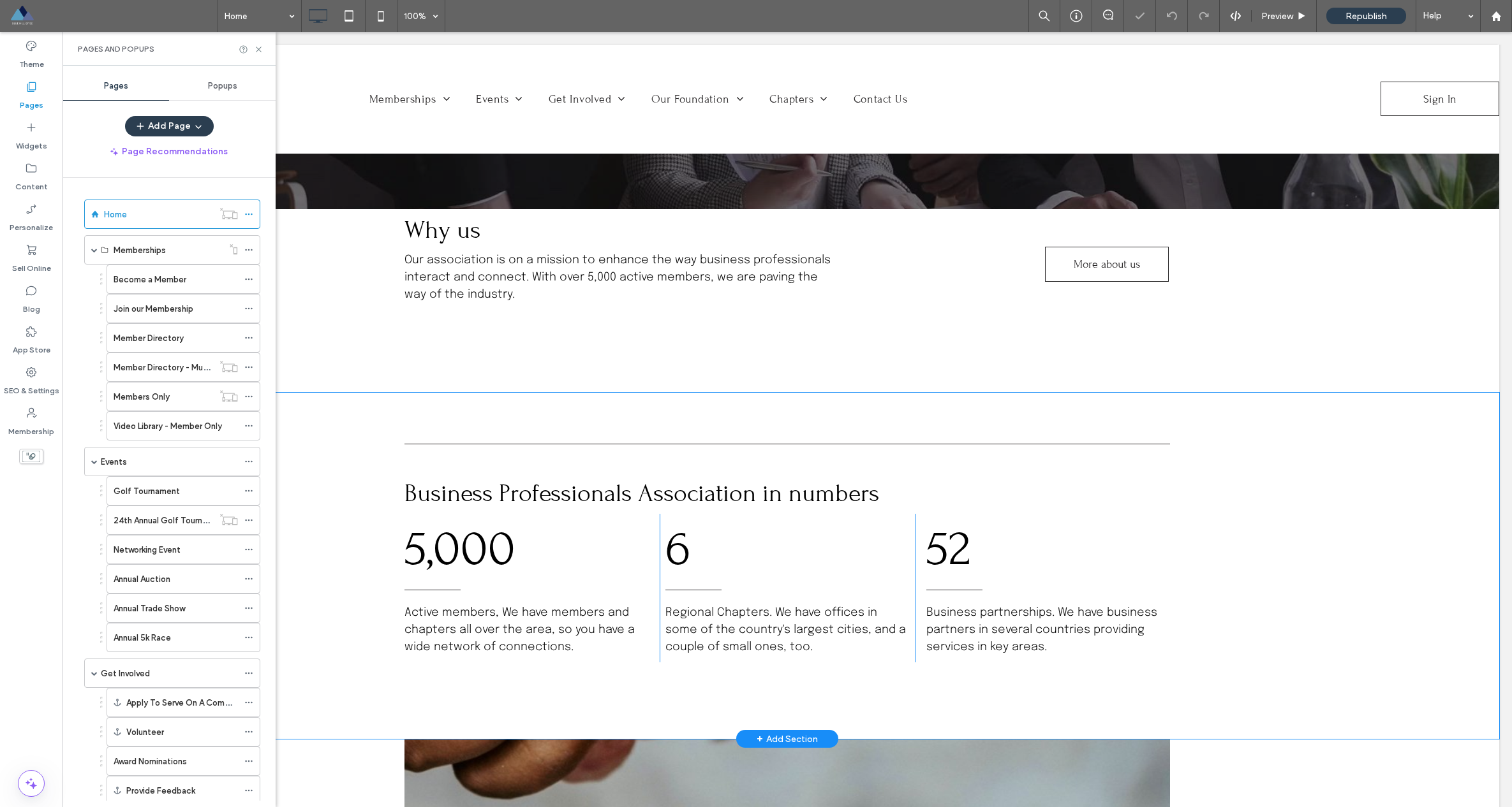
scroll to position [671, 0]
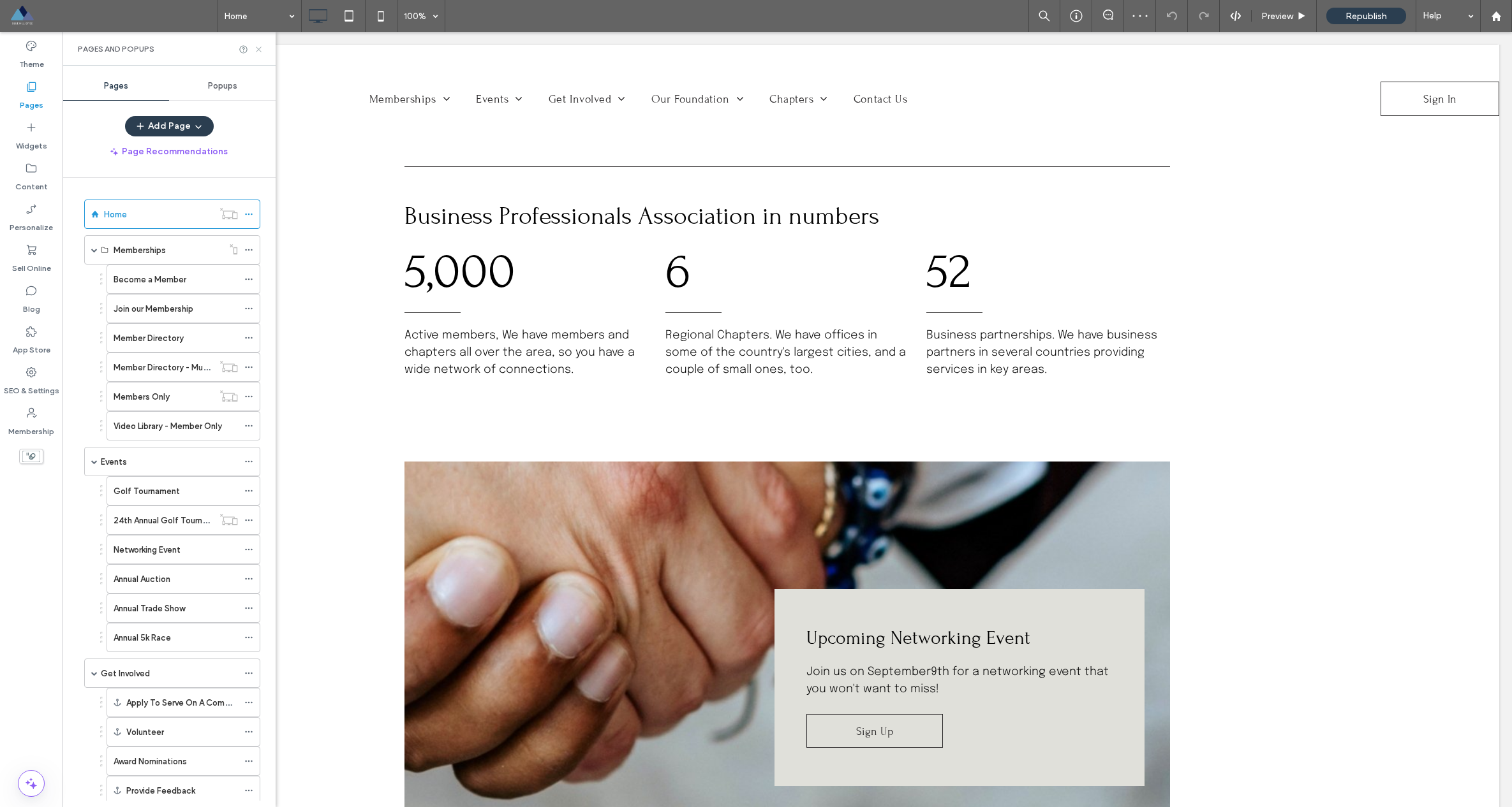
click at [259, 50] on use at bounding box center [259, 49] width 5 height 5
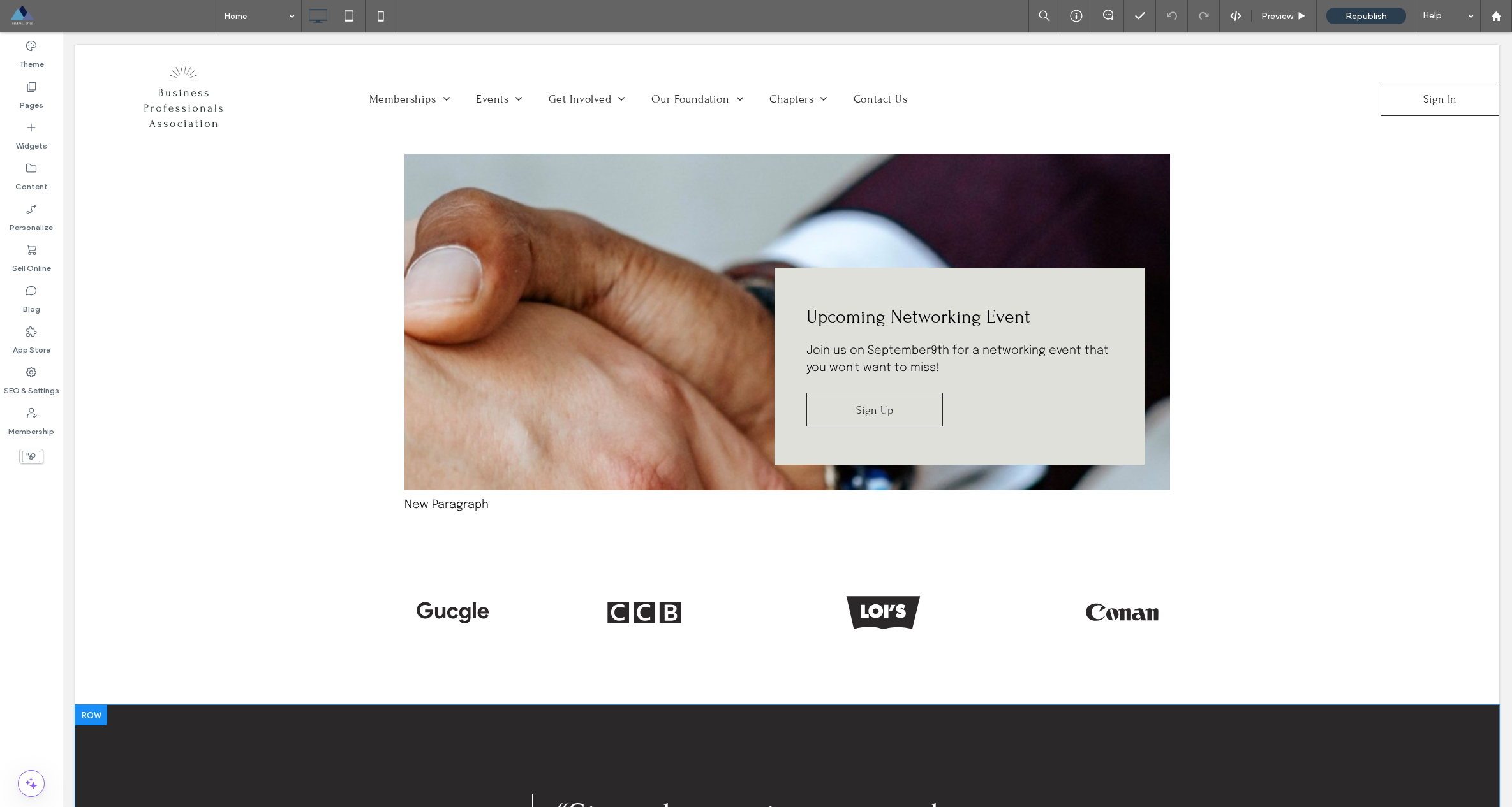
scroll to position [0, 0]
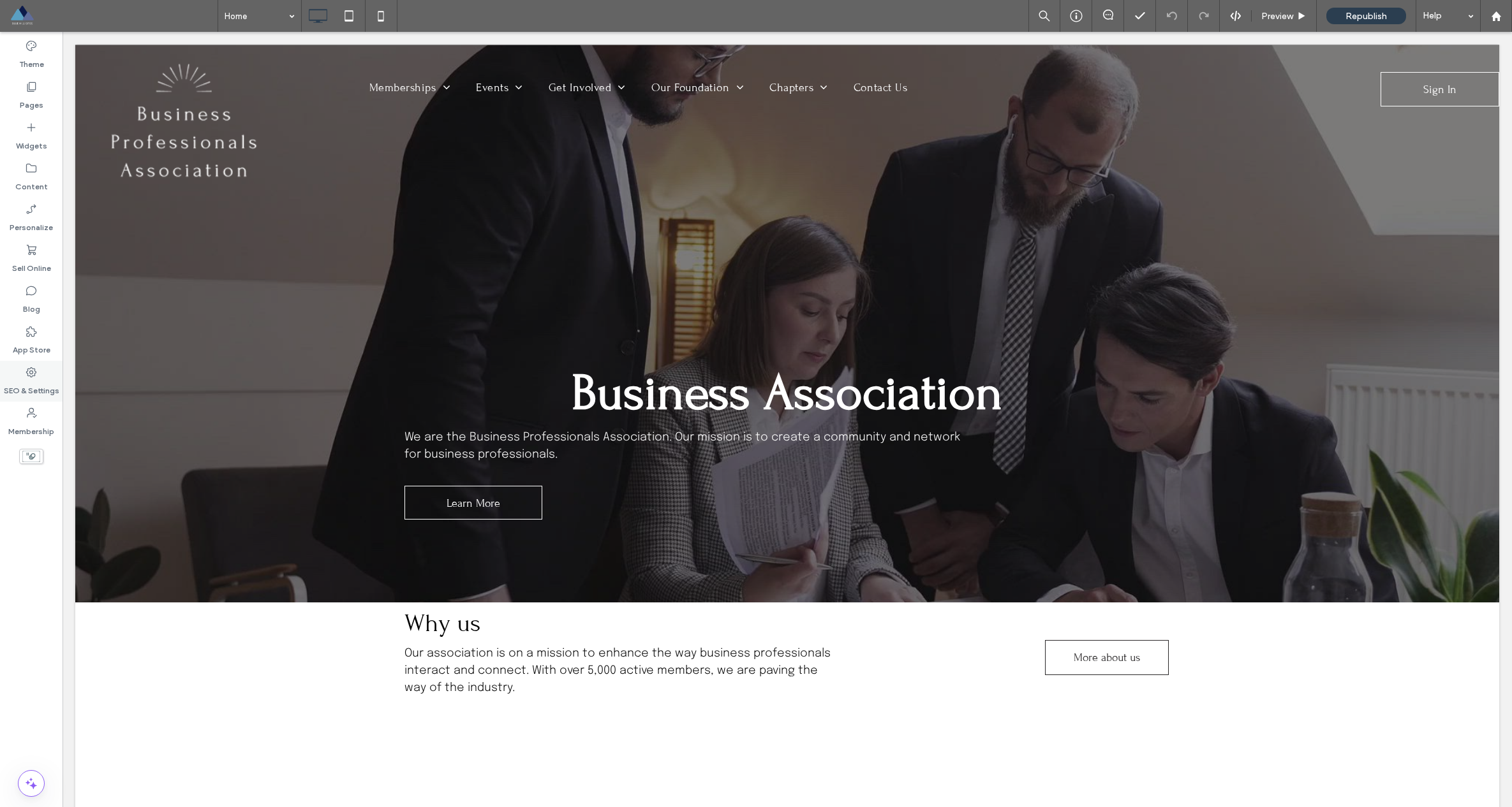
click at [40, 377] on div "SEO & Settings" at bounding box center [31, 381] width 62 height 41
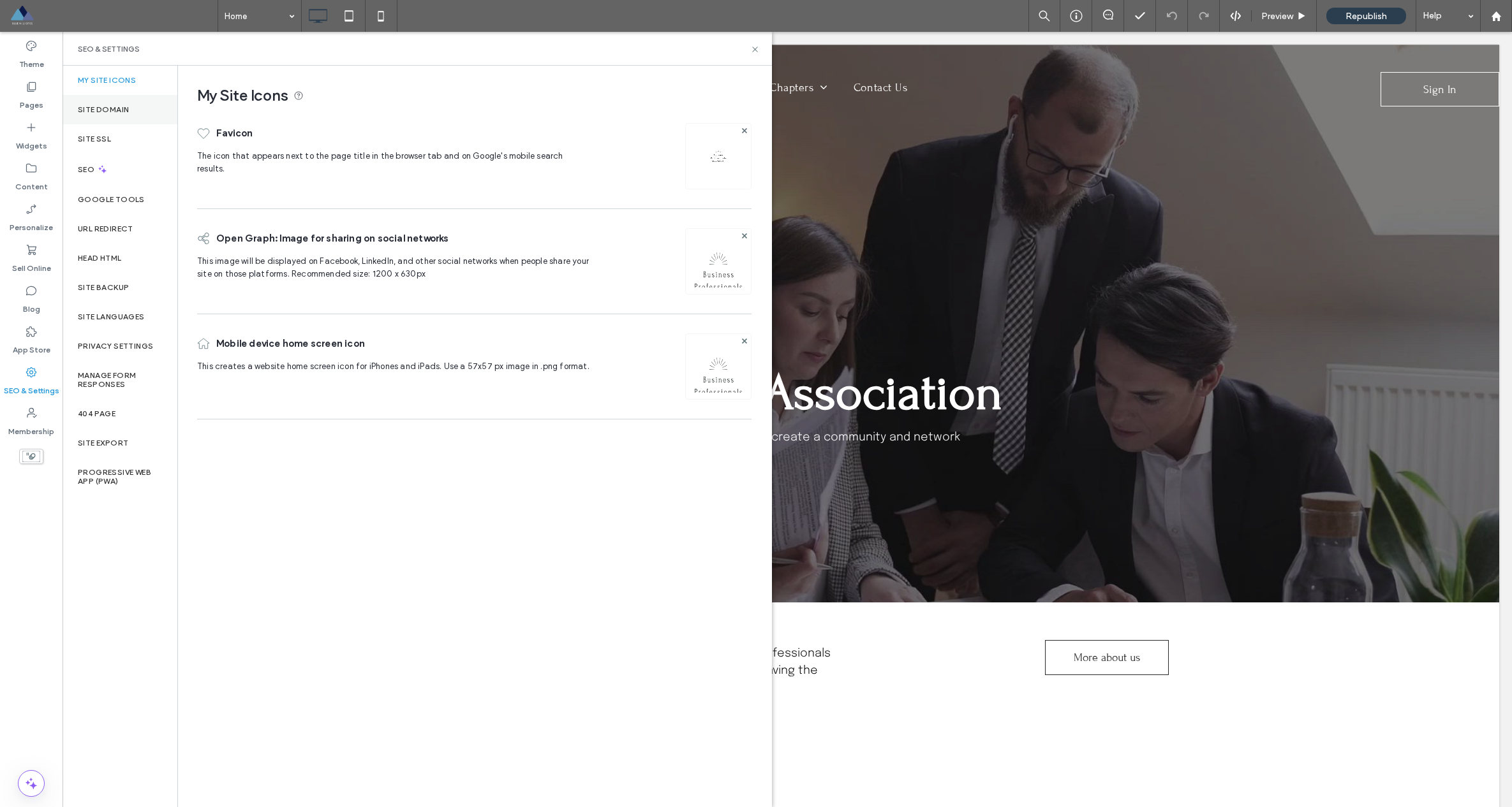
click at [105, 97] on div "Site Domain" at bounding box center [119, 109] width 115 height 29
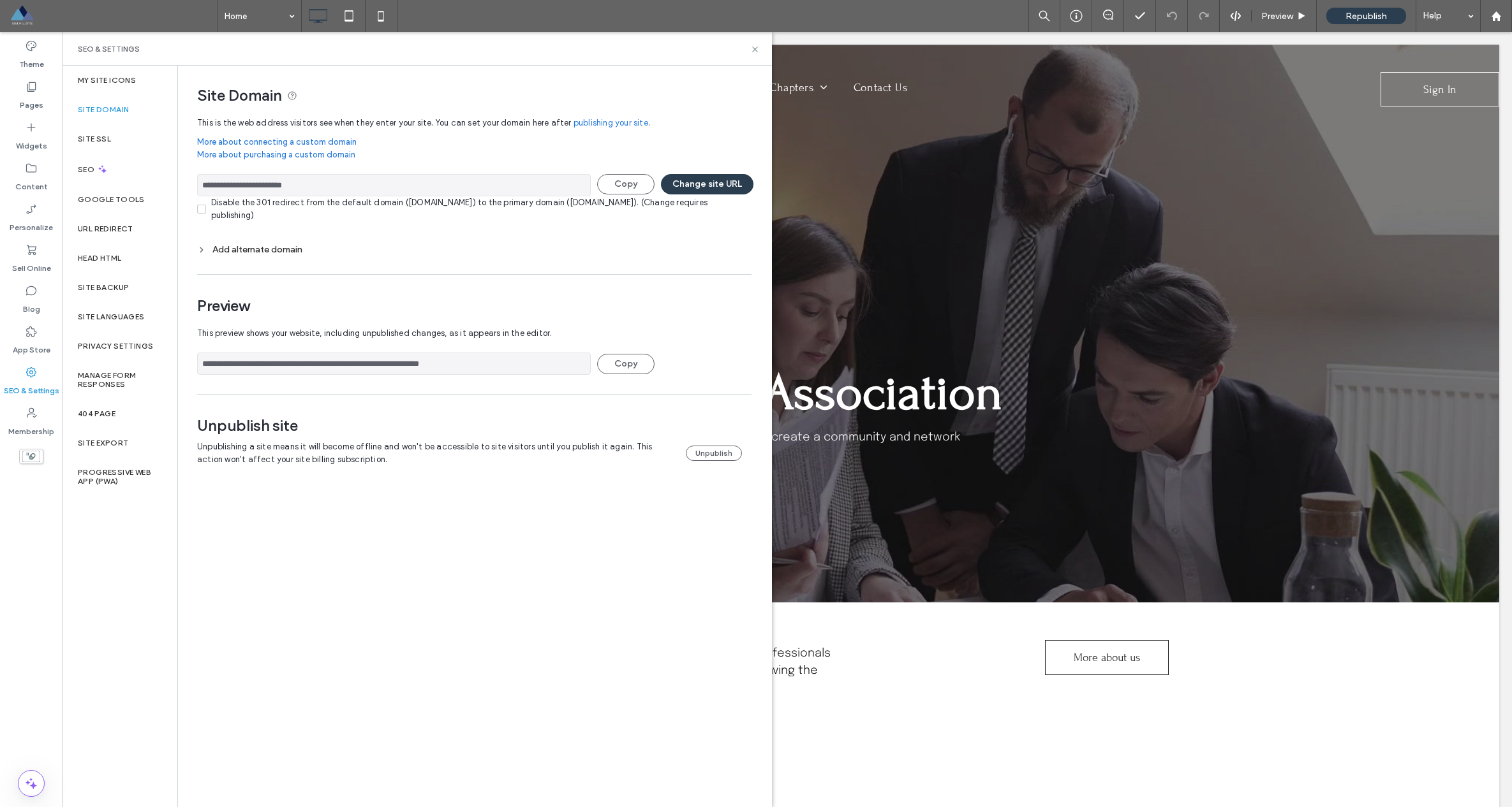
drag, startPoint x: 392, startPoint y: 184, endPoint x: 204, endPoint y: 183, distance: 188.0
click at [204, 183] on input "**********" at bounding box center [394, 185] width 394 height 22
